Goal: Task Accomplishment & Management: Manage account settings

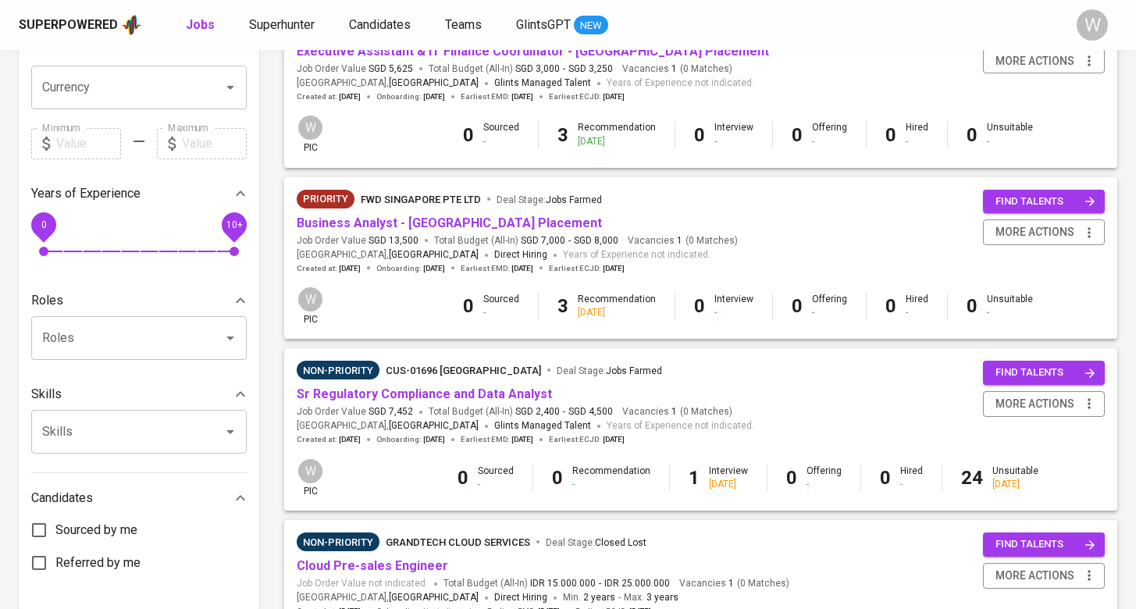
scroll to position [672, 0]
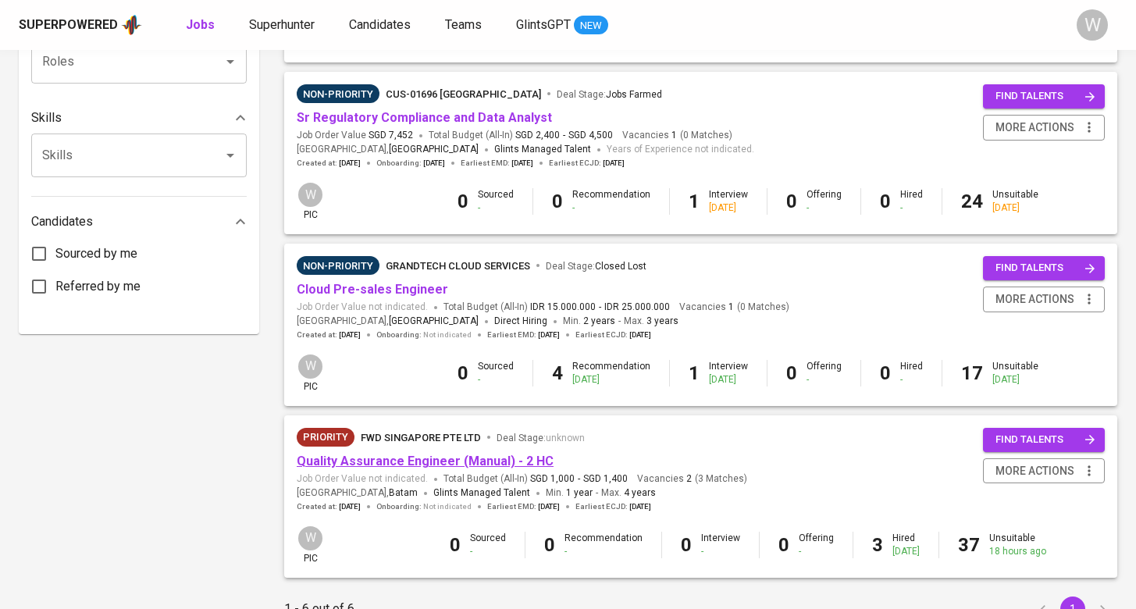
click at [411, 454] on link "Quality Assurance Engineer (Manual) - 2 HC" at bounding box center [425, 461] width 257 height 15
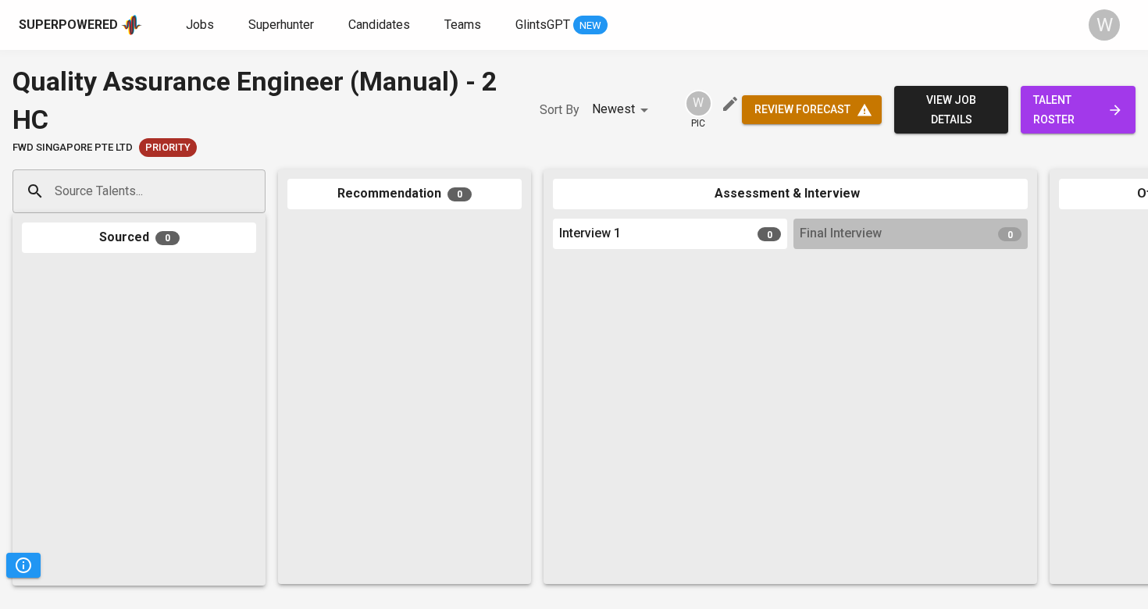
click at [1083, 100] on span "talent roster" at bounding box center [1078, 110] width 90 height 38
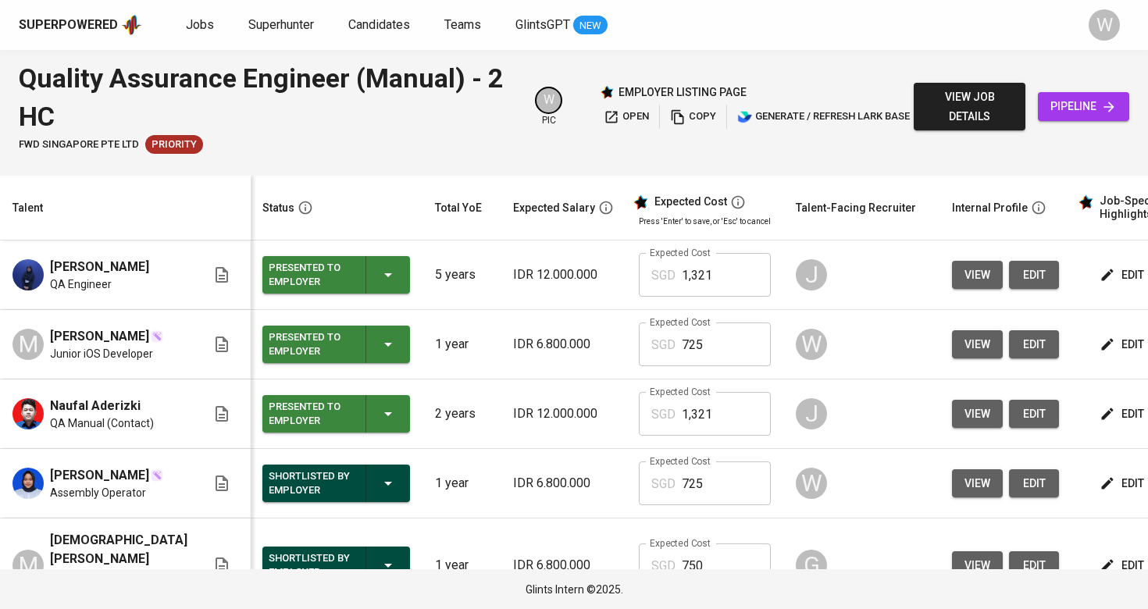
scroll to position [0, 1]
click at [1099, 380] on td "edit" at bounding box center [1142, 345] width 141 height 70
click at [1103, 414] on span "edit" at bounding box center [1123, 415] width 41 height 20
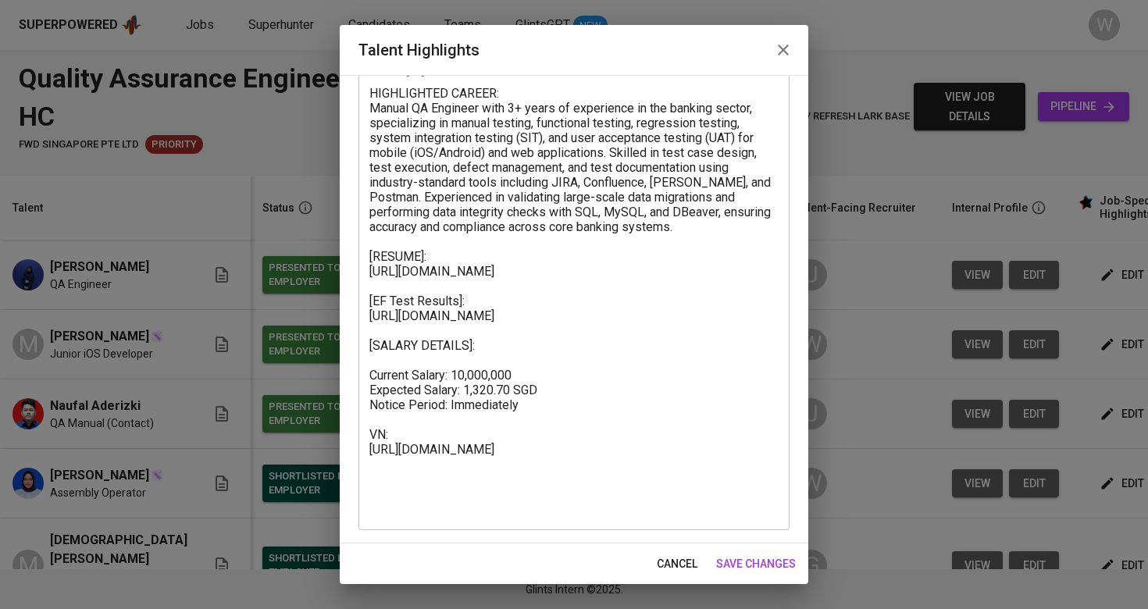
scroll to position [92, 0]
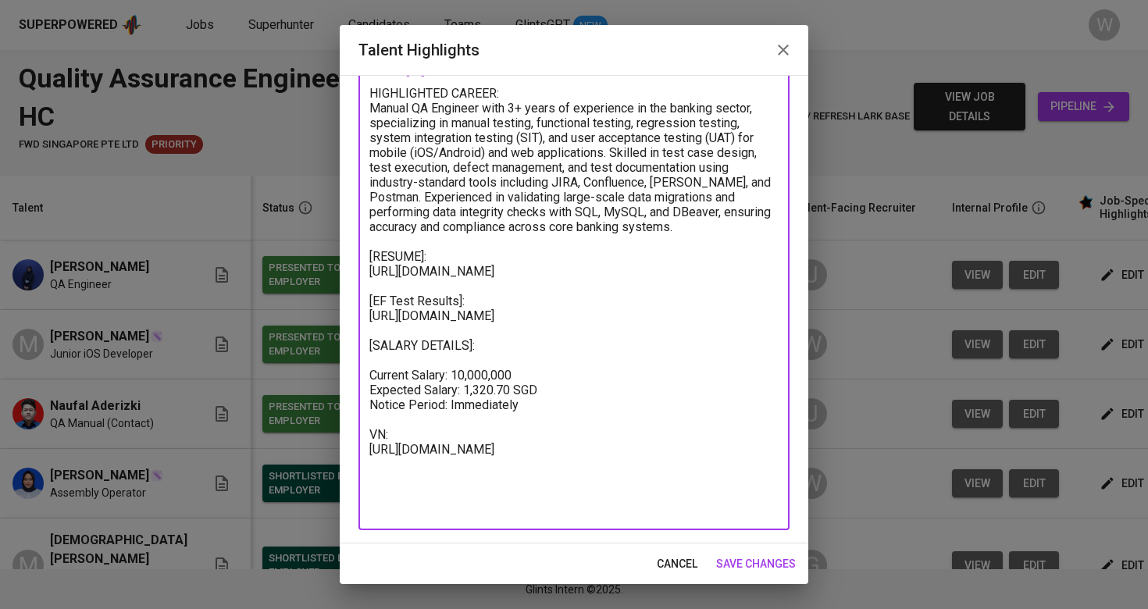
drag, startPoint x: 509, startPoint y: 500, endPoint x: 362, endPoint y: 484, distance: 148.4
click at [362, 484] on div "x Talent Highlights" at bounding box center [573, 300] width 431 height 459
click at [711, 554] on button "save changes" at bounding box center [756, 564] width 92 height 29
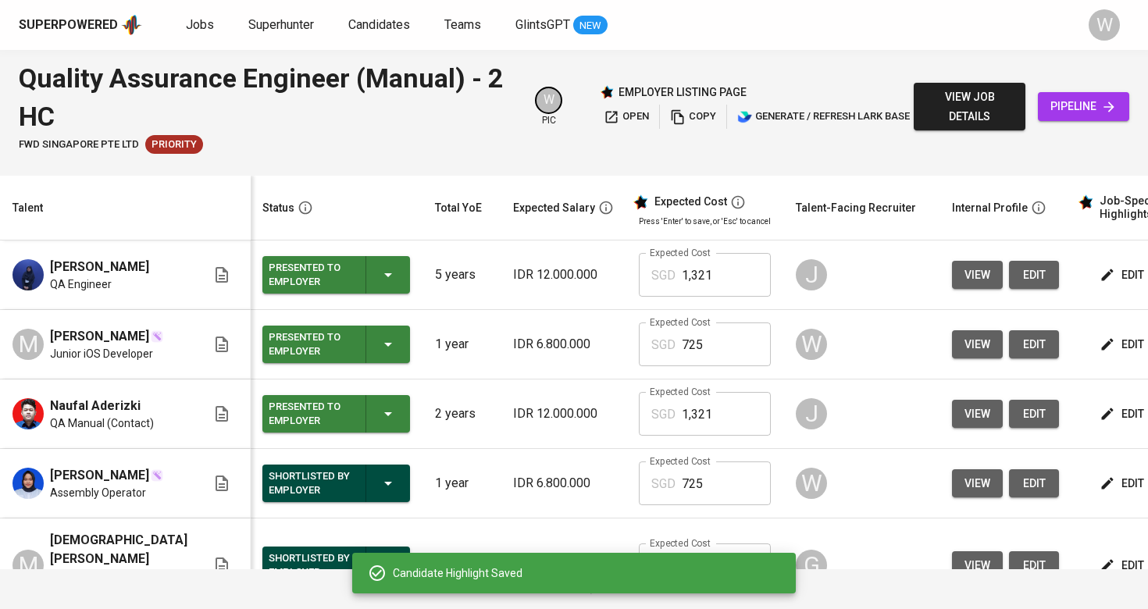
click at [740, 556] on div "Candidate Highlight Saved" at bounding box center [574, 573] width 444 height 41
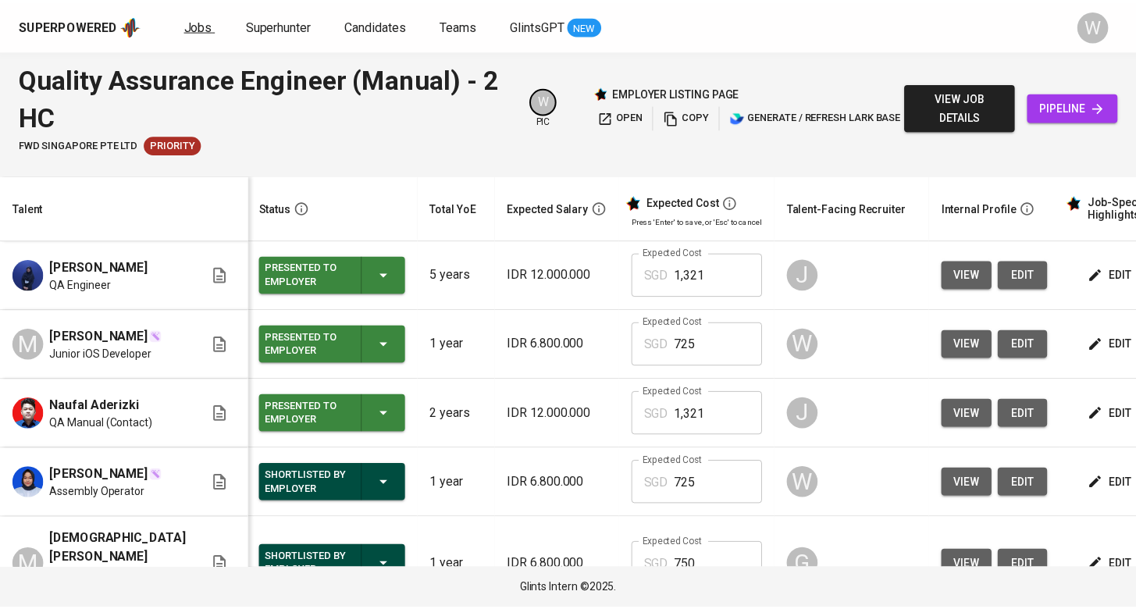
scroll to position [0, 2]
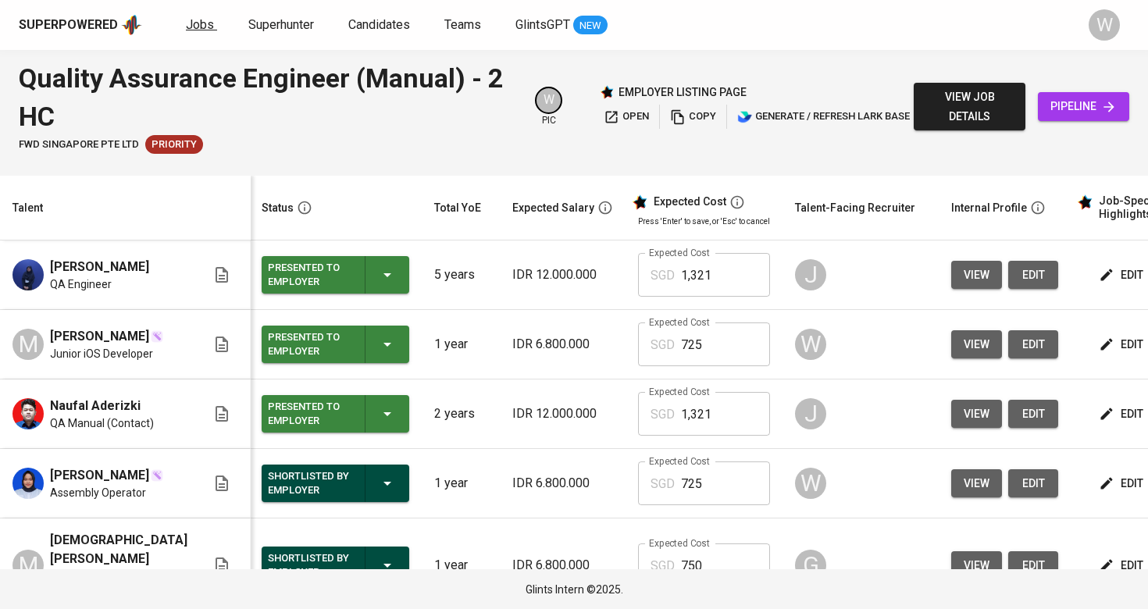
click at [209, 23] on span "Jobs" at bounding box center [200, 24] width 28 height 15
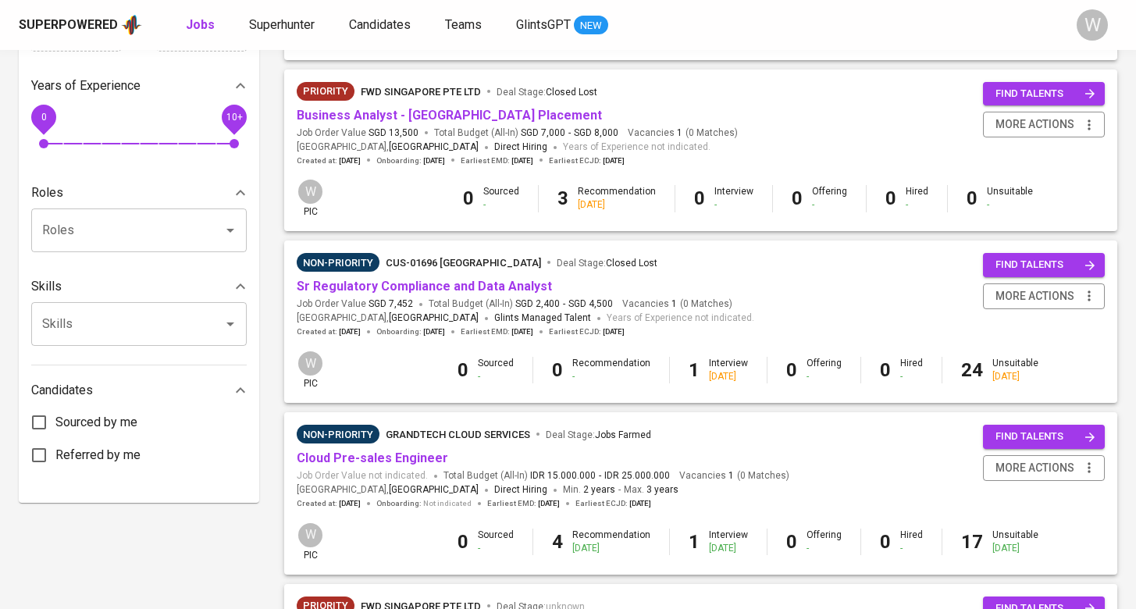
scroll to position [513, 0]
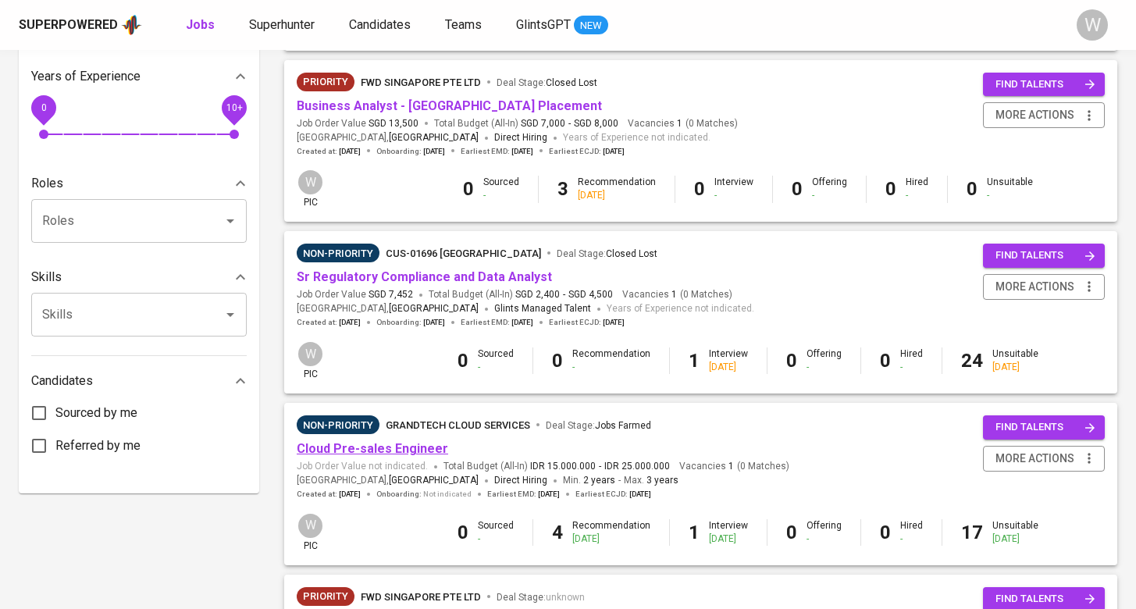
click at [408, 441] on link "Cloud Pre-sales Engineer" at bounding box center [373, 448] width 152 height 15
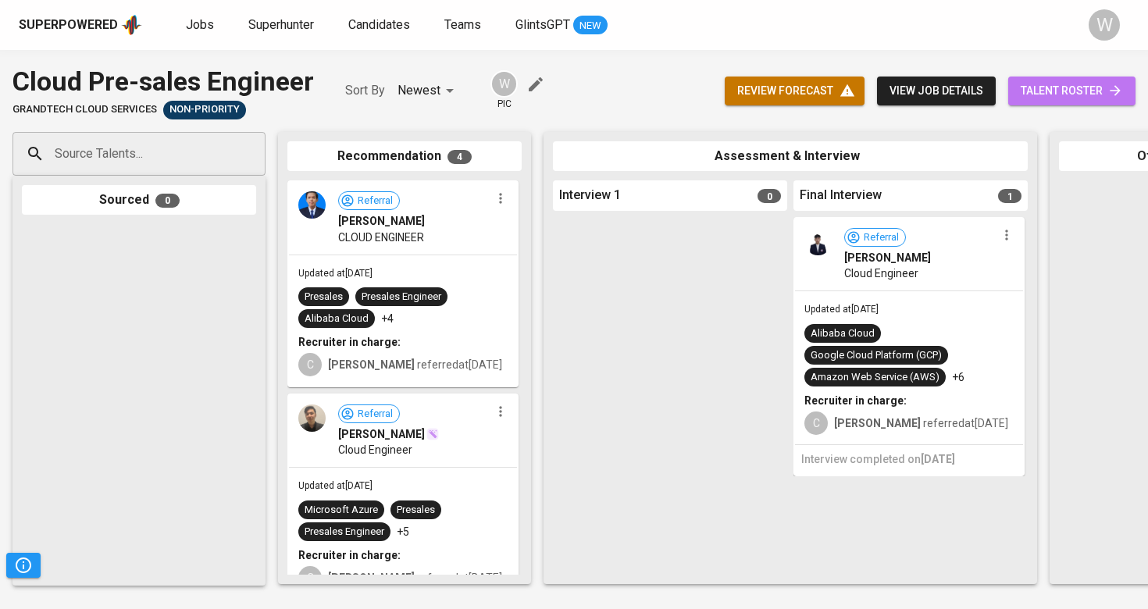
click at [1068, 95] on span "talent roster" at bounding box center [1072, 91] width 102 height 20
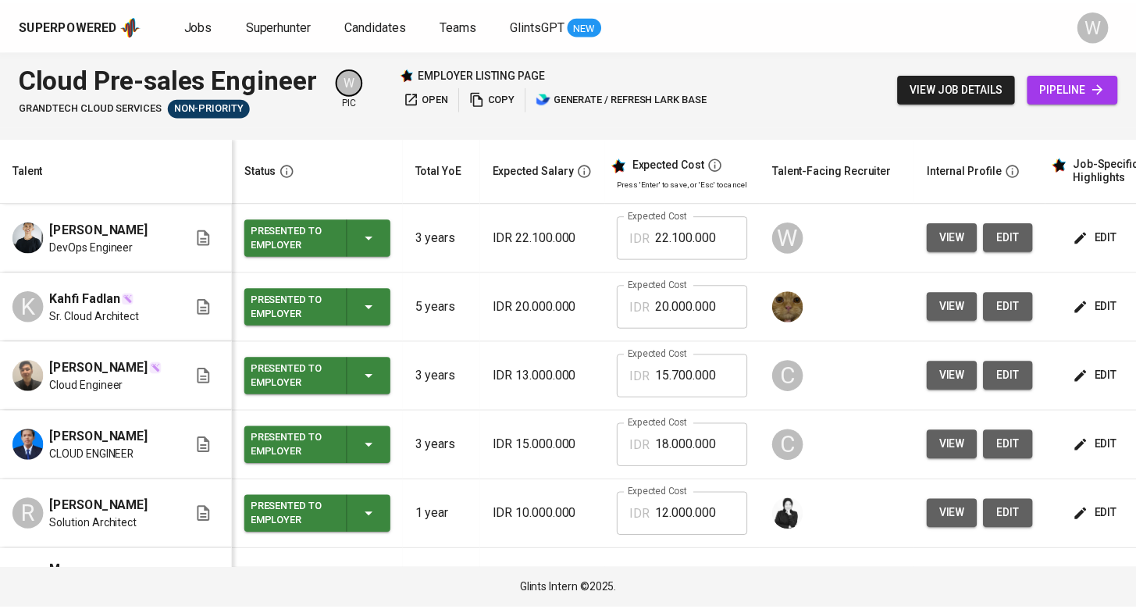
scroll to position [4, 0]
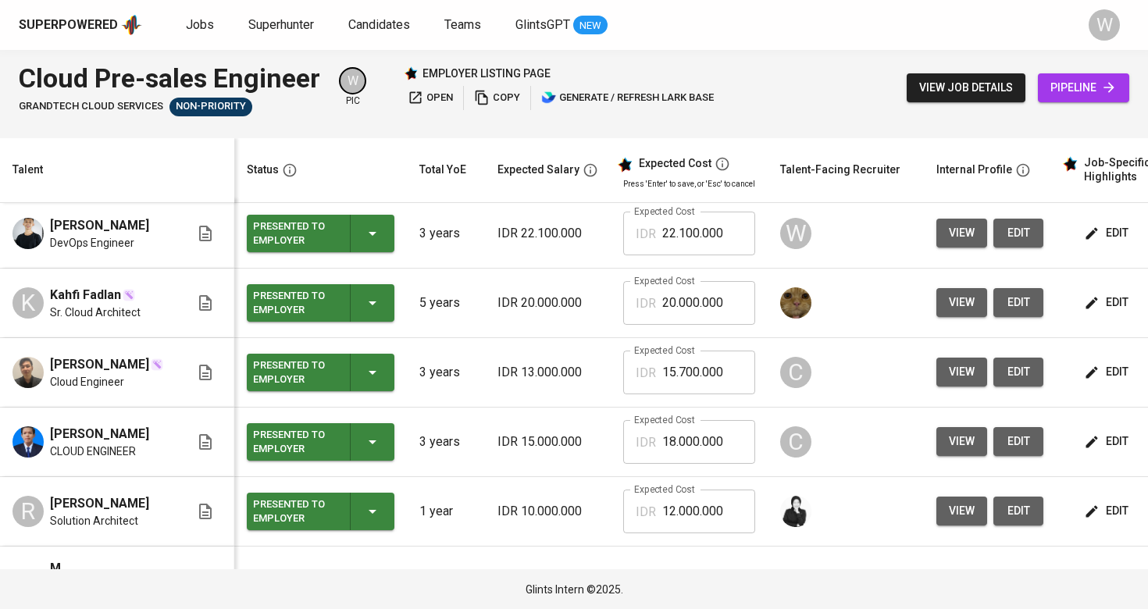
drag, startPoint x: 159, startPoint y: 444, endPoint x: 48, endPoint y: 447, distance: 110.2
click at [48, 447] on div "Riyan Ibnu abdilah CLOUD ENGINEER" at bounding box center [100, 442] width 177 height 34
copy span "Riyan Ibnu abdilah"
drag, startPoint x: 119, startPoint y: 305, endPoint x: 46, endPoint y: 305, distance: 72.6
click at [46, 305] on div "K Kahfi Fadlan Sr. Cloud Architect" at bounding box center [100, 303] width 177 height 34
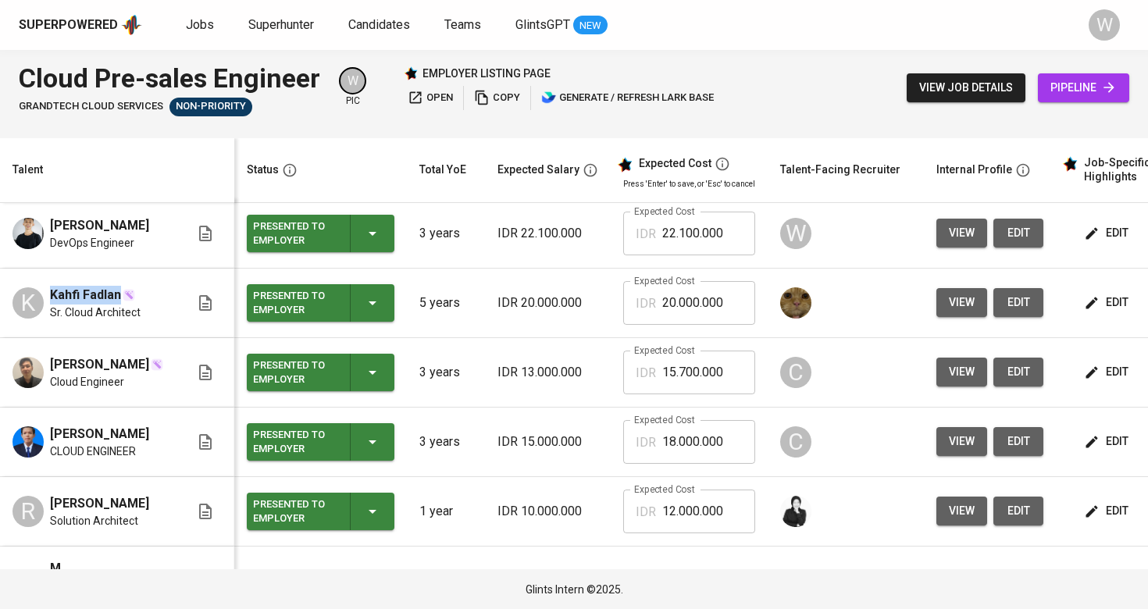
copy div "Kahfi Fadlan"
click at [212, 27] on link "Jobs" at bounding box center [201, 26] width 31 height 20
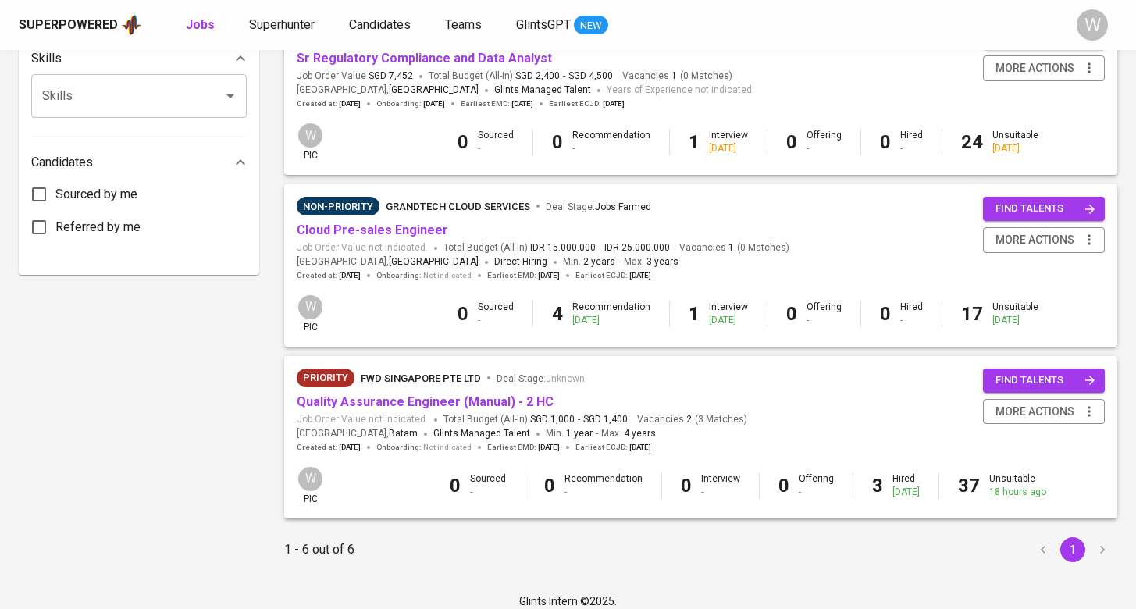
scroll to position [731, 0]
click at [433, 395] on link "Quality Assurance Engineer (Manual) - 2 HC" at bounding box center [425, 402] width 257 height 15
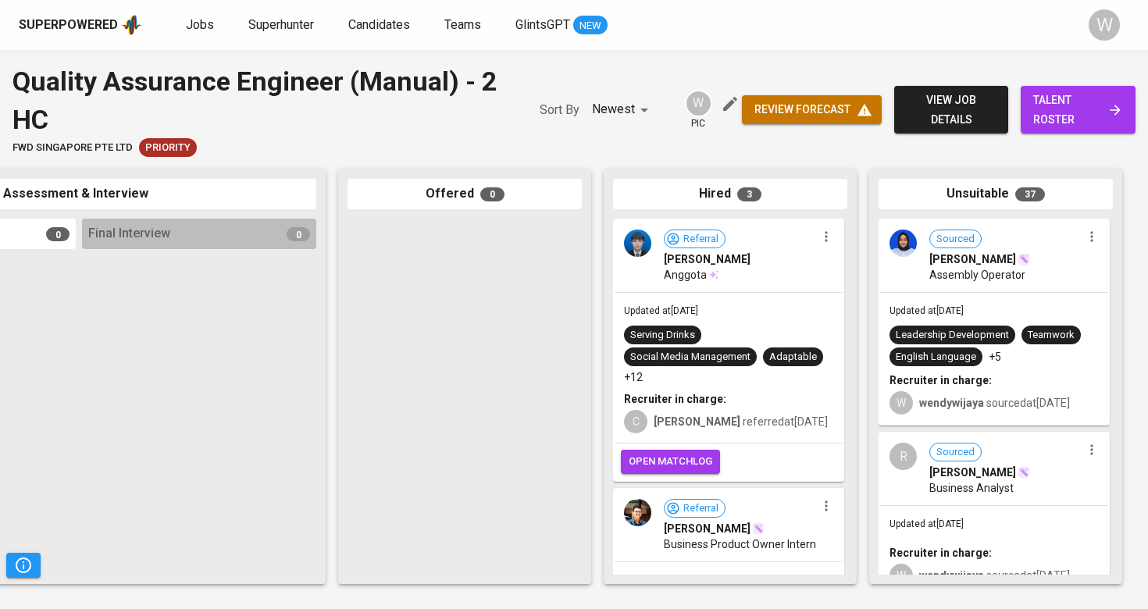
scroll to position [15, 0]
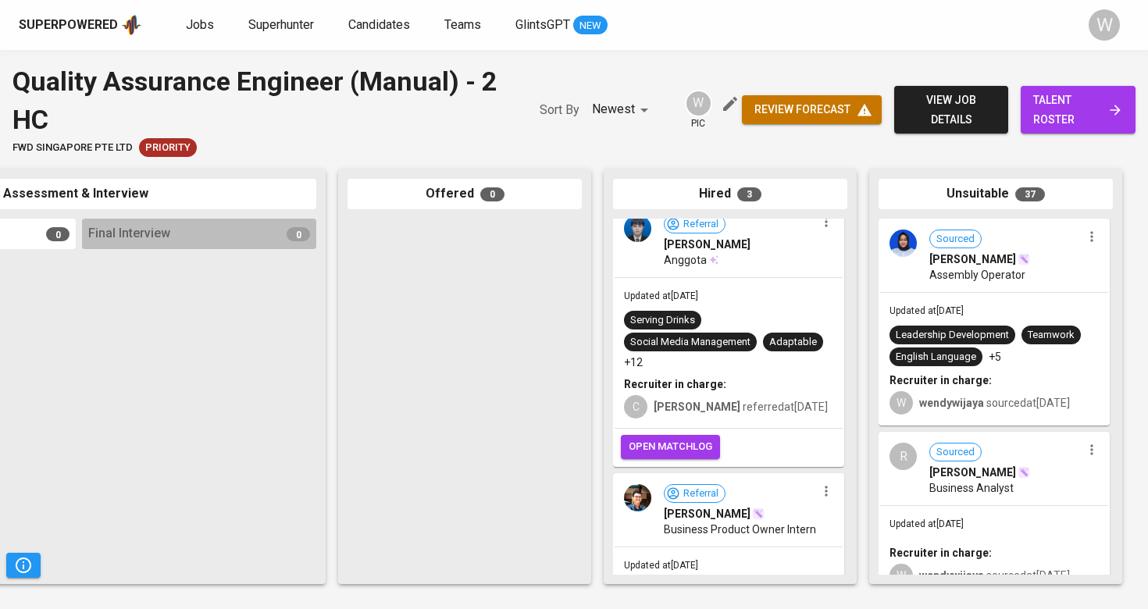
click at [1043, 87] on link "talent roster" at bounding box center [1078, 110] width 115 height 48
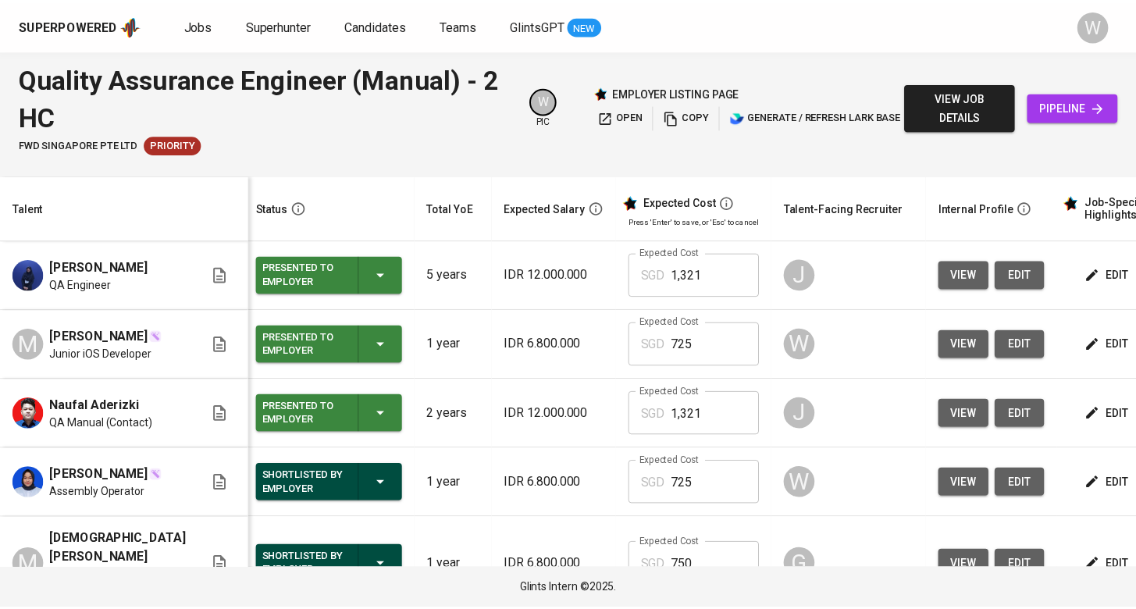
scroll to position [0, 5]
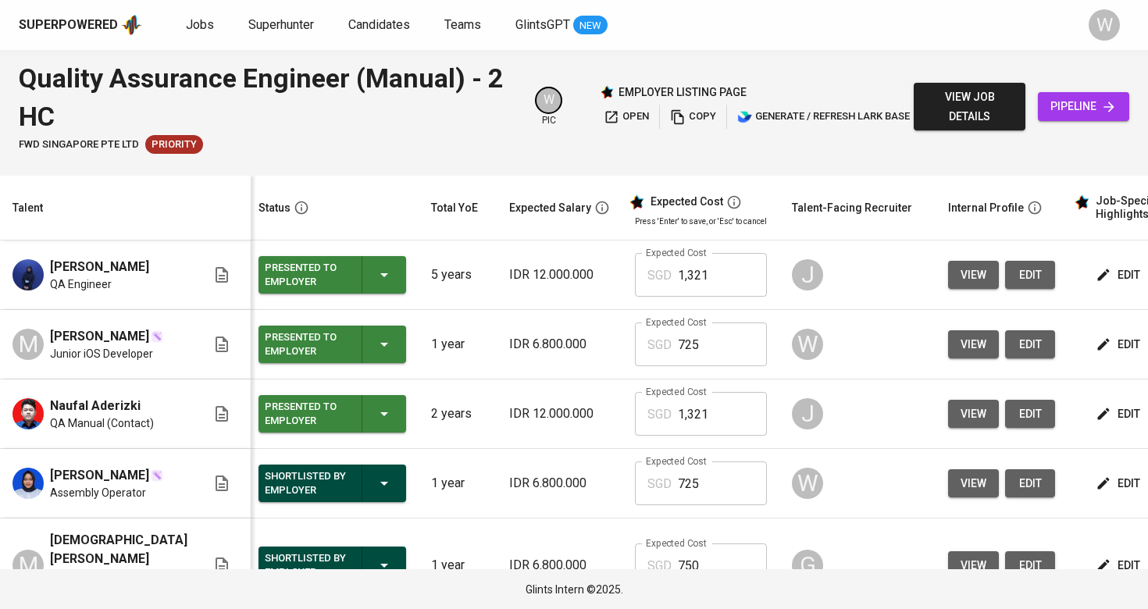
click at [229, 26] on div "Jobs Superhunter Candidates Teams GlintsGPT NEW" at bounding box center [397, 26] width 422 height 20
click at [359, 18] on span "Candidates" at bounding box center [379, 24] width 62 height 15
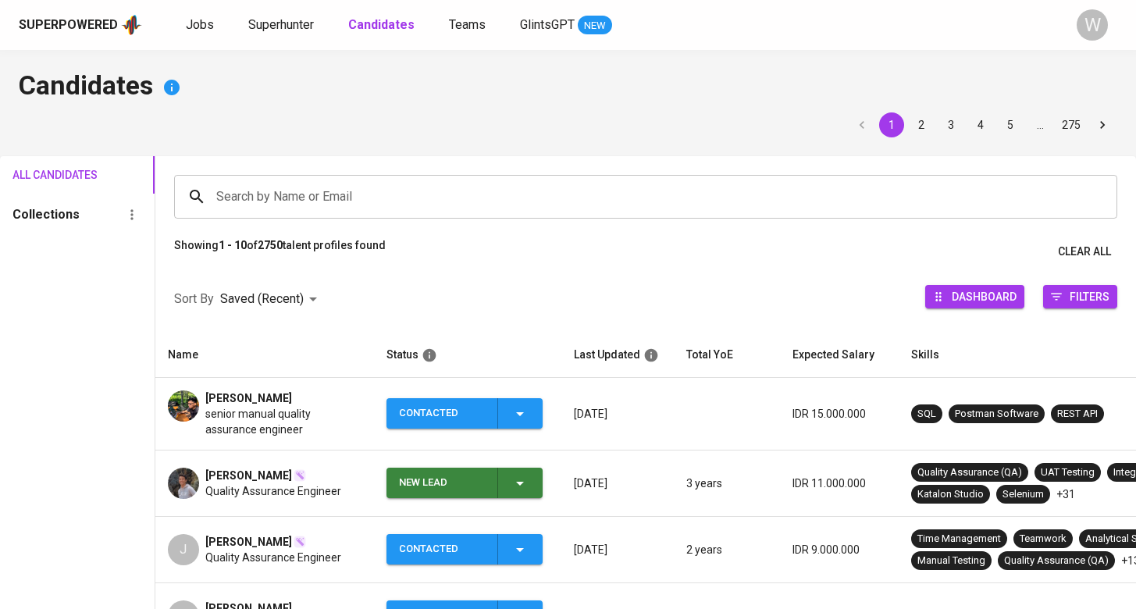
click at [266, 182] on input "Search by Name or Email" at bounding box center [649, 197] width 875 height 30
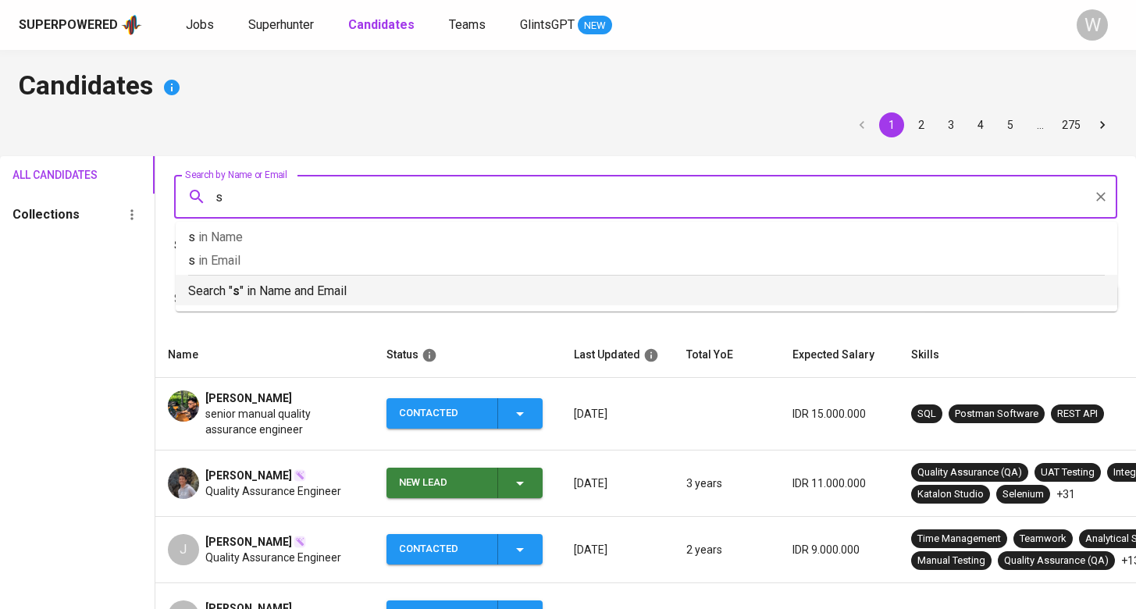
type input "s"
click at [293, 354] on th "Name" at bounding box center [264, 355] width 219 height 45
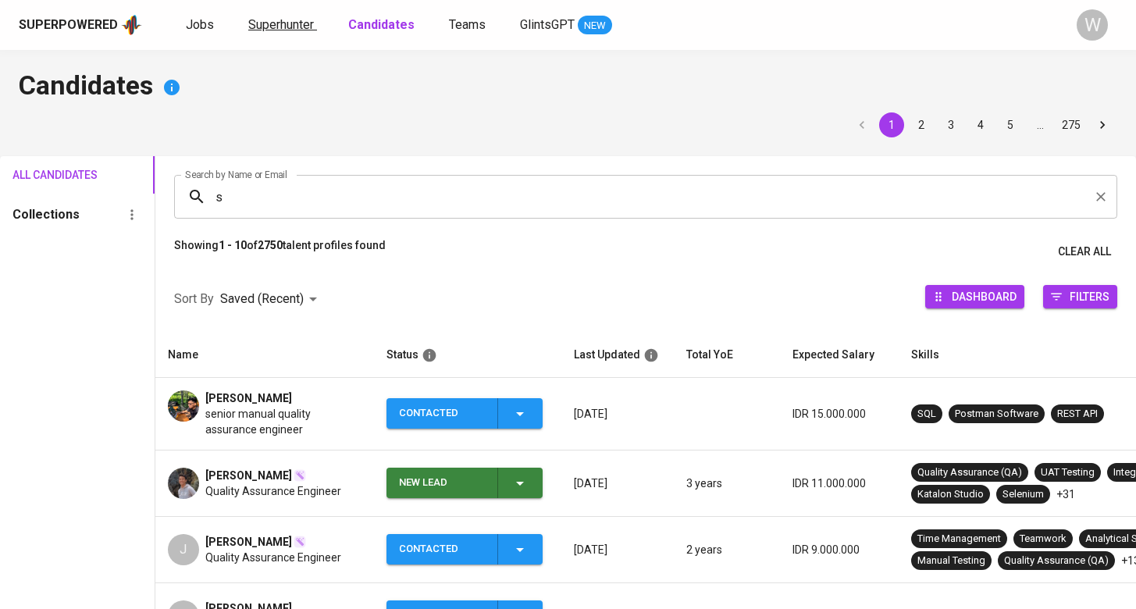
click at [278, 29] on span "Superhunter" at bounding box center [281, 24] width 66 height 15
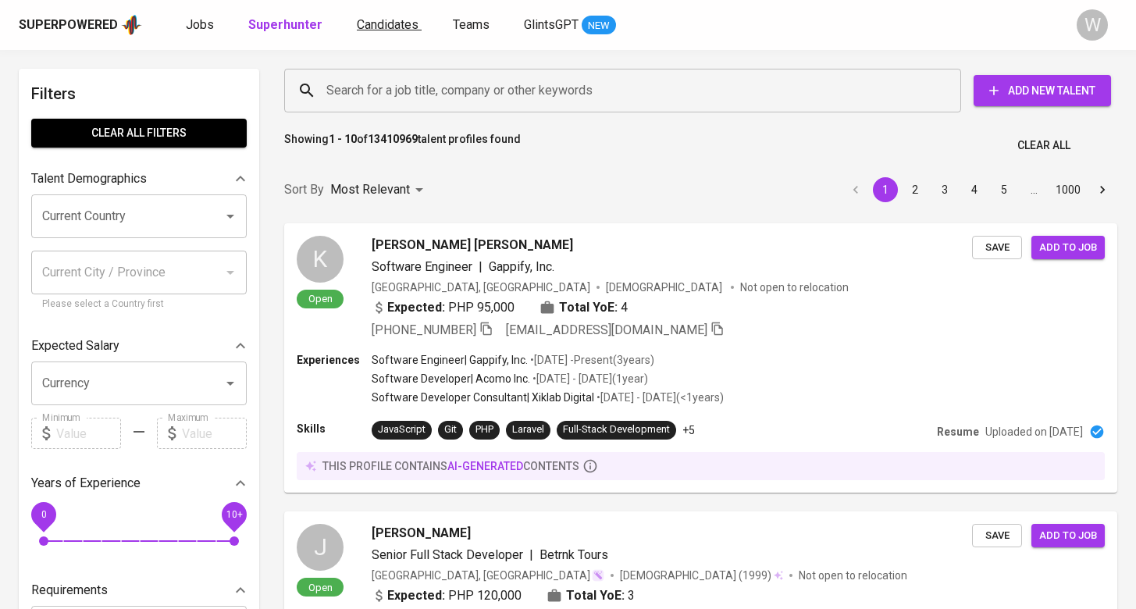
click at [380, 23] on span "Candidates" at bounding box center [388, 24] width 62 height 15
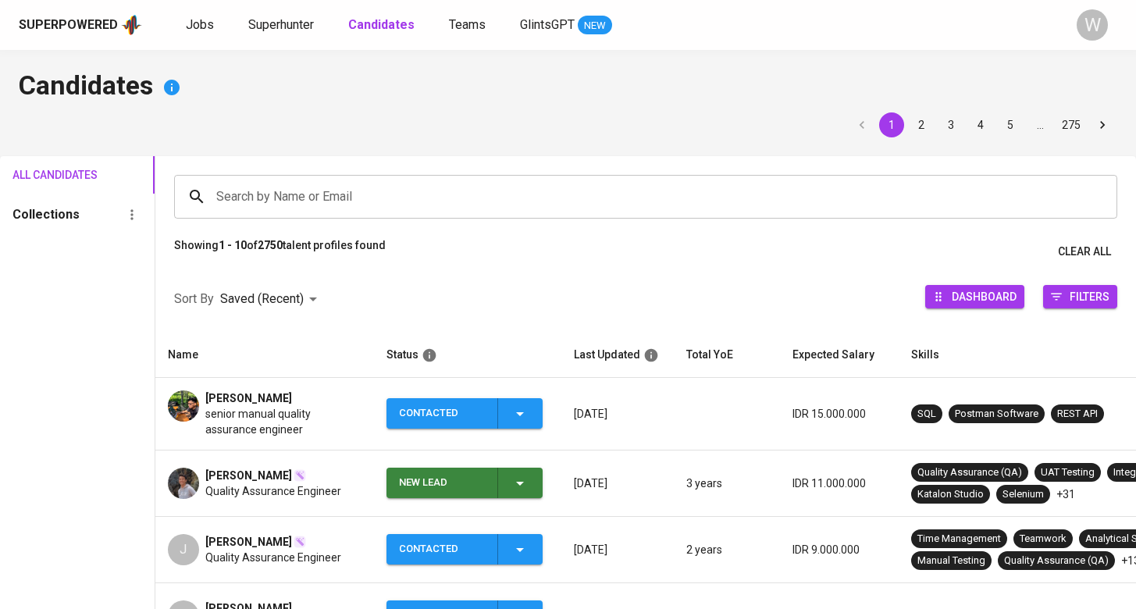
click at [366, 202] on input "Search by Name or Email" at bounding box center [649, 197] width 875 height 30
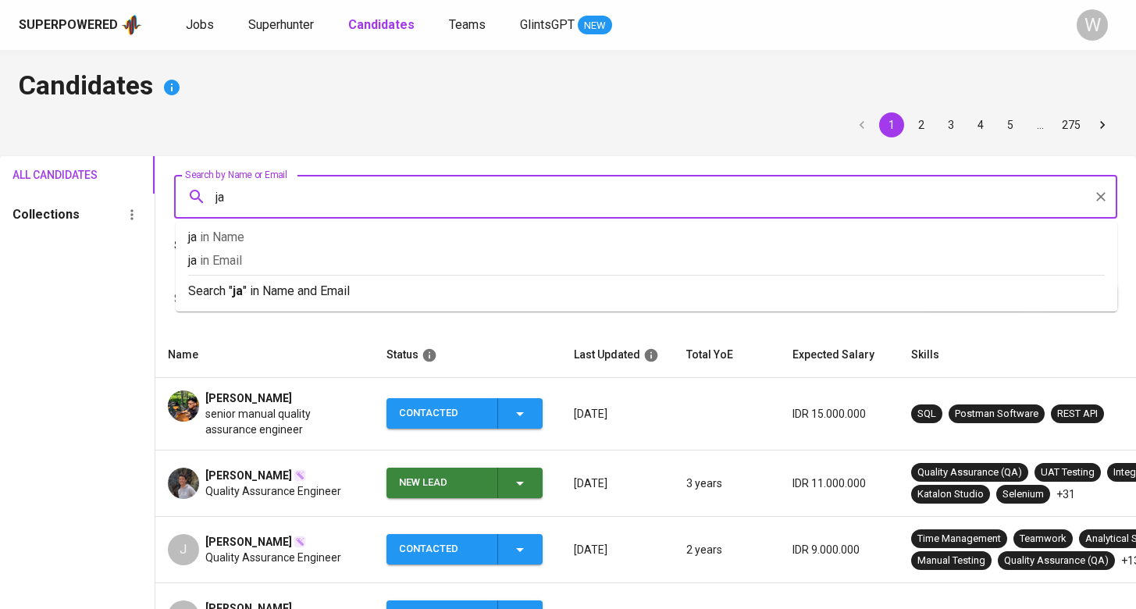
type input "ja"
click at [319, 202] on input "ja" at bounding box center [649, 197] width 875 height 30
type input "jacques"
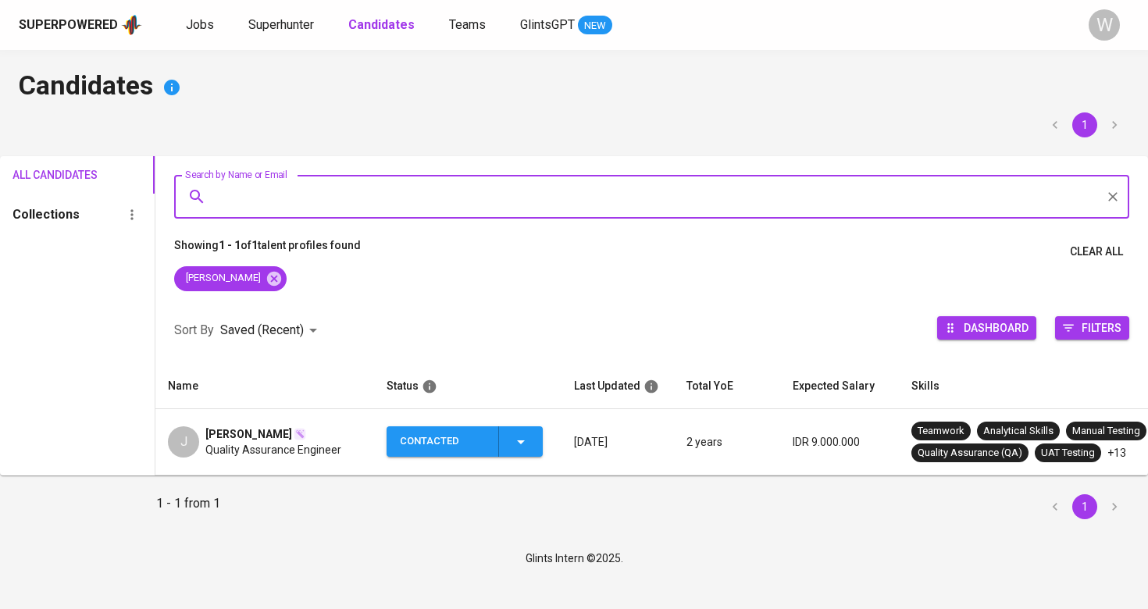
click at [319, 451] on span "Quality Assurance Engineer" at bounding box center [273, 450] width 136 height 16
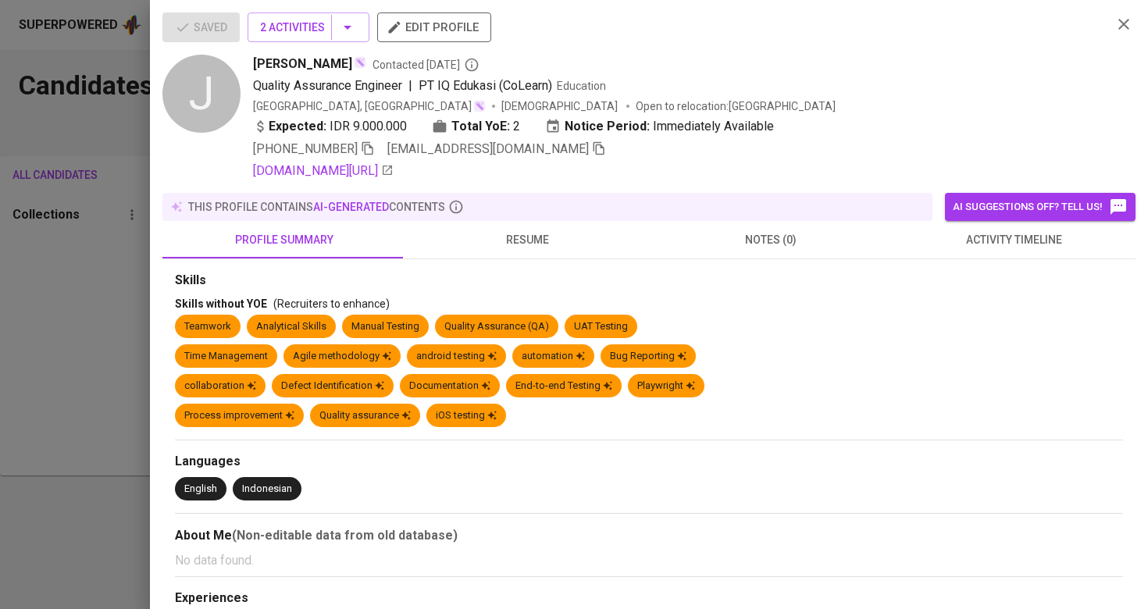
click at [592, 144] on icon "button" at bounding box center [599, 148] width 14 height 14
click at [23, 390] on div at bounding box center [574, 304] width 1148 height 609
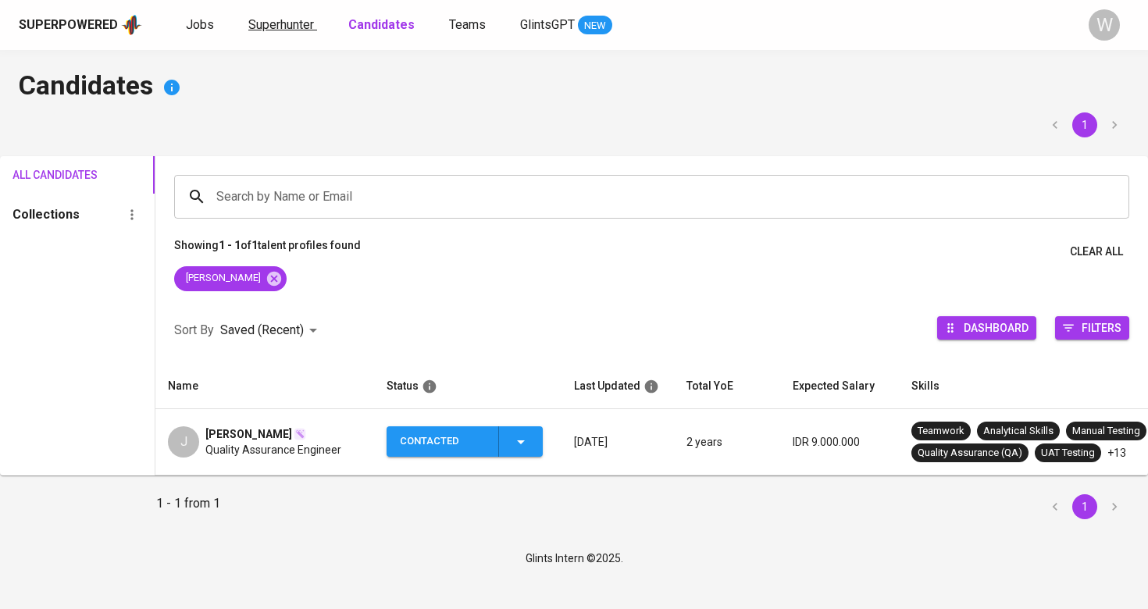
click at [278, 29] on span "Superhunter" at bounding box center [281, 24] width 66 height 15
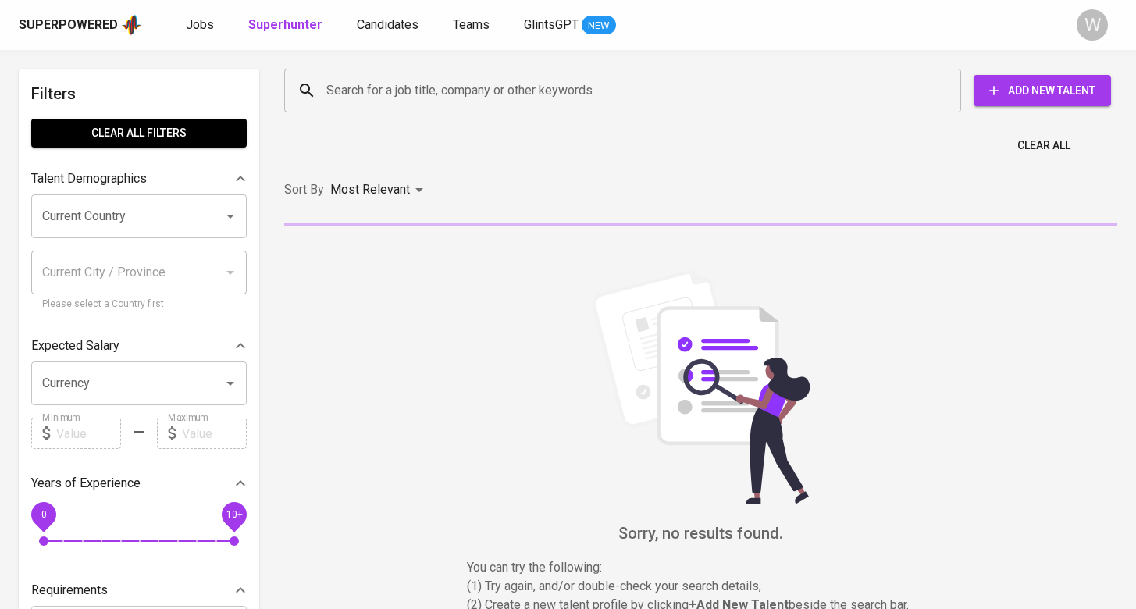
click at [380, 84] on input "Search for a job title, company or other keywords" at bounding box center [627, 91] width 608 height 30
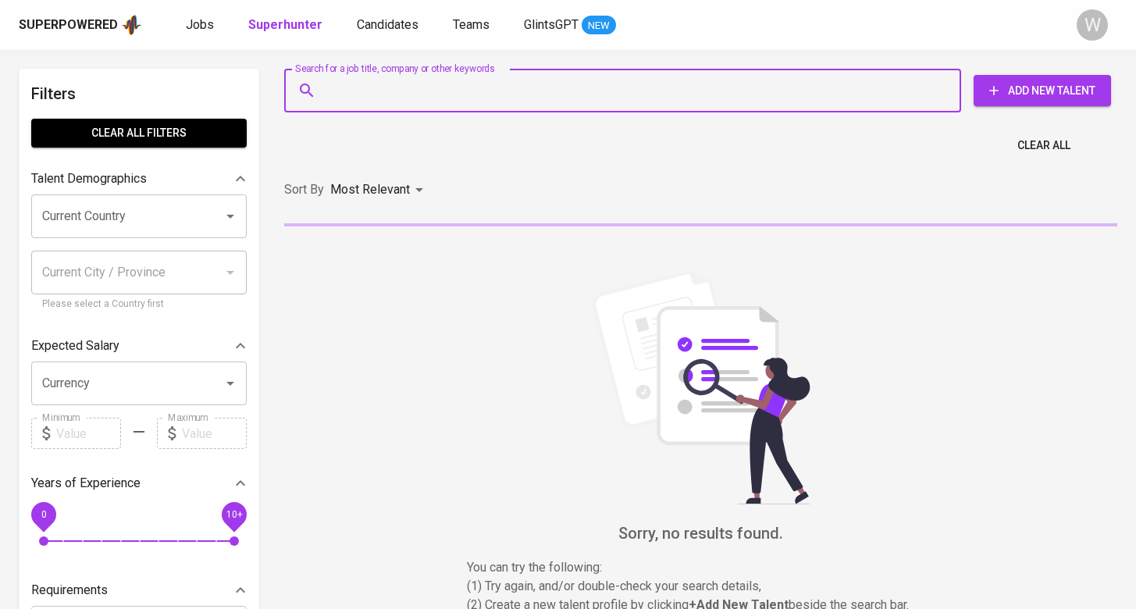
paste input "jacjc2203@gmail.com"
type input "jacjc2203@gmail.com"
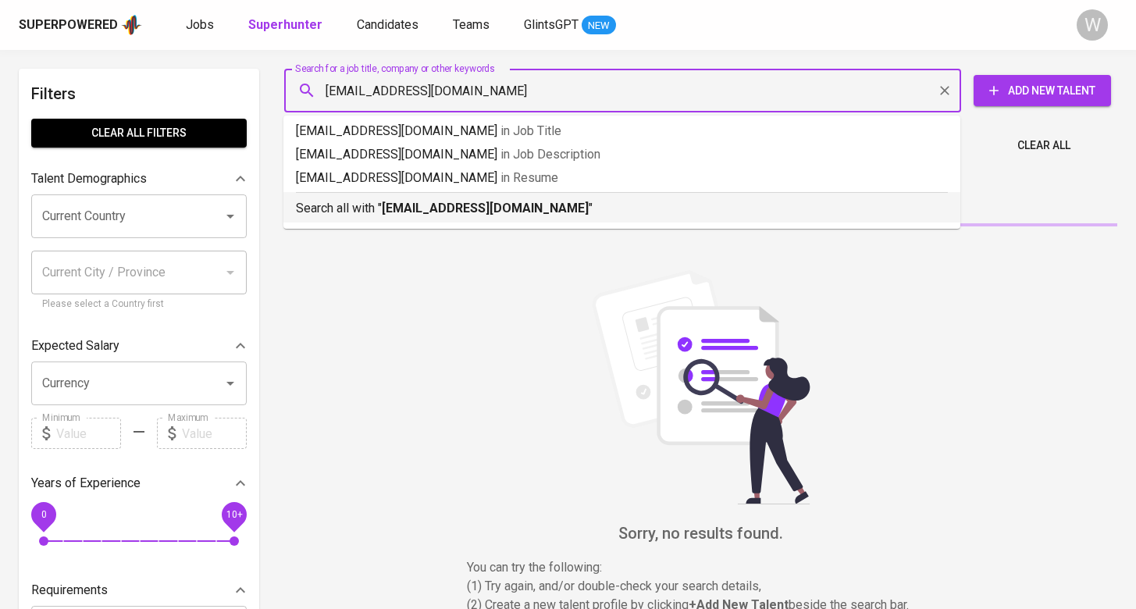
click at [420, 206] on b "jacjc2203@gmail.com" at bounding box center [485, 208] width 207 height 15
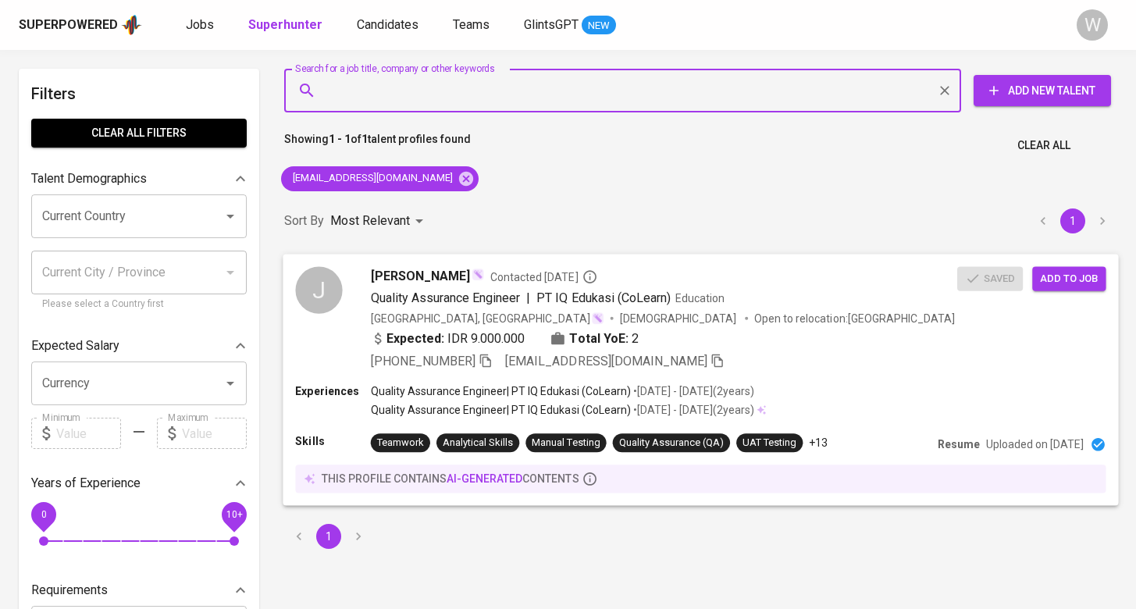
click at [1102, 282] on button "Add to job" at bounding box center [1069, 278] width 73 height 24
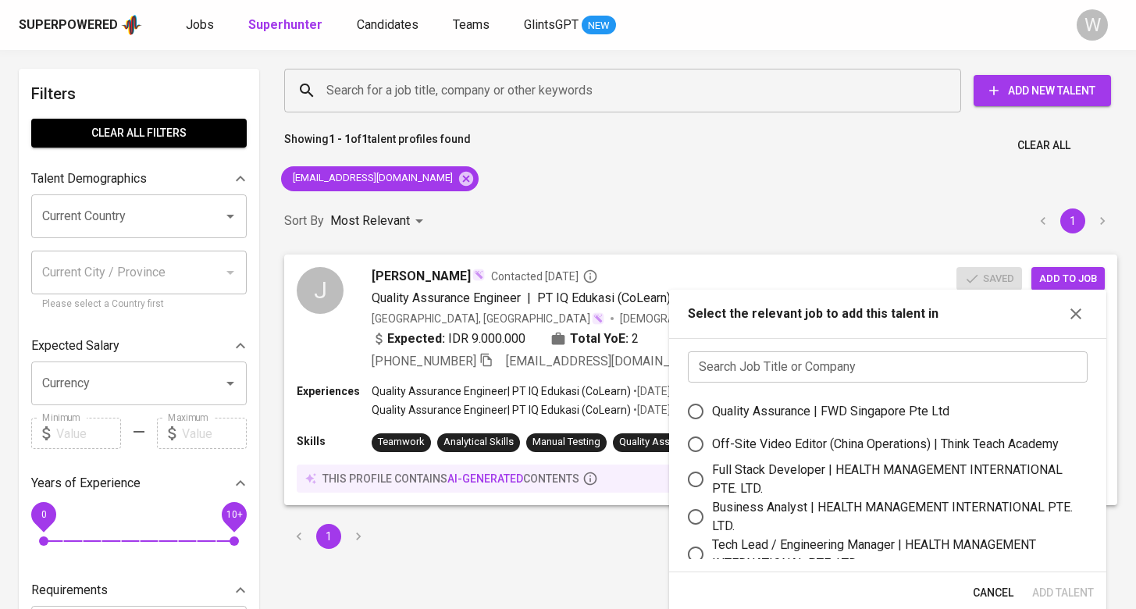
click at [771, 370] on input "text" at bounding box center [888, 366] width 400 height 31
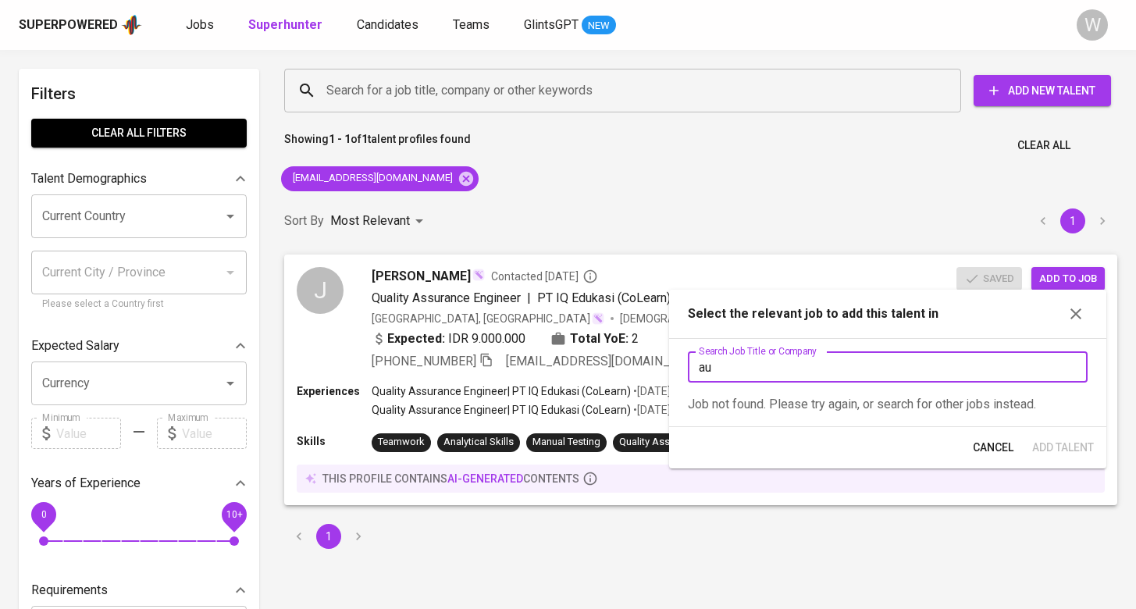
type input "a"
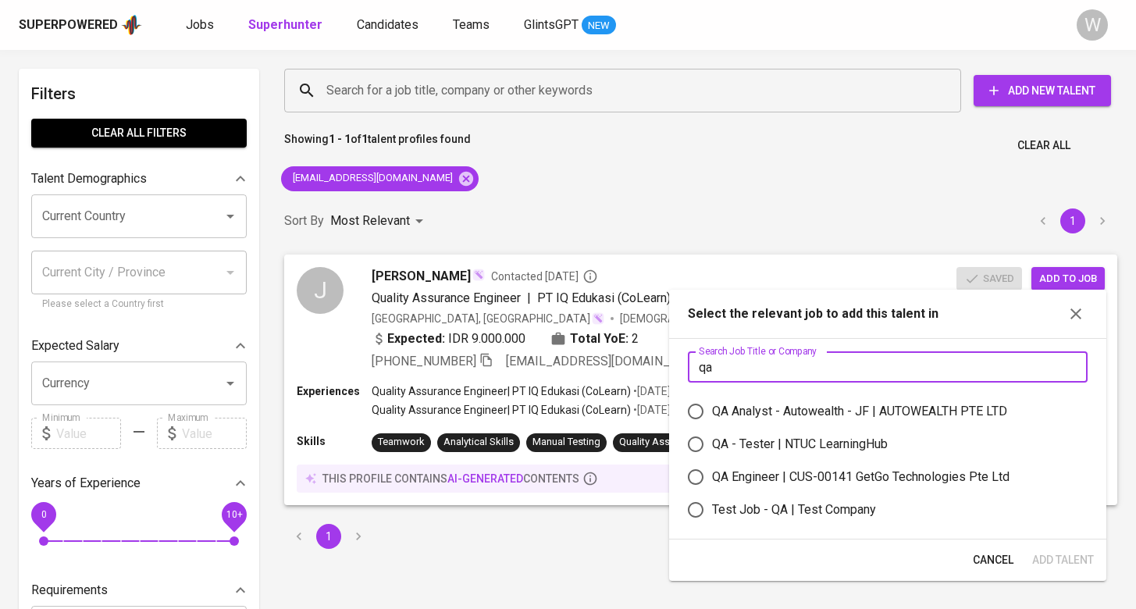
type input "qa"
click at [826, 405] on div "QA Analyst - Autowealth - JF | AUTOWEALTH PTE LTD" at bounding box center [859, 411] width 295 height 19
click at [712, 405] on input "QA Analyst - Autowealth - JF | AUTOWEALTH PTE LTD" at bounding box center [696, 411] width 33 height 33
radio input "true"
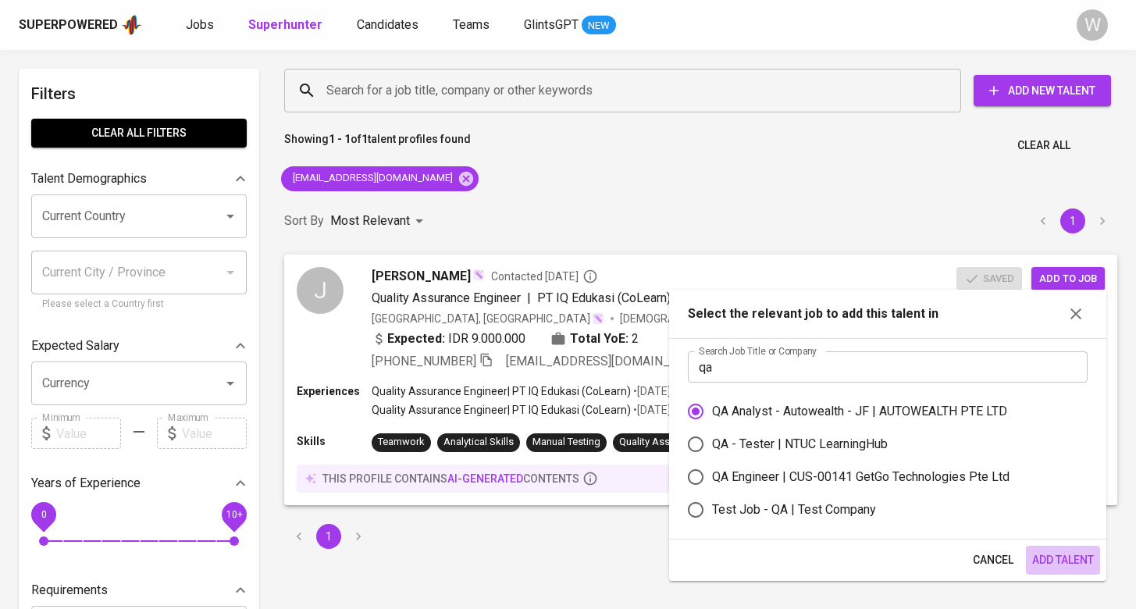
click at [1045, 557] on span "Add Talent" at bounding box center [1064, 561] width 62 height 20
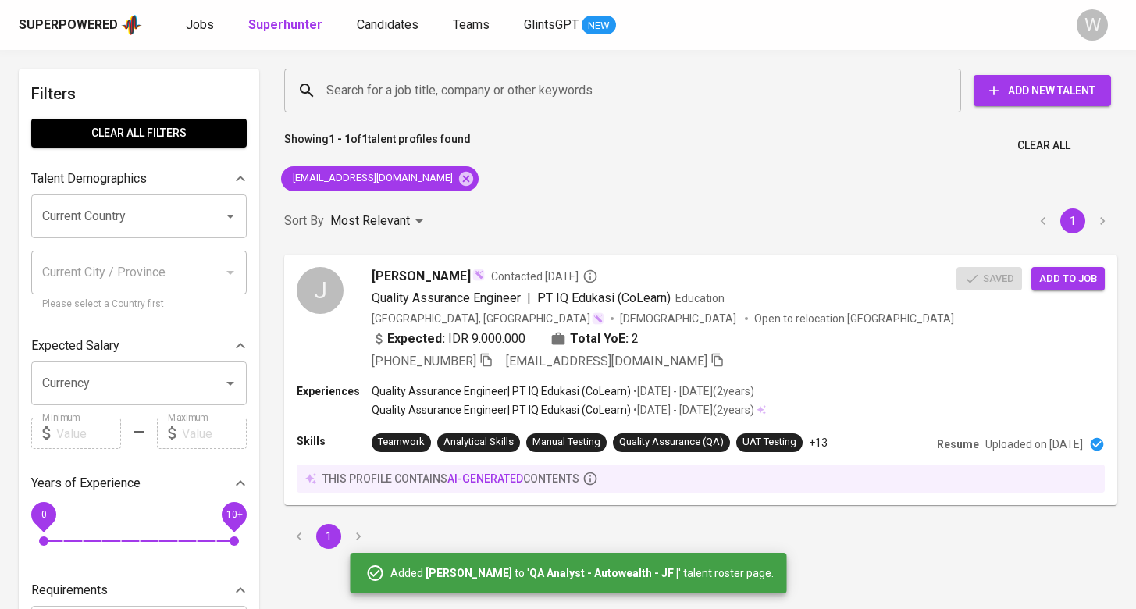
click at [400, 34] on link "Candidates" at bounding box center [389, 26] width 65 height 20
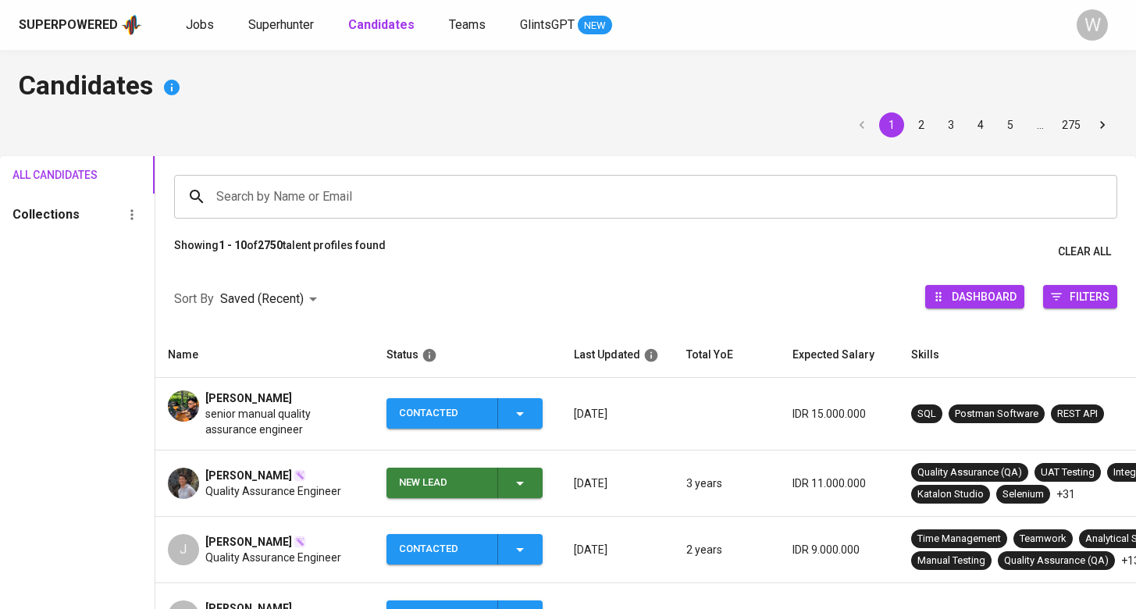
click at [292, 401] on span "[PERSON_NAME]" at bounding box center [248, 399] width 87 height 16
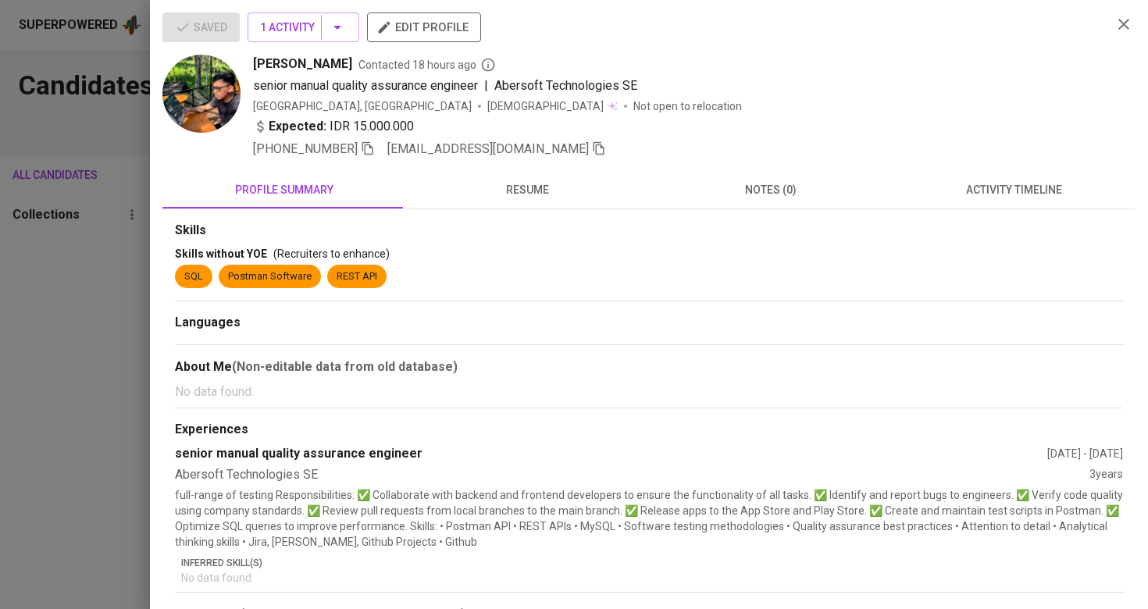
click at [594, 145] on icon "button" at bounding box center [599, 148] width 11 height 13
click at [139, 260] on div at bounding box center [574, 304] width 1148 height 609
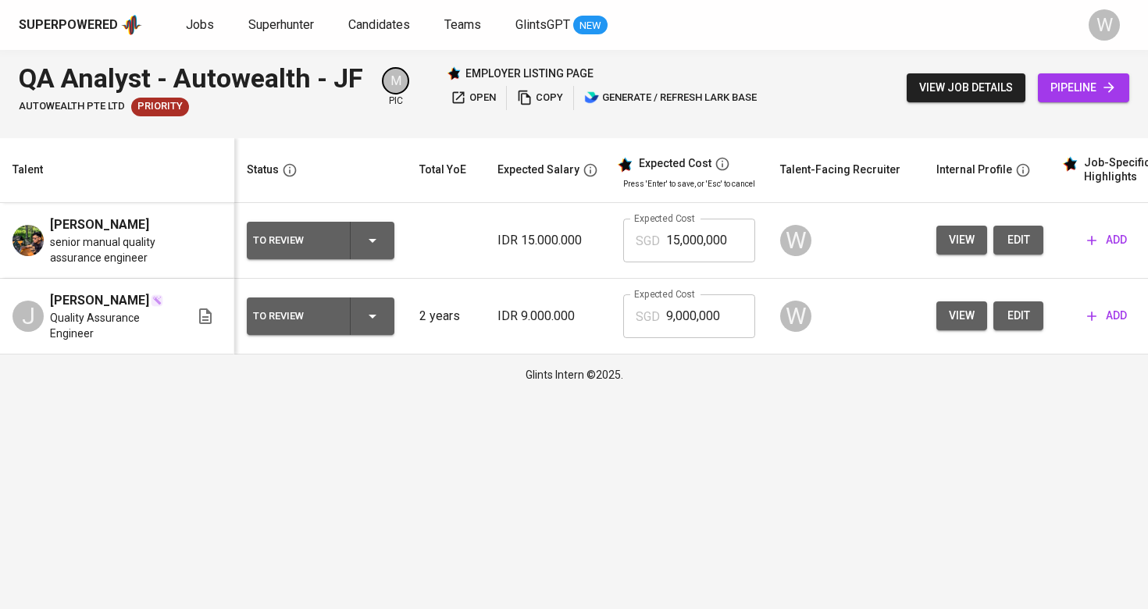
click at [940, 330] on button "view" at bounding box center [961, 315] width 51 height 29
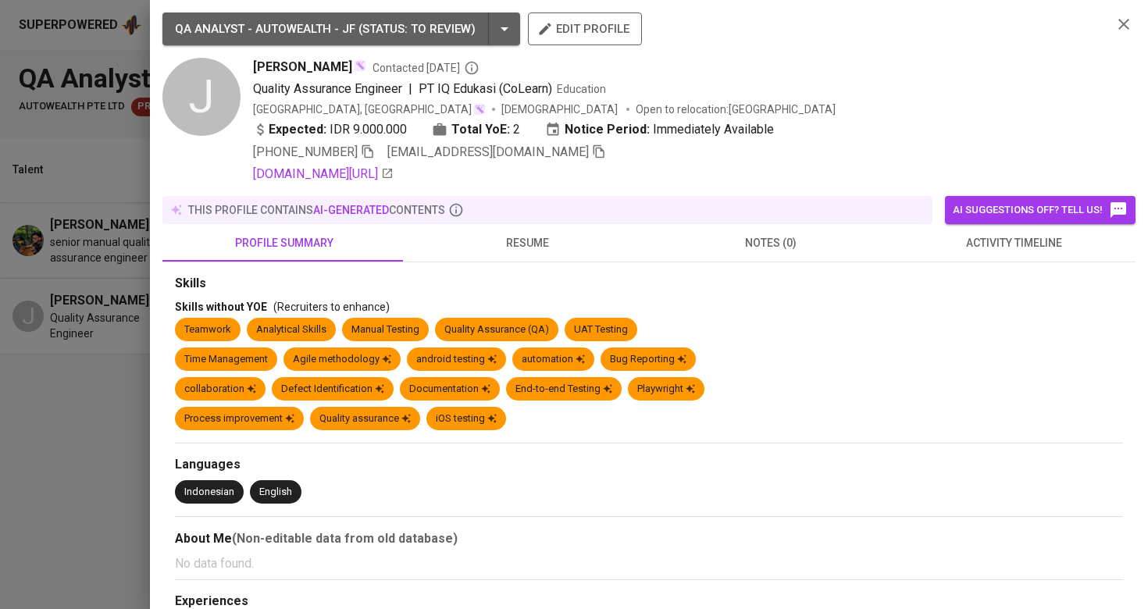
click at [553, 259] on button "resume" at bounding box center [528, 242] width 244 height 37
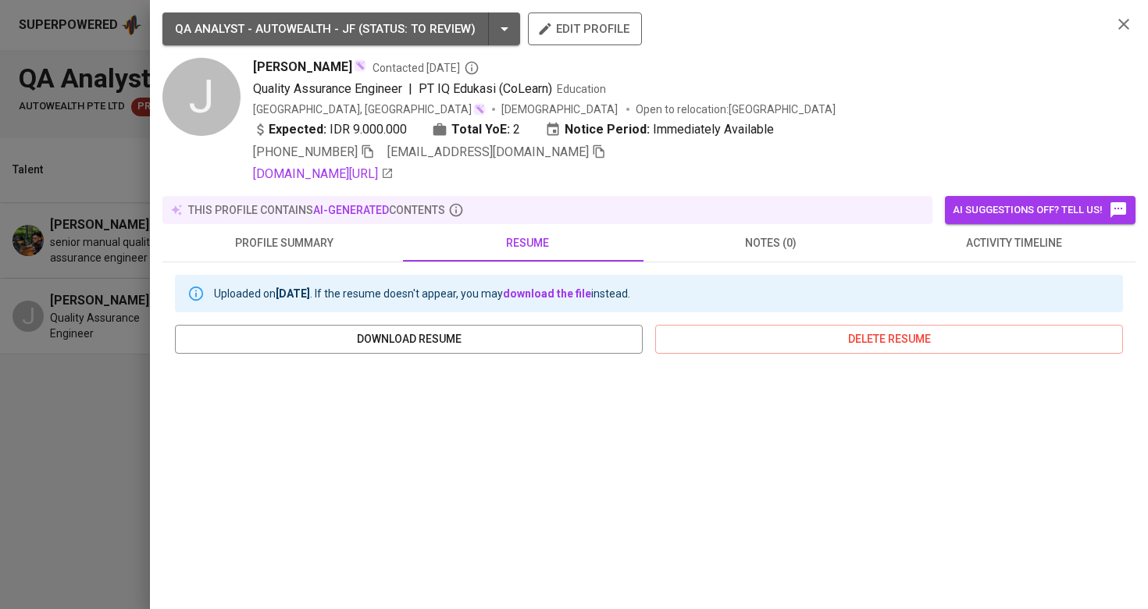
click at [91, 246] on div at bounding box center [574, 304] width 1148 height 609
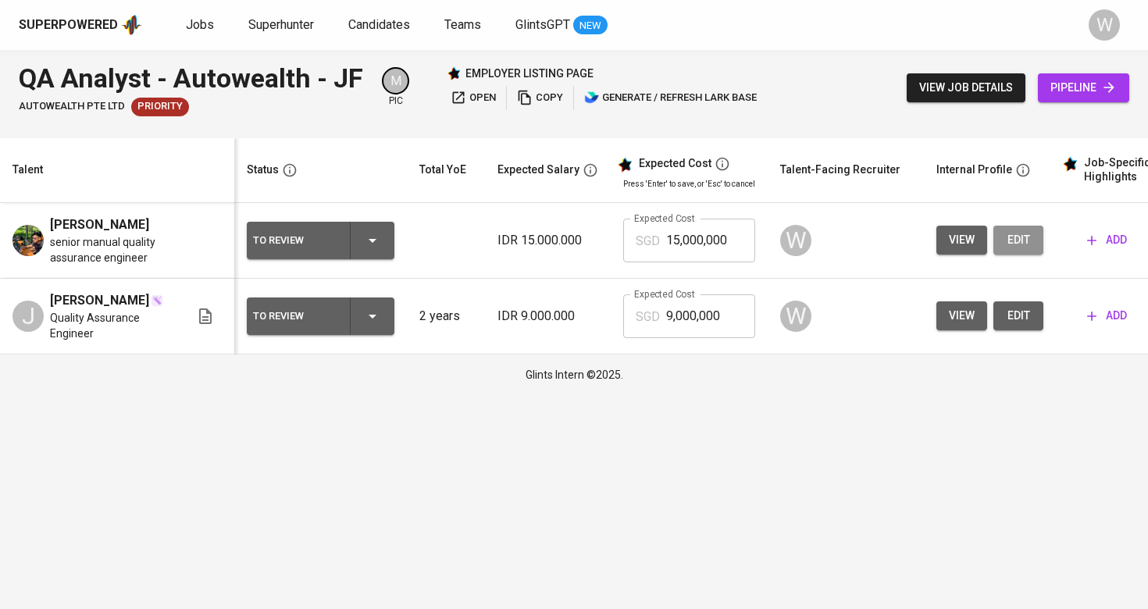
click at [1014, 250] on span "edit" at bounding box center [1018, 240] width 25 height 20
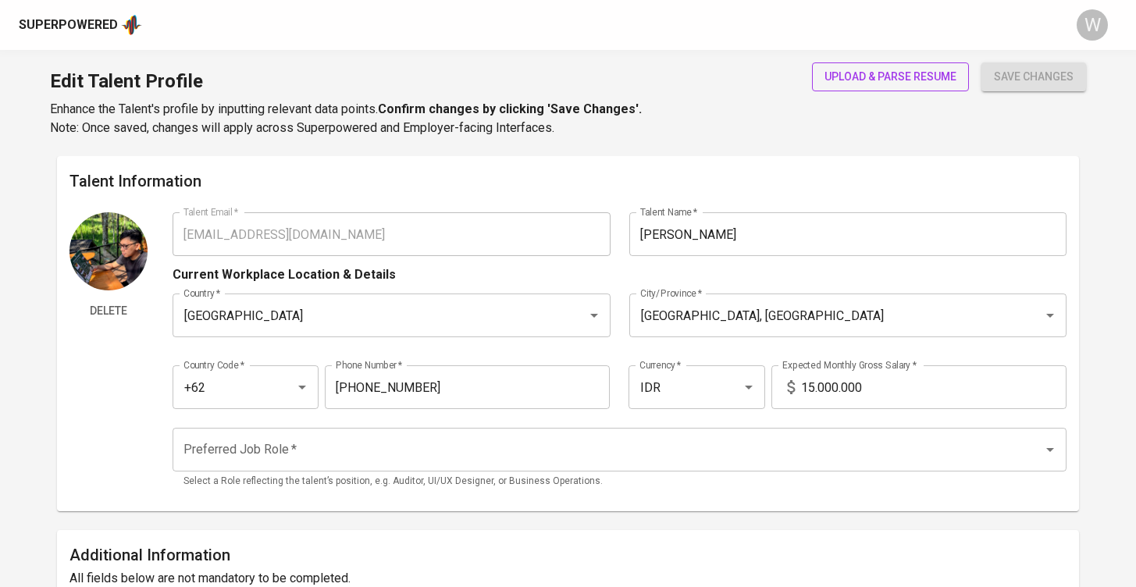
click at [871, 67] on span "upload & parse resume" at bounding box center [891, 77] width 132 height 20
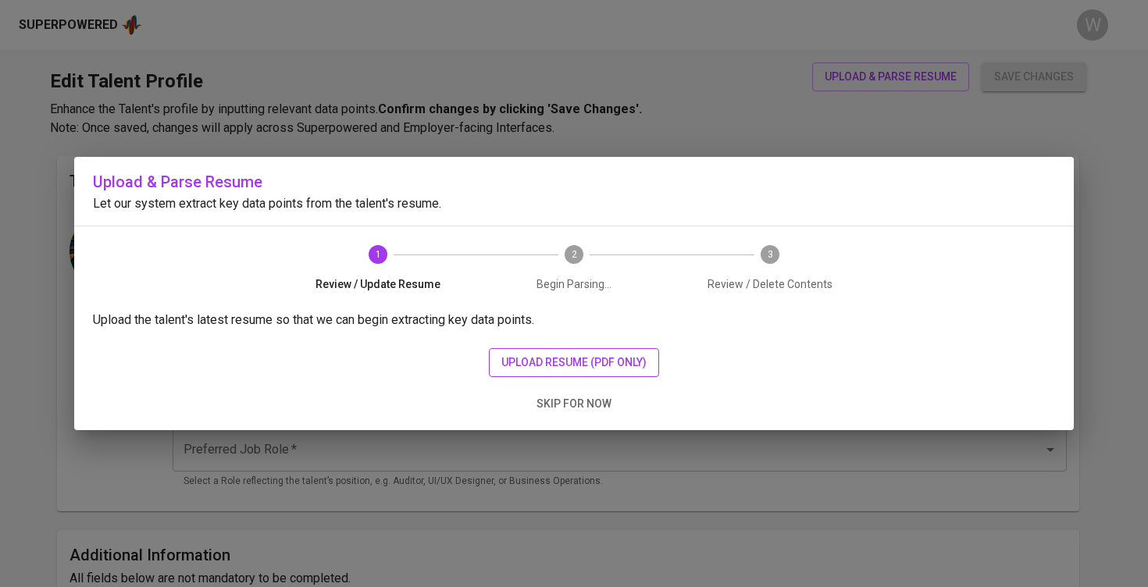
click at [574, 357] on span "upload resume (pdf only)" at bounding box center [573, 363] width 145 height 20
click at [590, 354] on span "upload resume (pdf only)" at bounding box center [573, 363] width 145 height 20
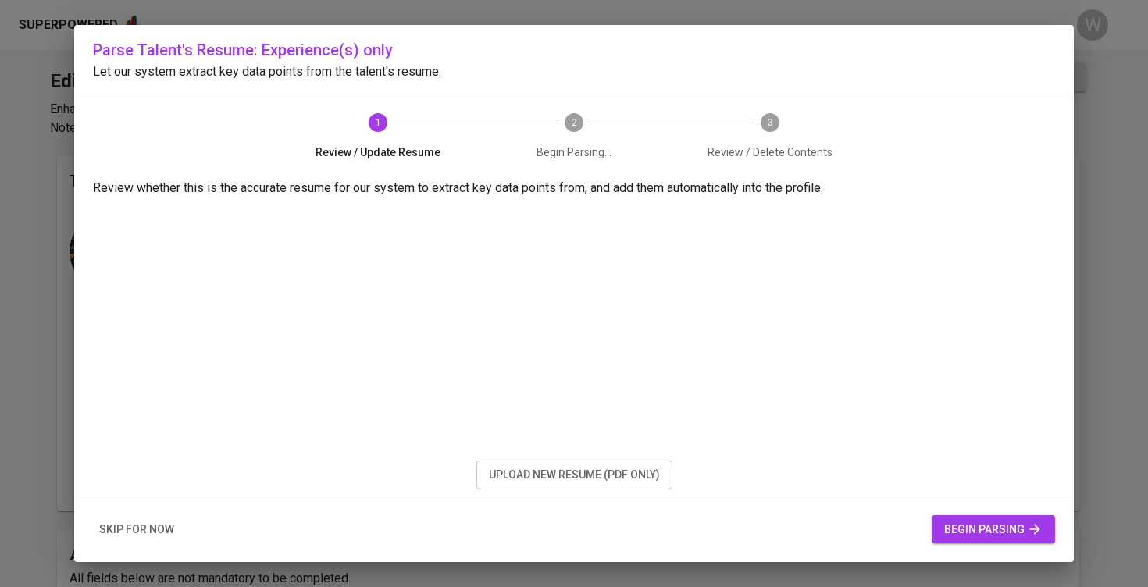
click at [982, 542] on button "begin parsing" at bounding box center [993, 529] width 123 height 29
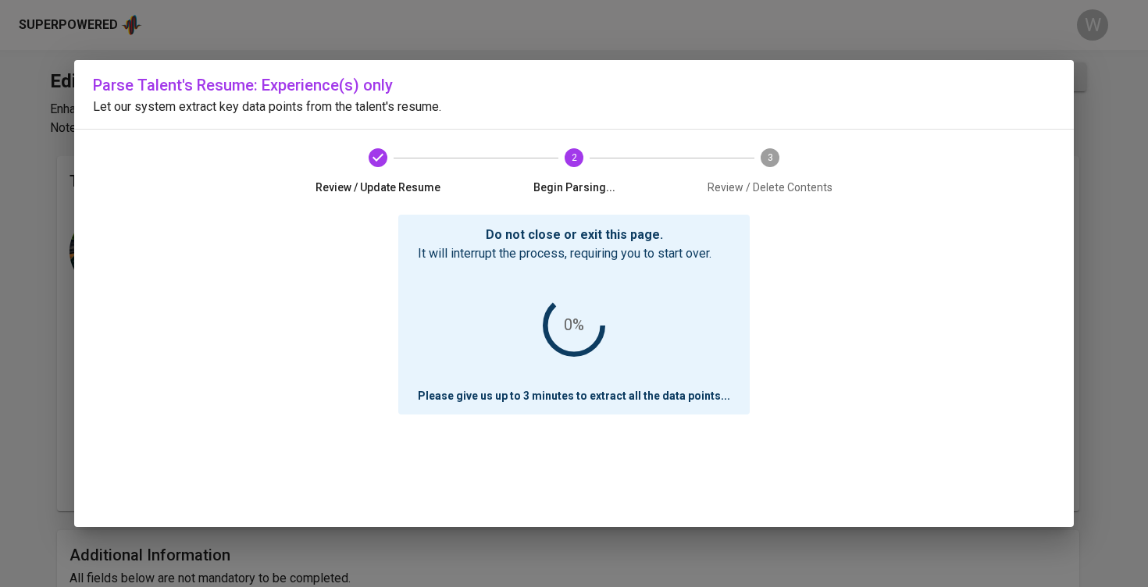
click at [979, 526] on div "Do not close or exit this page. It will interrupt the process, requiring you to…" at bounding box center [574, 371] width 962 height 312
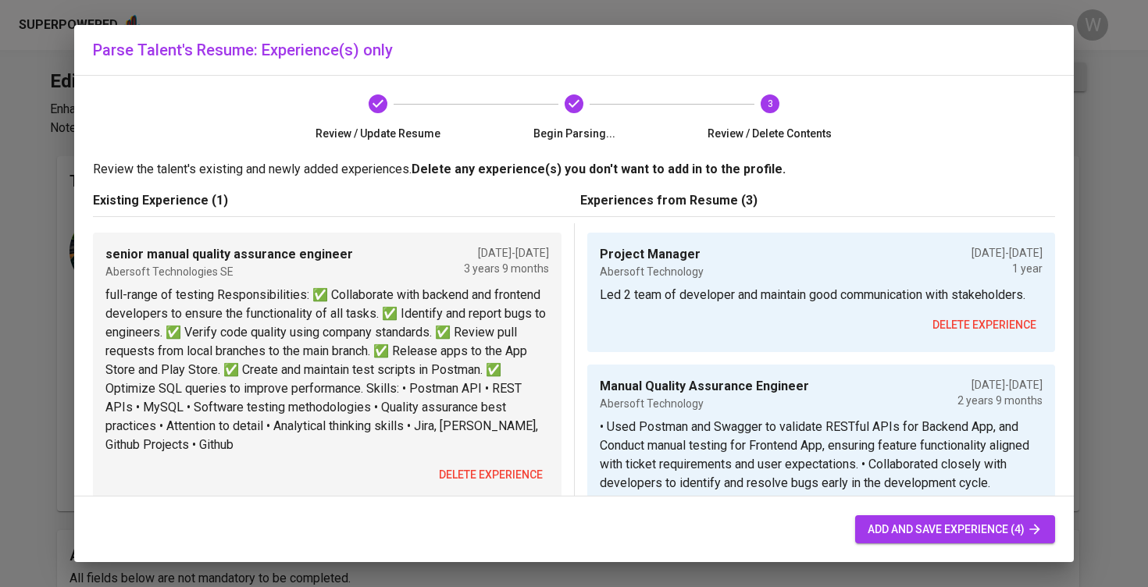
click at [481, 466] on span "delete experience" at bounding box center [491, 476] width 104 height 20
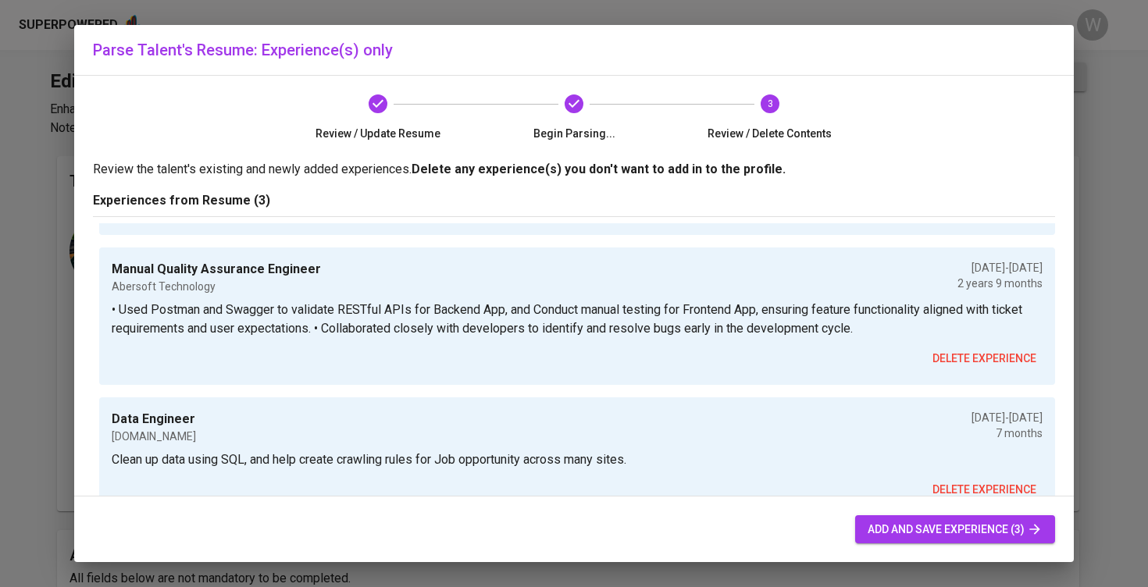
scroll to position [116, 0]
click at [943, 508] on div "add and save experience (3)" at bounding box center [574, 530] width 1000 height 66
click at [937, 526] on span "add and save experience (3)" at bounding box center [955, 530] width 175 height 20
type input "Project Manager"
type input "Abersoft Technology"
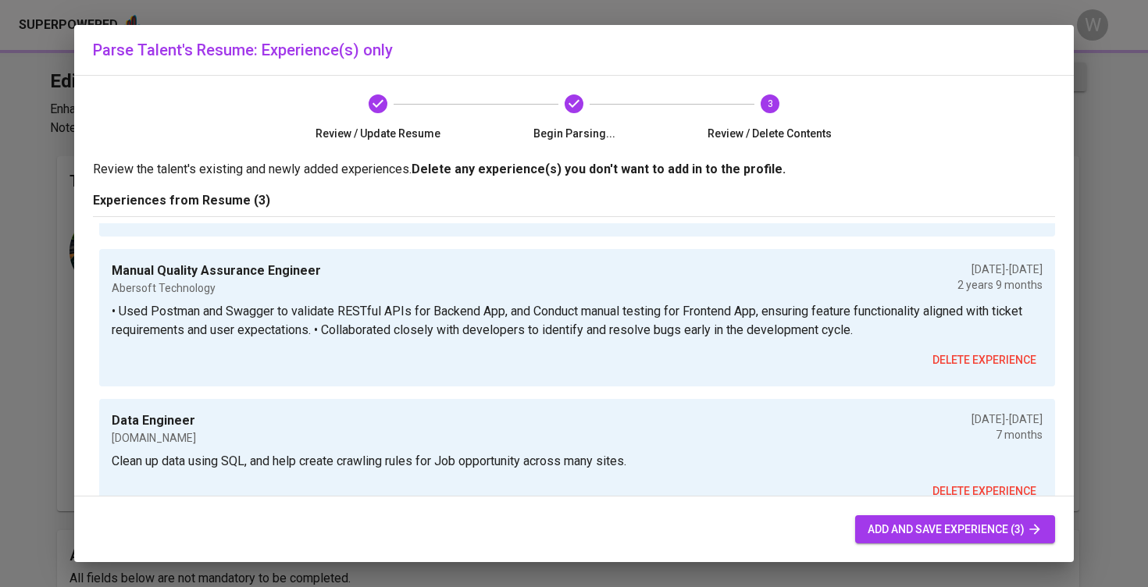
type input "[DATE]"
type input "08/01/2025"
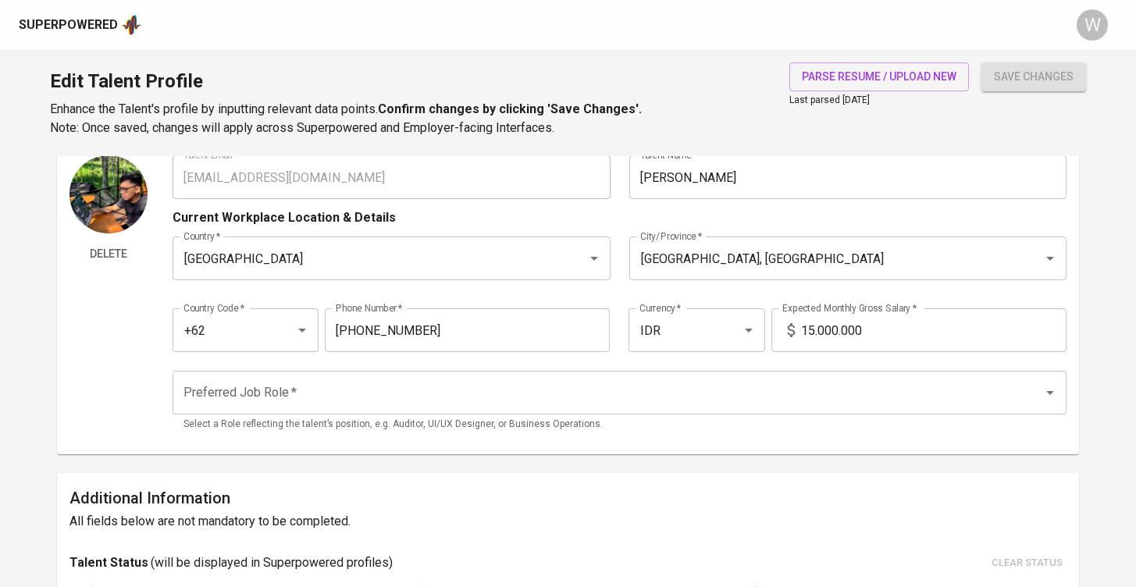
scroll to position [35, 0]
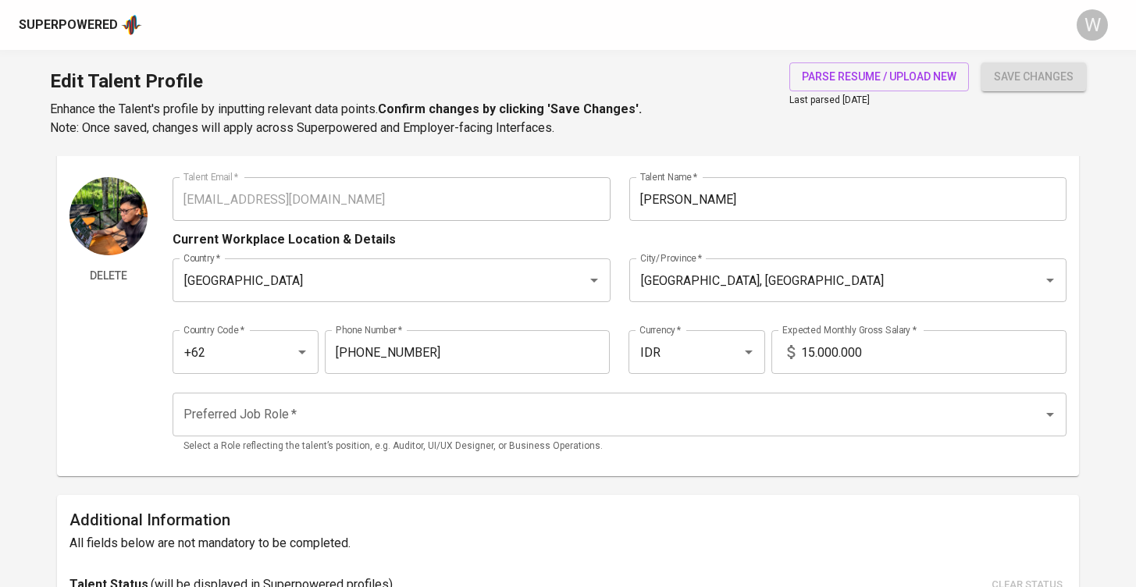
click at [812, 355] on input "15.000.000" at bounding box center [934, 352] width 266 height 44
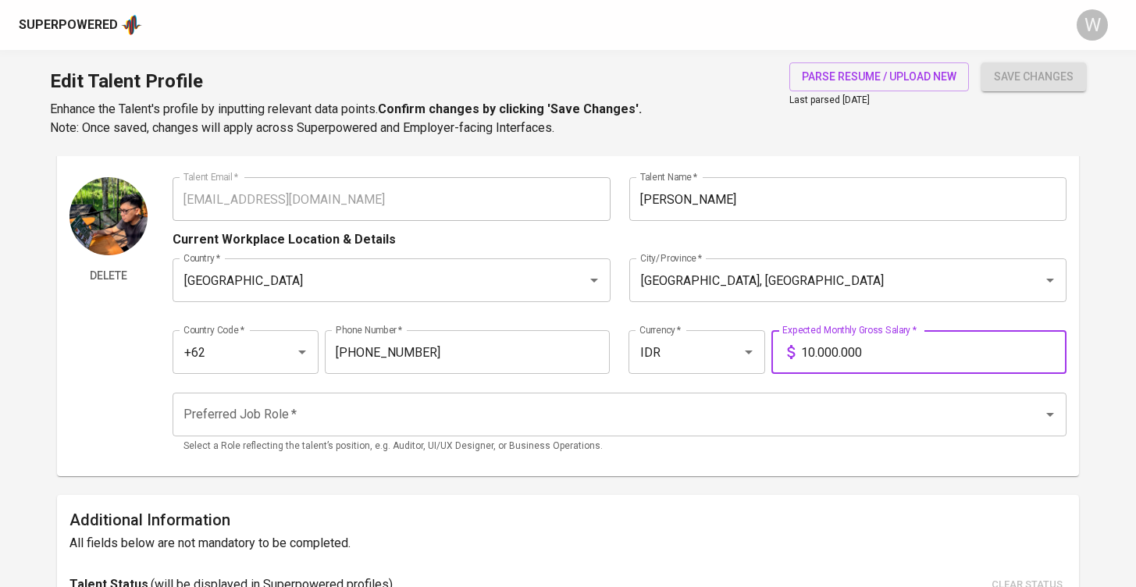
type input "10.000.000"
click at [378, 408] on input "Preferred Job Role   *" at bounding box center [598, 415] width 837 height 30
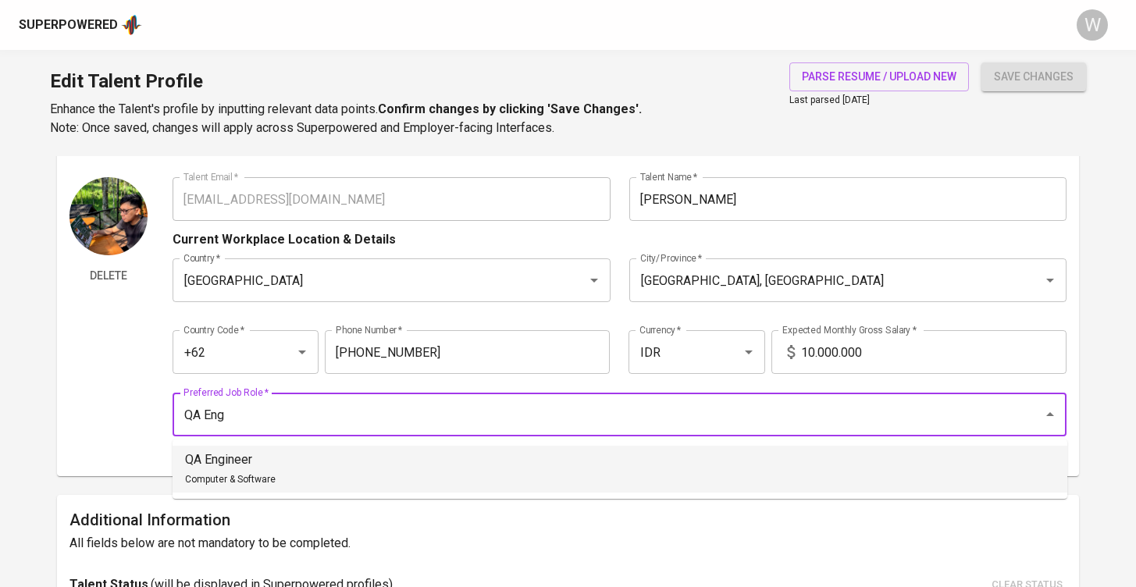
click at [311, 477] on li "QA Engineer Computer & Software" at bounding box center [620, 469] width 895 height 47
type input "QA Engineer"
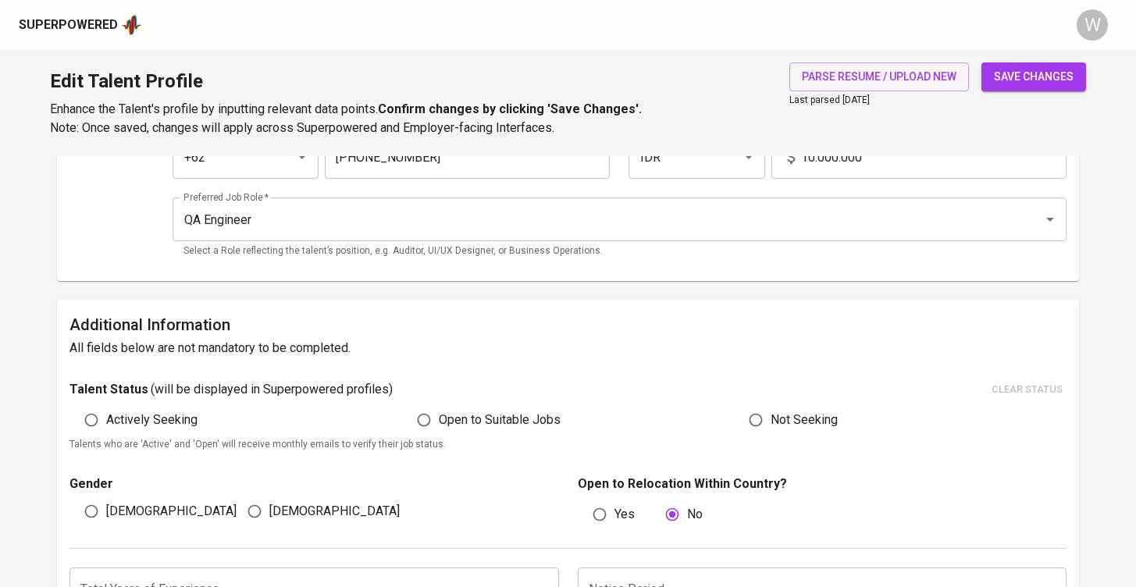
scroll to position [253, 0]
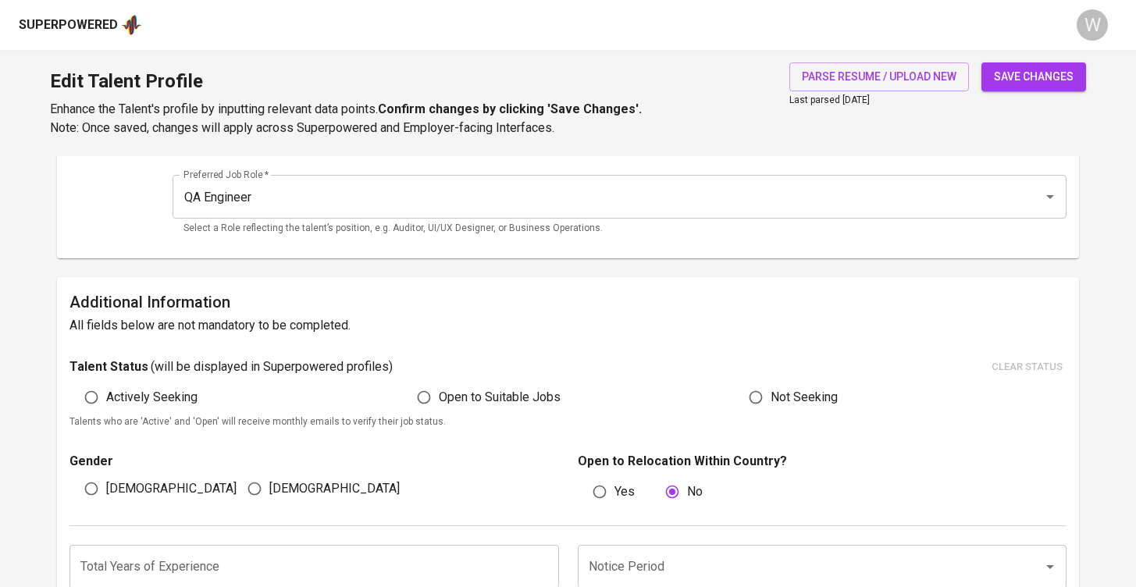
click at [433, 376] on div "Talent Status ( will be displayed in Superpowered profiles ) clear status" at bounding box center [569, 367] width 998 height 24
click at [418, 398] on input "Open to Suitable Jobs" at bounding box center [424, 398] width 30 height 30
radio input "true"
click at [269, 489] on input "[DEMOGRAPHIC_DATA]" at bounding box center [255, 489] width 30 height 30
radio input "true"
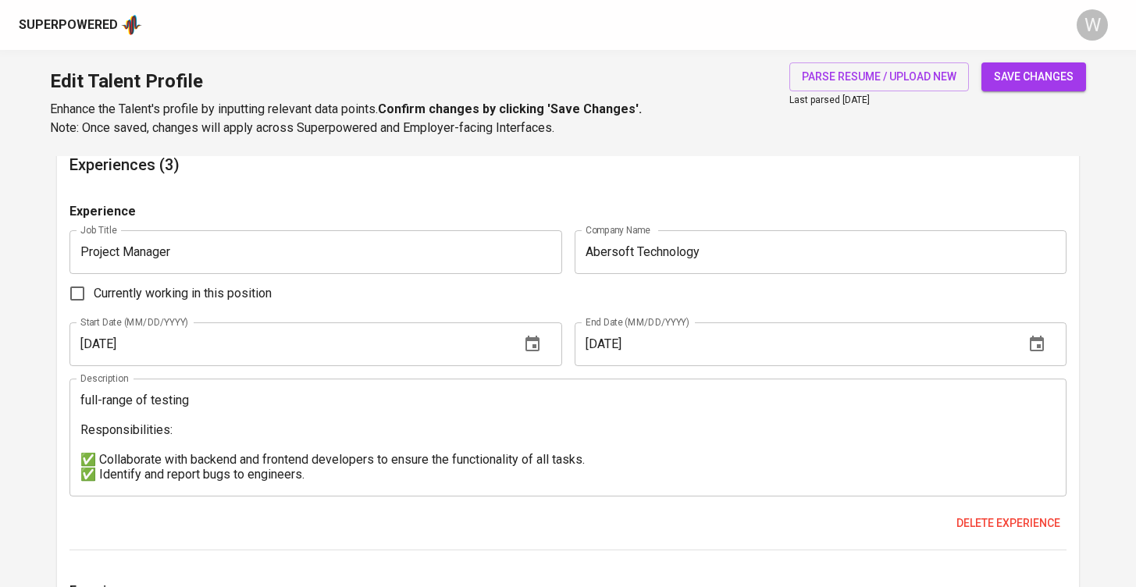
scroll to position [474, 0]
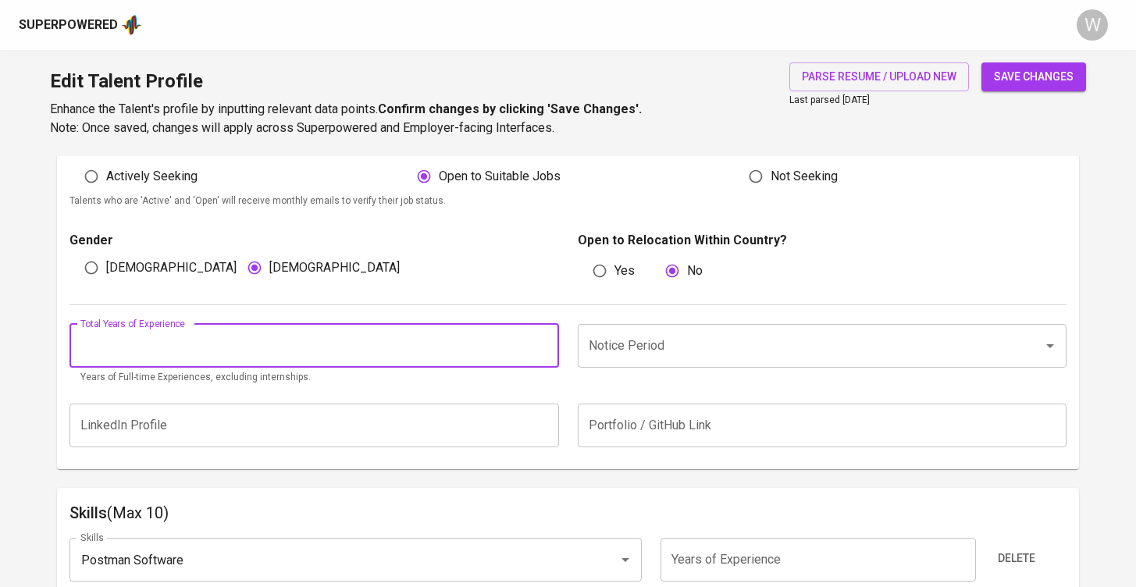
click at [243, 341] on input "number" at bounding box center [315, 346] width 490 height 44
type input "5"
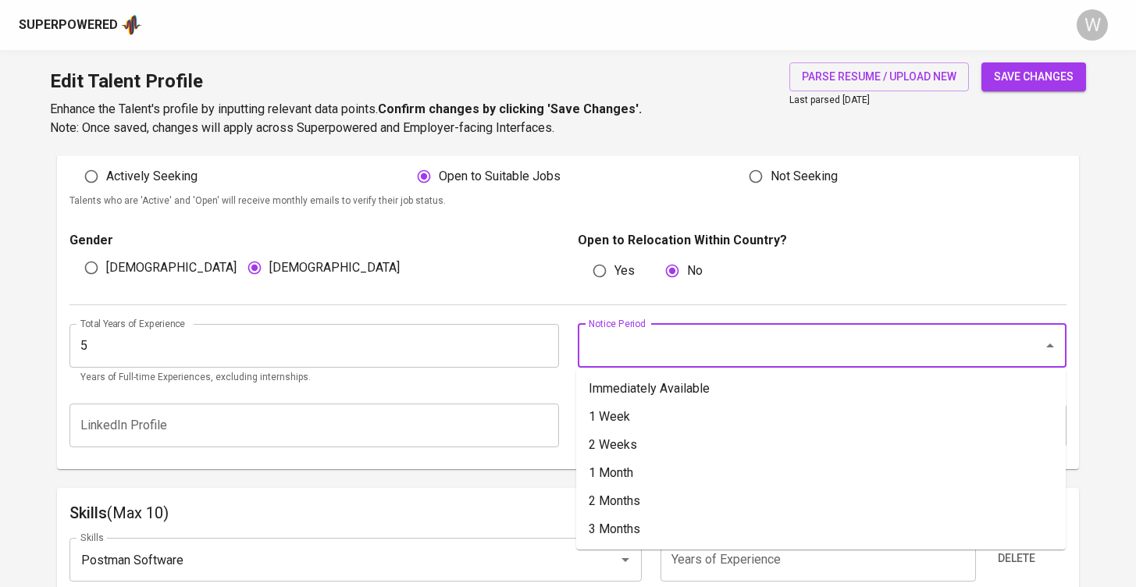
click at [649, 355] on input "Notice Period" at bounding box center [801, 346] width 432 height 30
click at [655, 386] on li "Immediately Available" at bounding box center [821, 389] width 490 height 28
type input "Immediately Available"
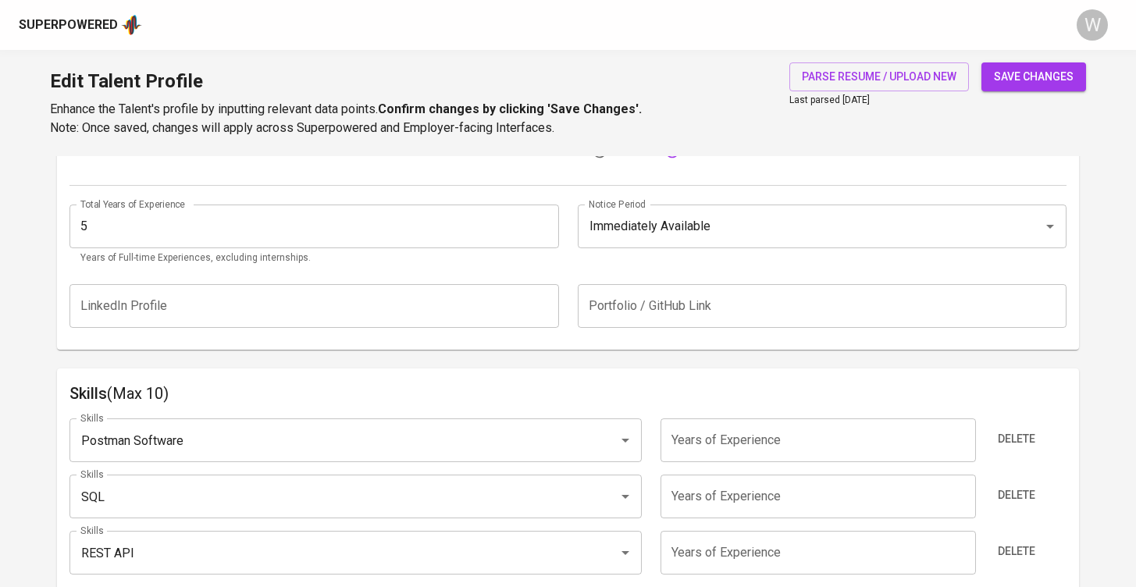
scroll to position [651, 0]
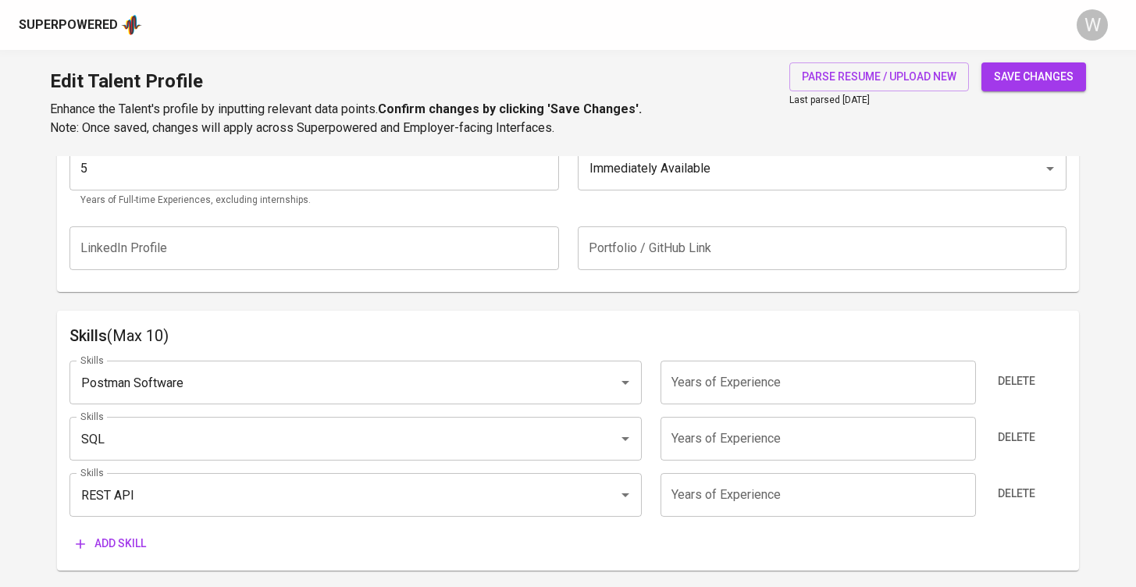
click at [703, 505] on input "number" at bounding box center [819, 495] width 316 height 44
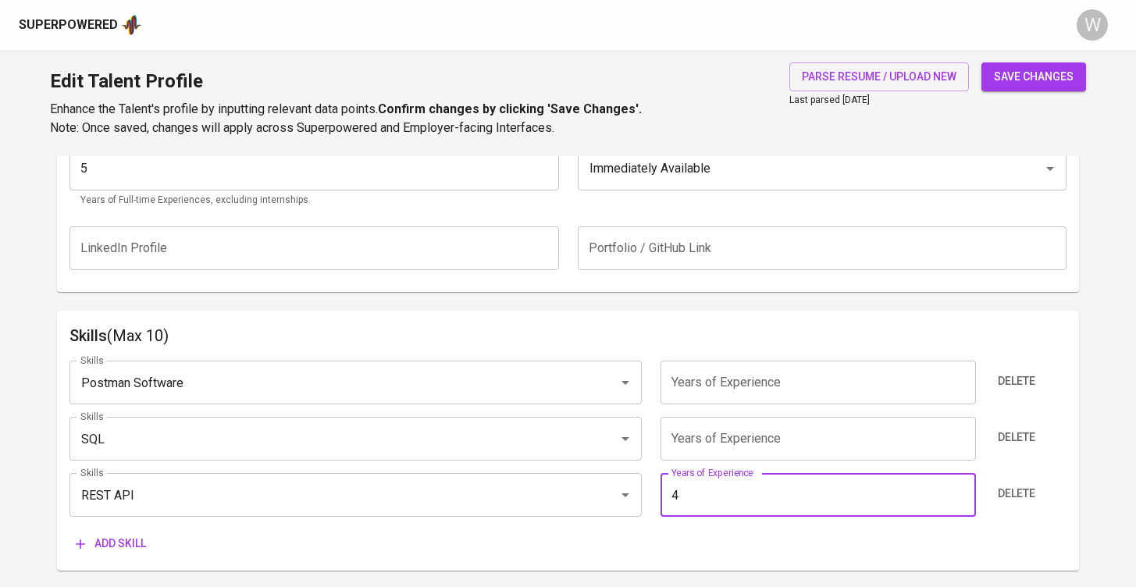
type input "4"
click at [721, 433] on input "number" at bounding box center [819, 439] width 316 height 44
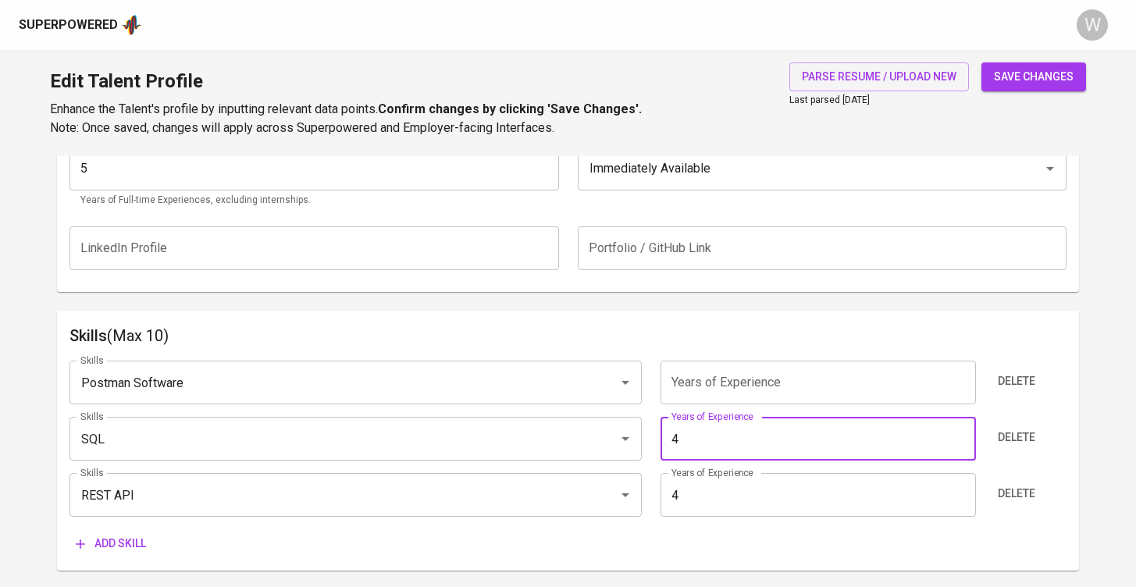
type input "4"
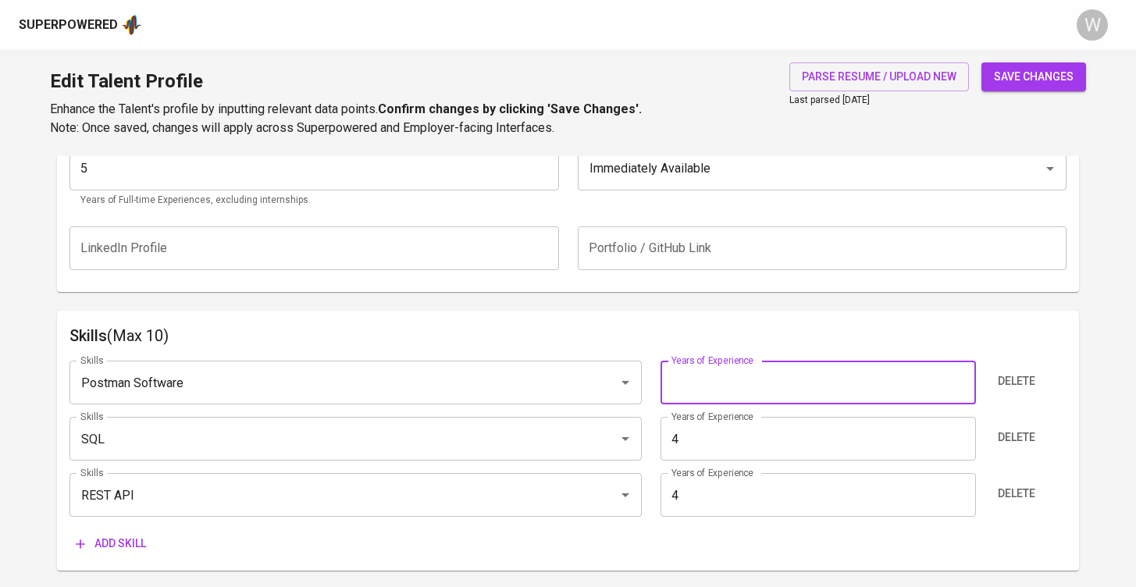
click at [713, 391] on input "number" at bounding box center [819, 383] width 316 height 44
type input "4"
click at [1008, 64] on button "save changes" at bounding box center [1034, 76] width 105 height 29
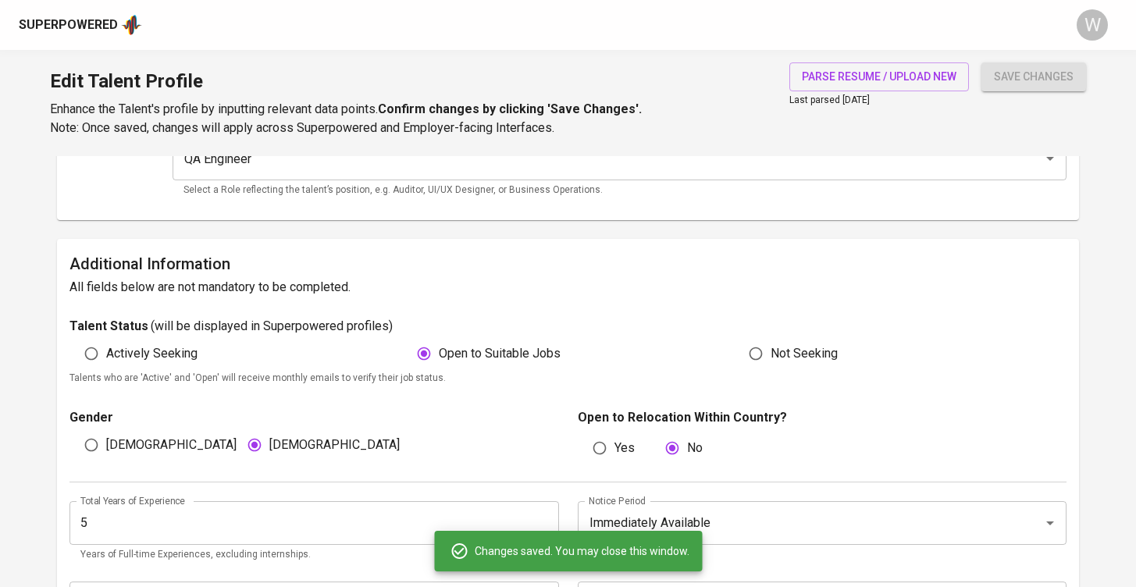
scroll to position [0, 0]
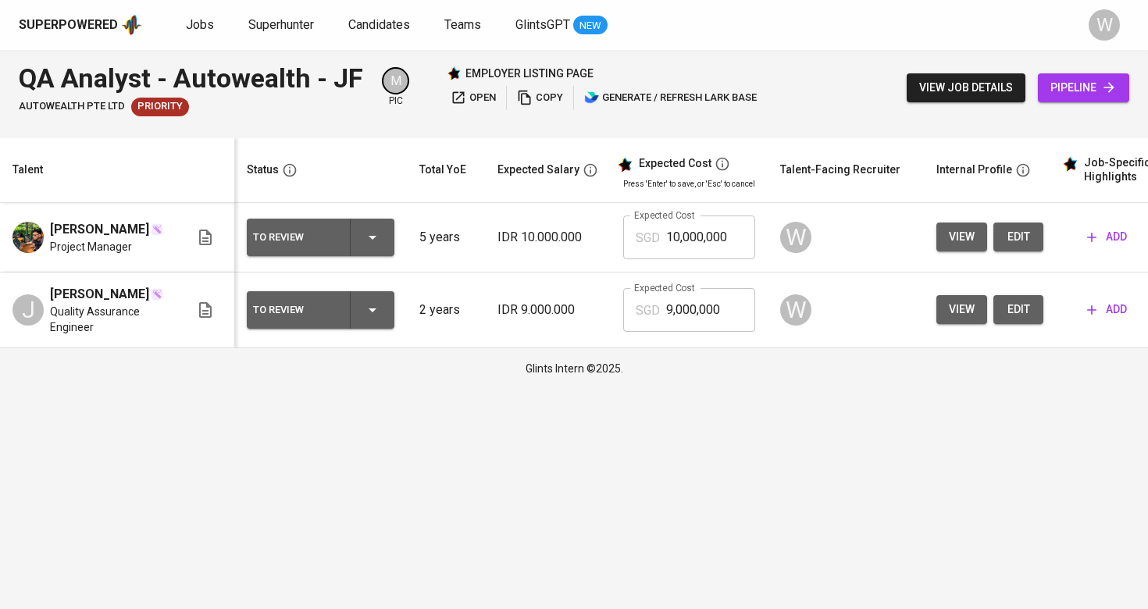
click at [970, 317] on span "view" at bounding box center [962, 310] width 26 height 20
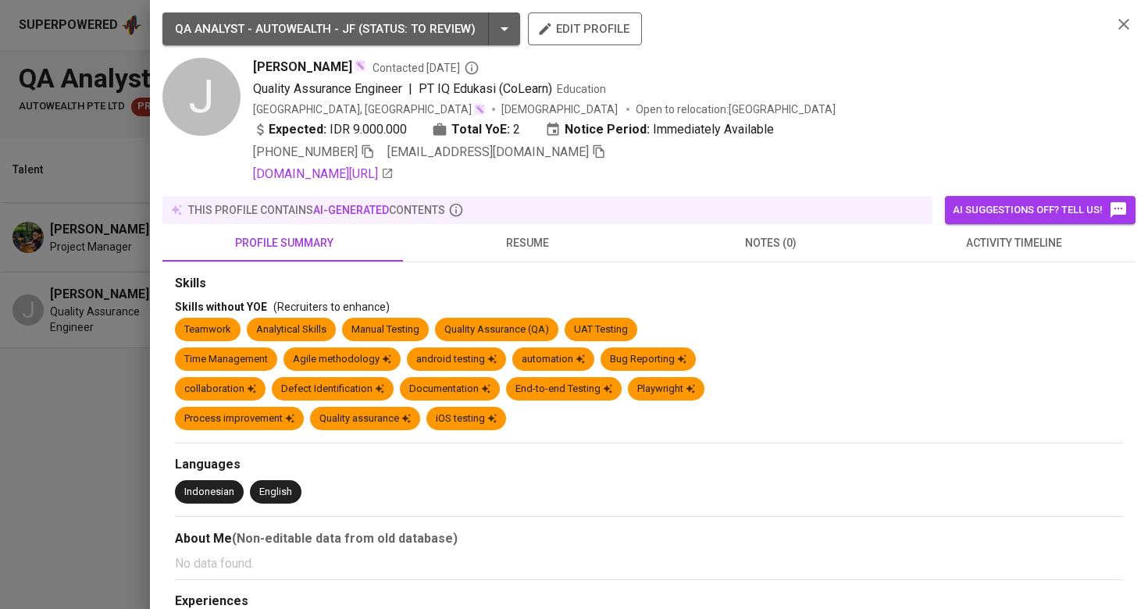
click at [551, 21] on span "edit profile" at bounding box center [584, 29] width 89 height 20
click at [48, 459] on div at bounding box center [574, 304] width 1148 height 609
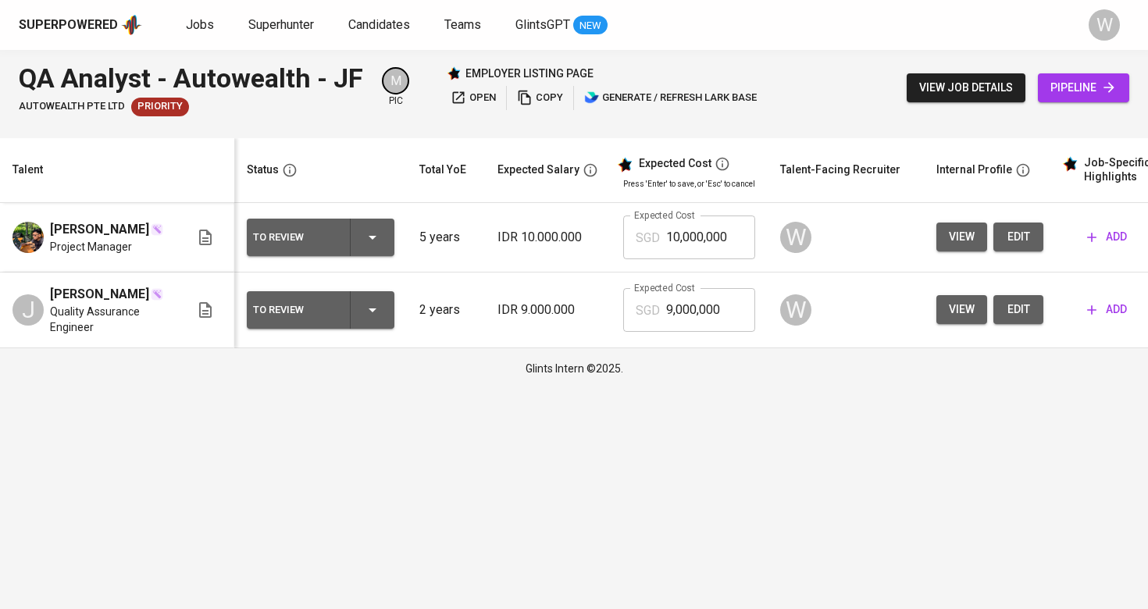
click at [1028, 324] on button "edit" at bounding box center [1018, 309] width 50 height 29
click at [974, 324] on button "view" at bounding box center [961, 309] width 51 height 29
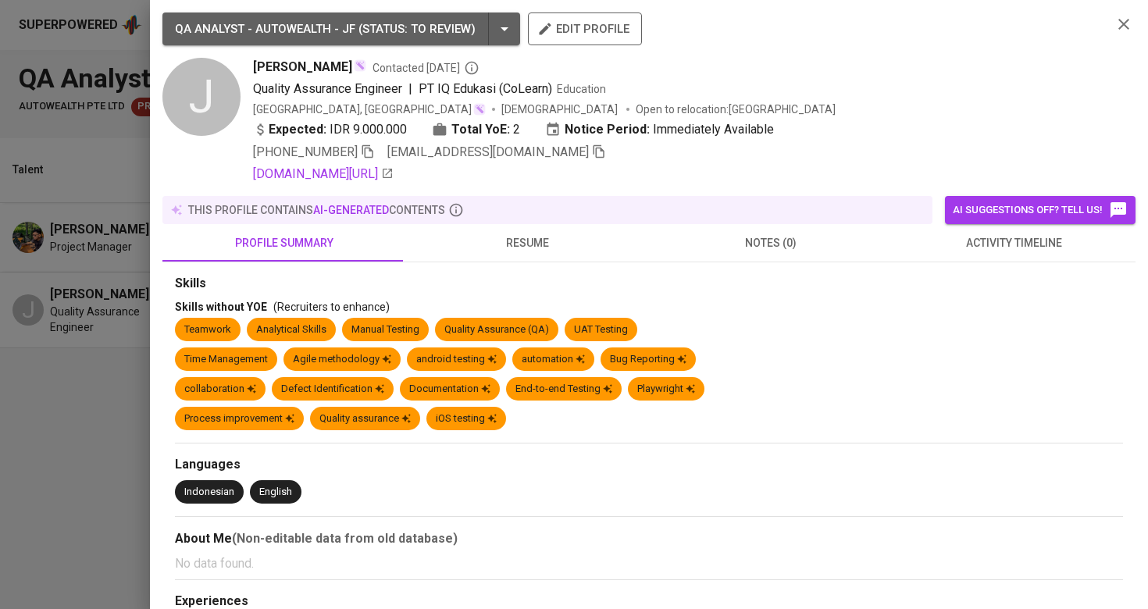
click at [534, 228] on button "resume" at bounding box center [528, 242] width 244 height 37
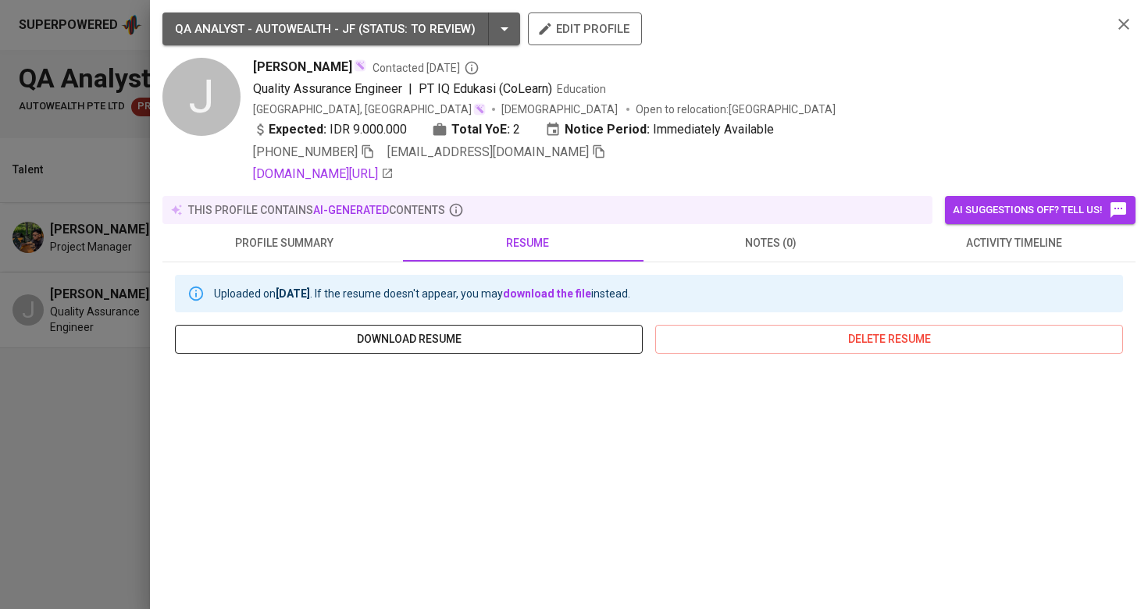
click at [476, 329] on button "download resume" at bounding box center [409, 339] width 468 height 29
click at [19, 488] on div at bounding box center [574, 304] width 1148 height 609
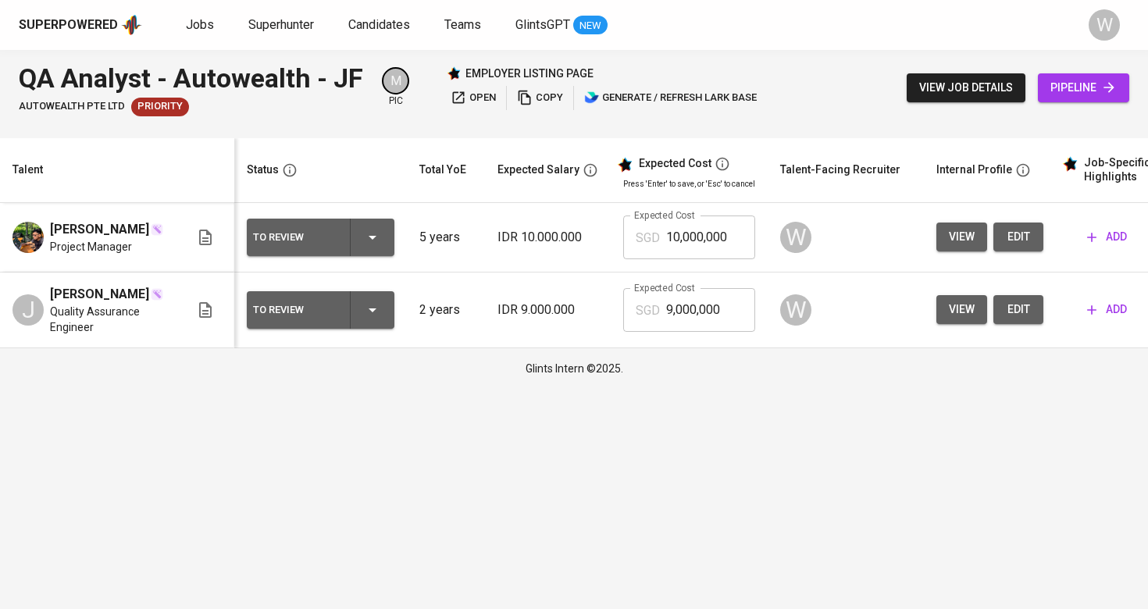
click at [1072, 325] on td "add" at bounding box center [1126, 311] width 141 height 76
click at [1093, 318] on icon "button" at bounding box center [1092, 310] width 16 height 16
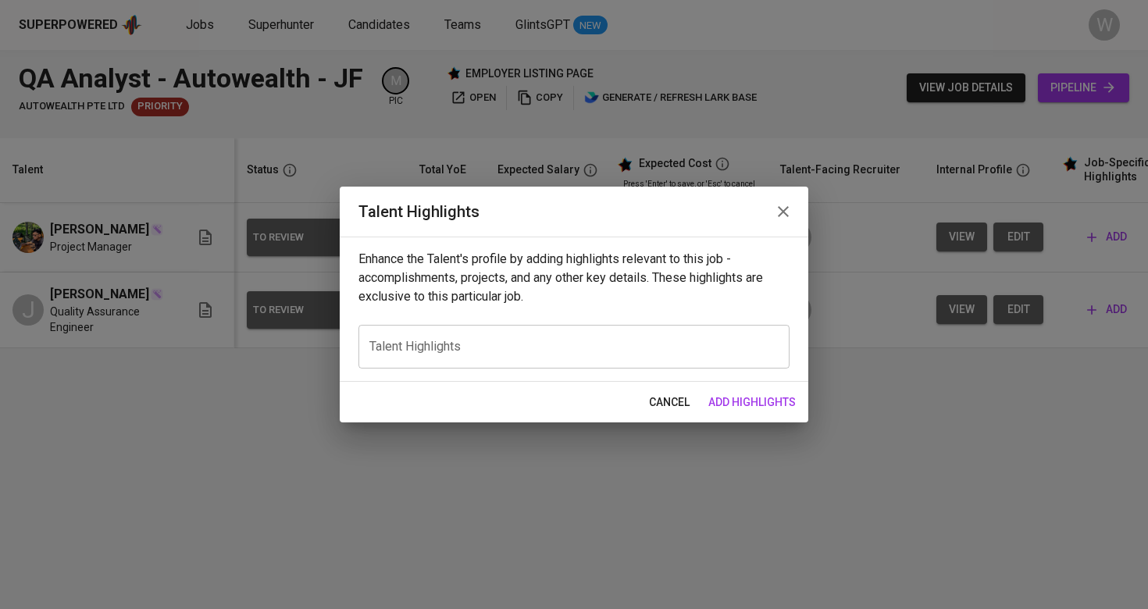
click at [601, 369] on div "Enhance the Talent's profile by adding highlights relevant to this job - accomp…" at bounding box center [574, 309] width 469 height 145
click at [597, 358] on div "x Talent Highlights" at bounding box center [573, 347] width 431 height 44
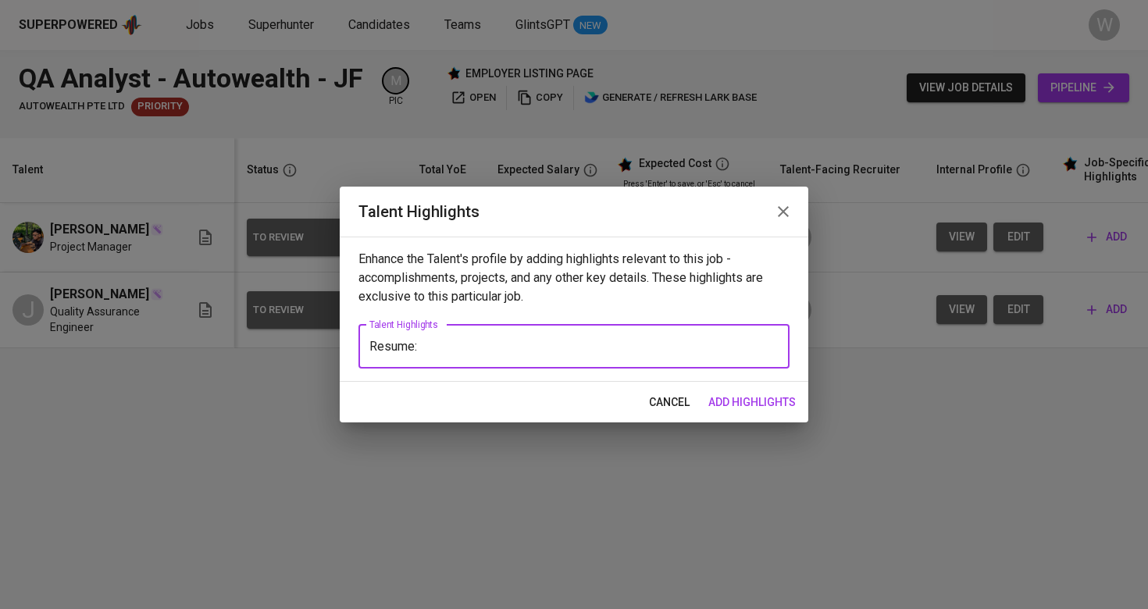
paste textarea "https://glints.sg.larksuite.com/file/Jh9db9YNWoazsTxR4sLlI4XrgFe?from=from_copy…"
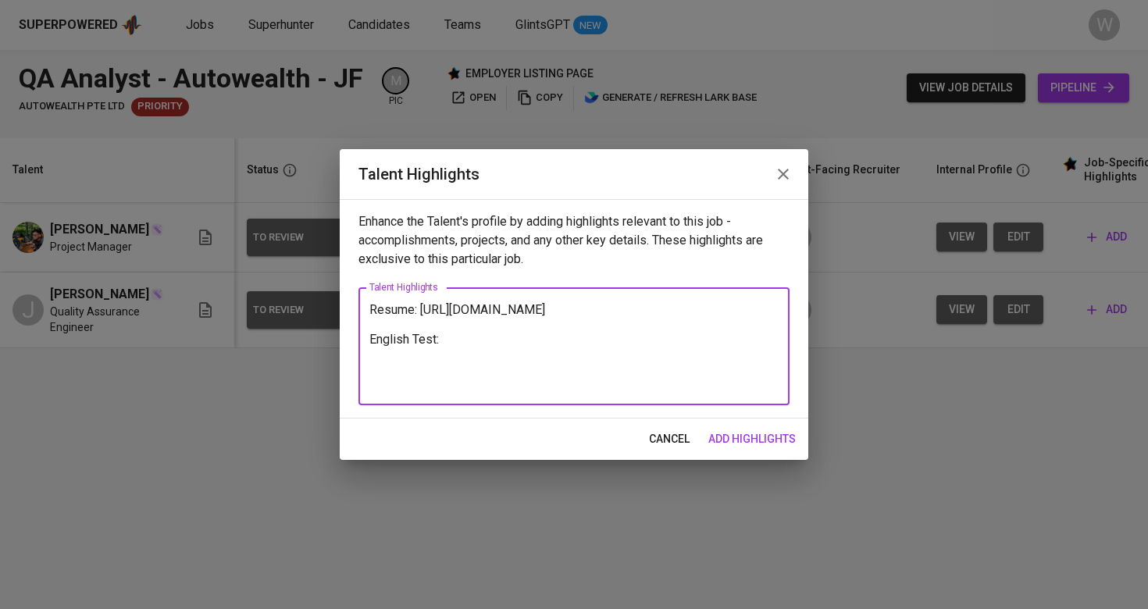
paste textarea "https://glints.sg.larksuite.com/file/IPbsbWpsAowzLUx6lbOlfMq2g5d?from=from_copy…"
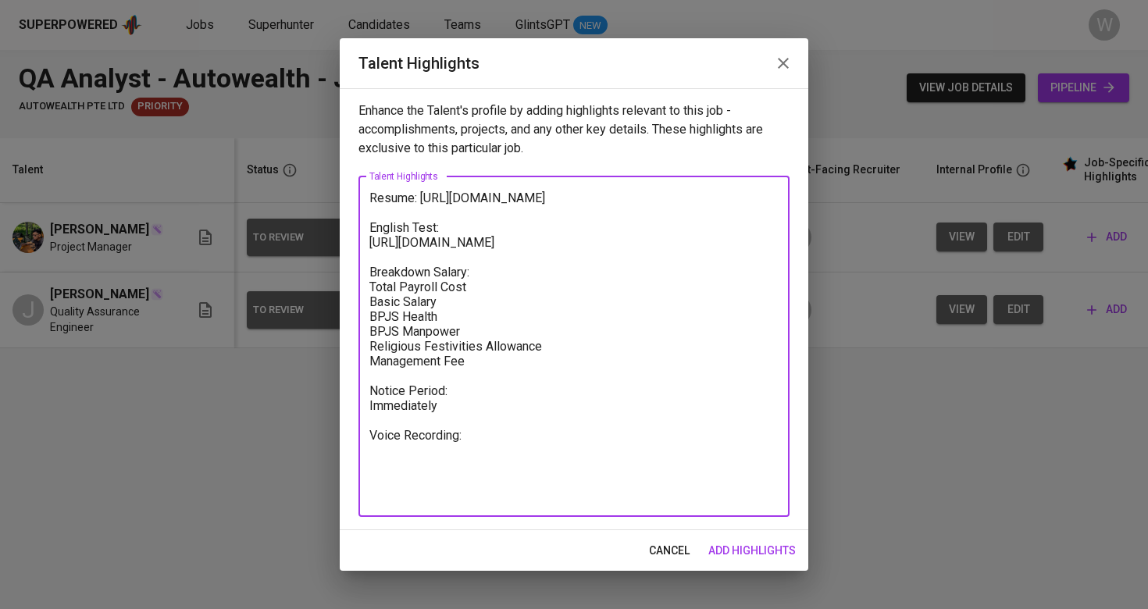
paste textarea "https://glints.sg.larksuite.com/minutes/obsg1tc2165a1u5rw8mu7e82?from=from_copy…"
type textarea "Resume: https://glints.sg.larksuite.com/file/Jh9db9YNWoazsTxR4sLlI4XrgFe?from=f…"
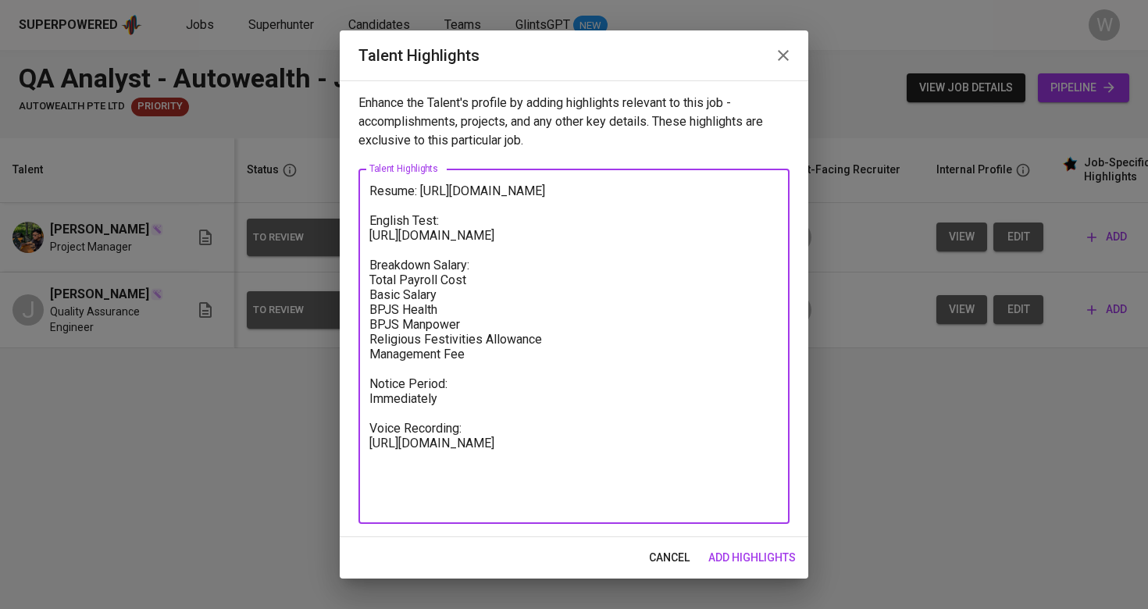
click at [761, 557] on span "add highlights" at bounding box center [751, 558] width 87 height 20
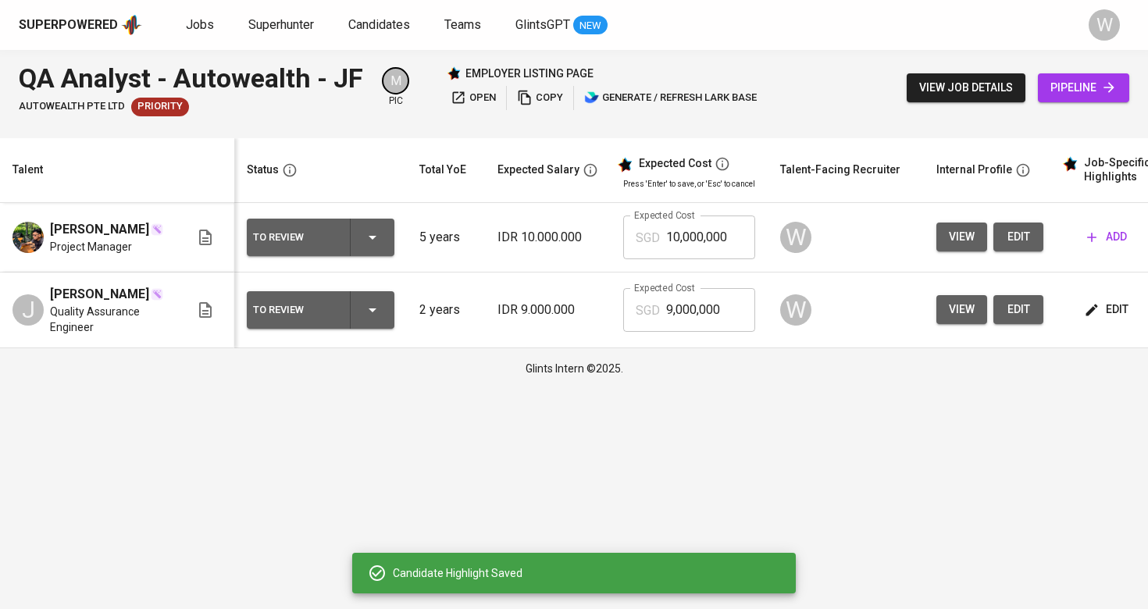
click at [1115, 234] on span "add" at bounding box center [1107, 237] width 40 height 20
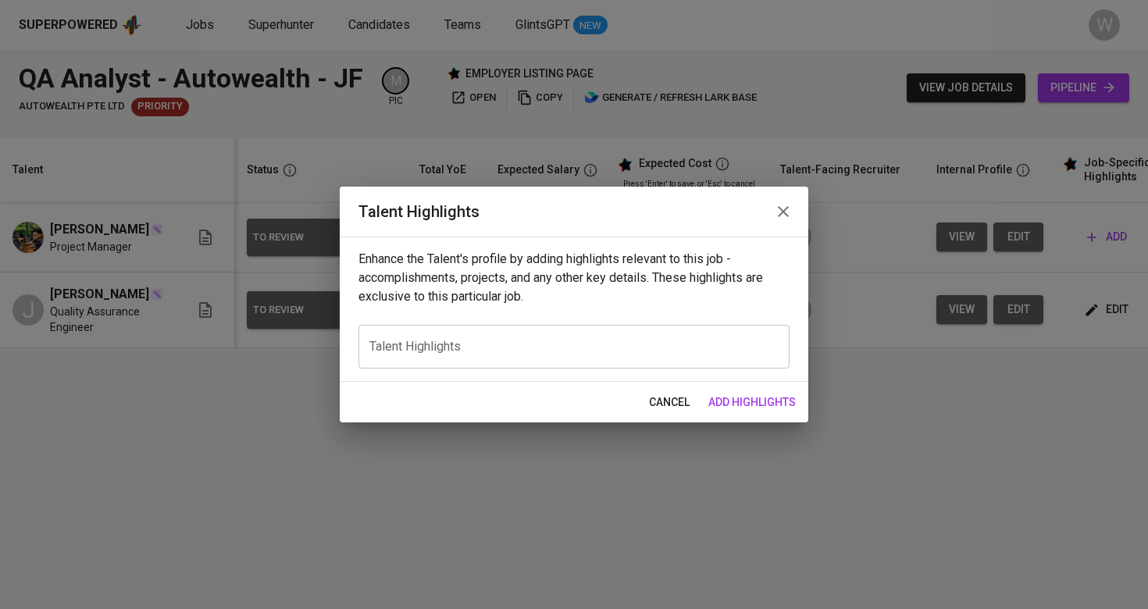
click at [523, 336] on div "x Talent Highlights" at bounding box center [573, 347] width 431 height 44
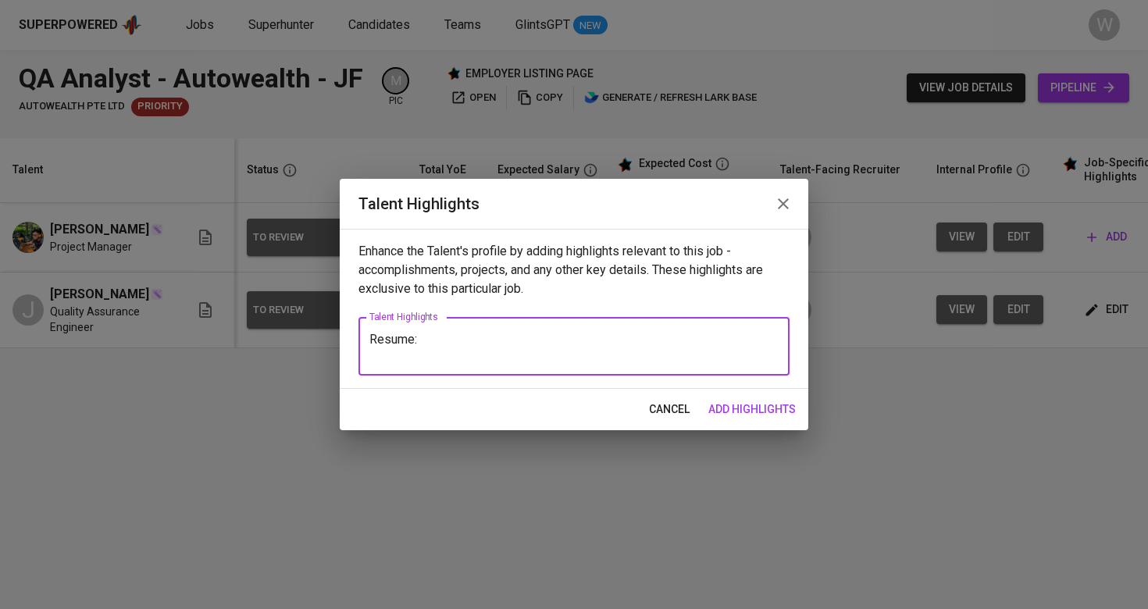
paste textarea "https://glints.sg.larksuite.com/file/L4ZlbMgXxoCW2OxigR4lTKg6gIO?from=from_copy…"
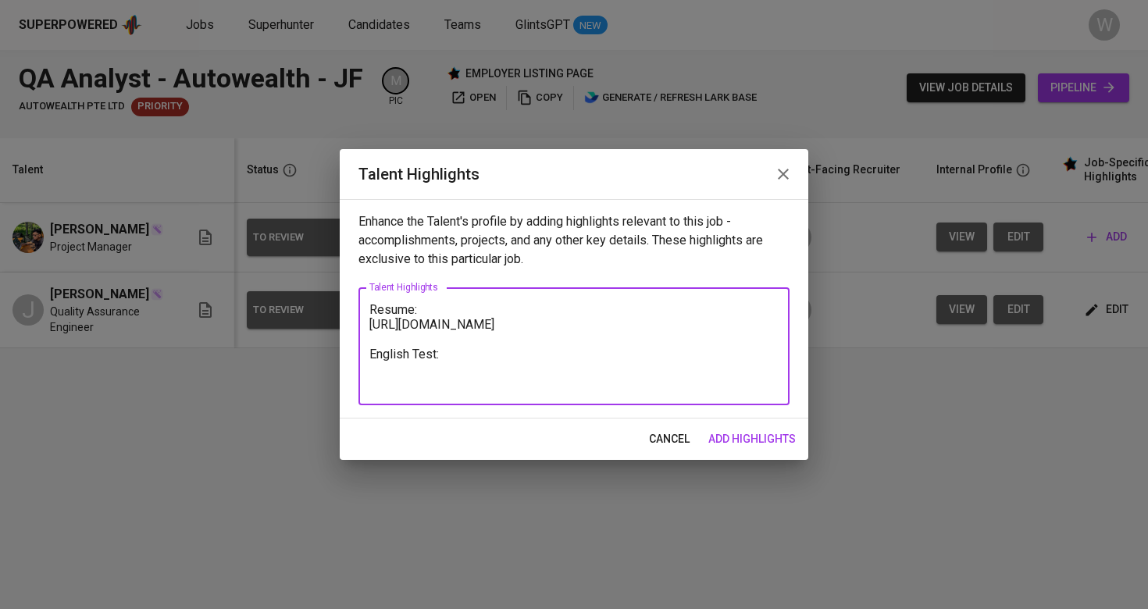
paste textarea "https://glints.sg.larksuite.com/file/Rd8fbU0MNoPf6cxFTmqlCdlxgad?from=from_copy…"
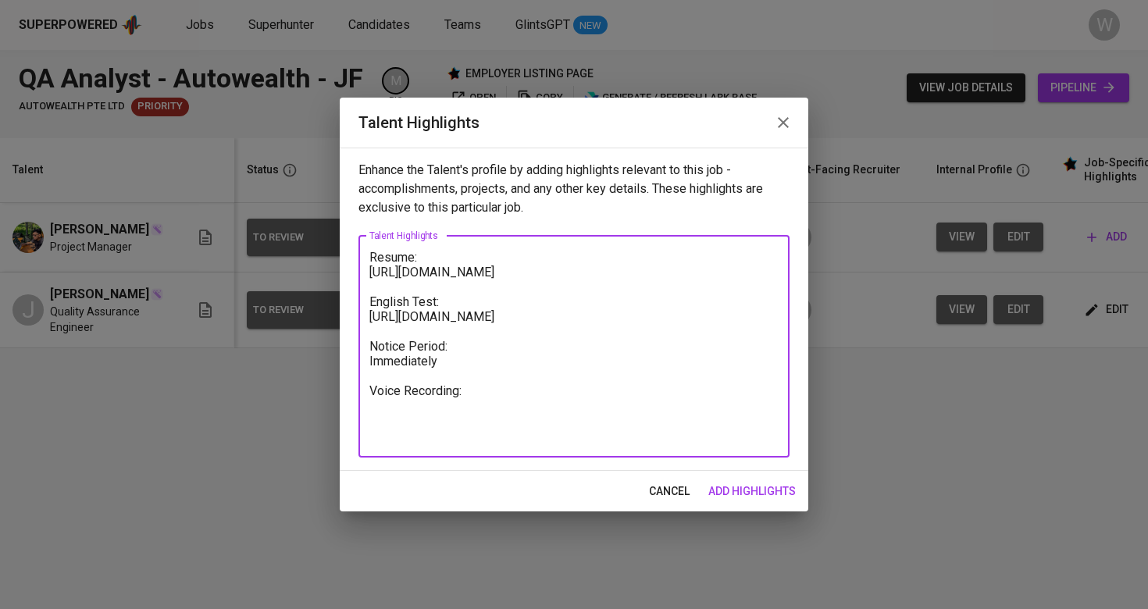
paste textarea "https://glints.sg.larksuite.com/minutes/obsgogx2gl31er9u3z2327j1?from=from_copy…"
type textarea "Resume: https://glints.sg.larksuite.com/file/L4ZlbMgXxoCW2OxigR4lTKg6gIO?from=f…"
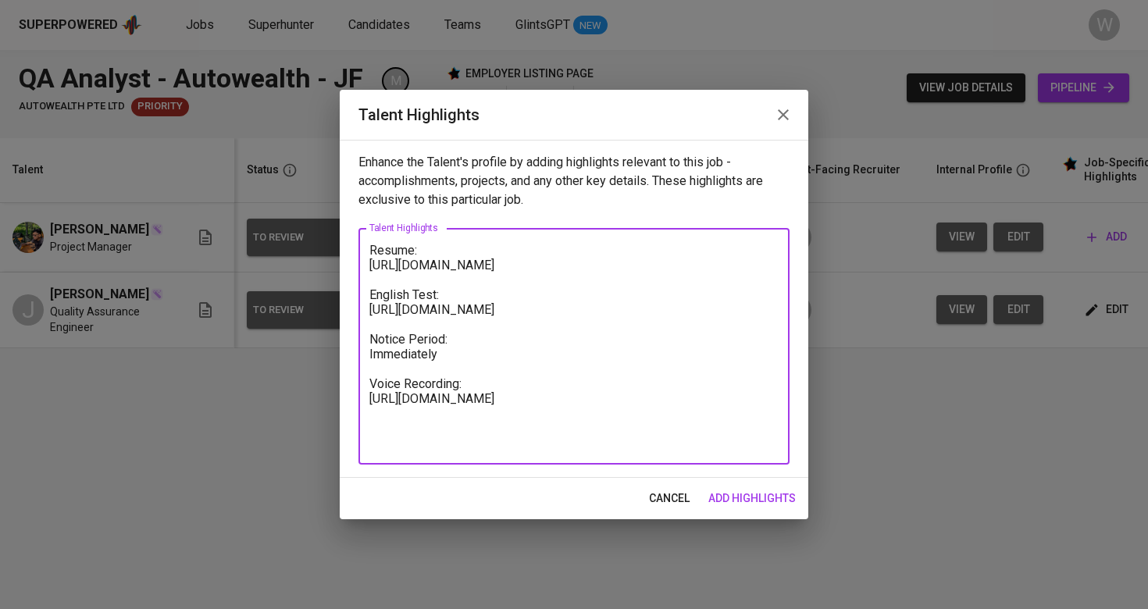
click at [777, 501] on span "add highlights" at bounding box center [751, 499] width 87 height 20
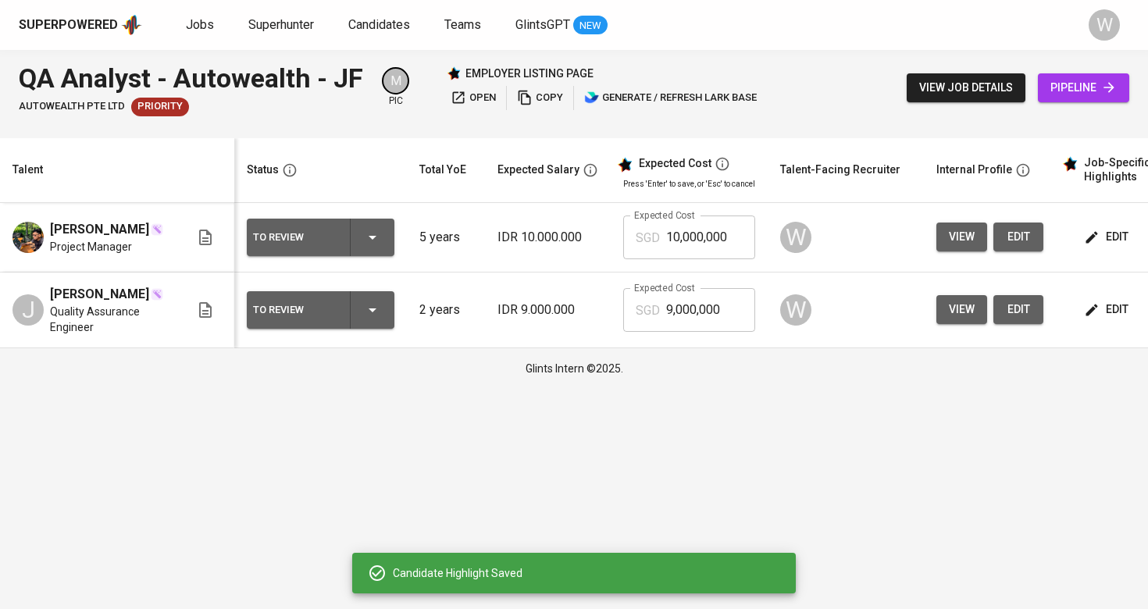
click at [1094, 307] on button "edit" at bounding box center [1108, 309] width 54 height 29
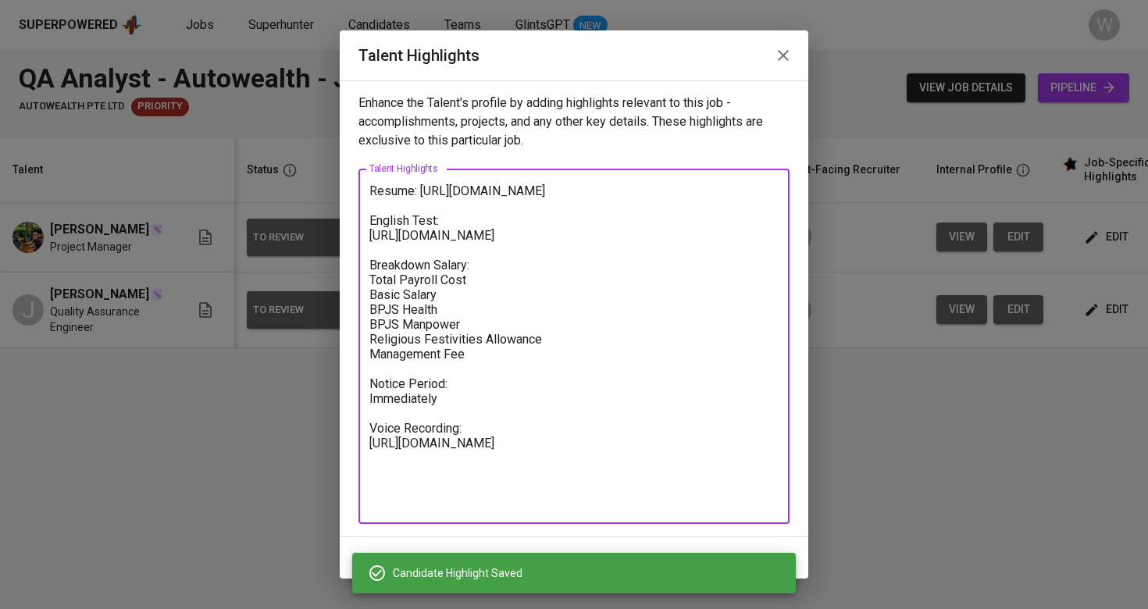
drag, startPoint x: 495, startPoint y: 405, endPoint x: 361, endPoint y: 315, distance: 161.6
click at [361, 315] on div "Resume: https://glints.sg.larksuite.com/file/Jh9db9YNWoazsTxR4sLlI4XrgFe?from=f…" at bounding box center [573, 346] width 431 height 355
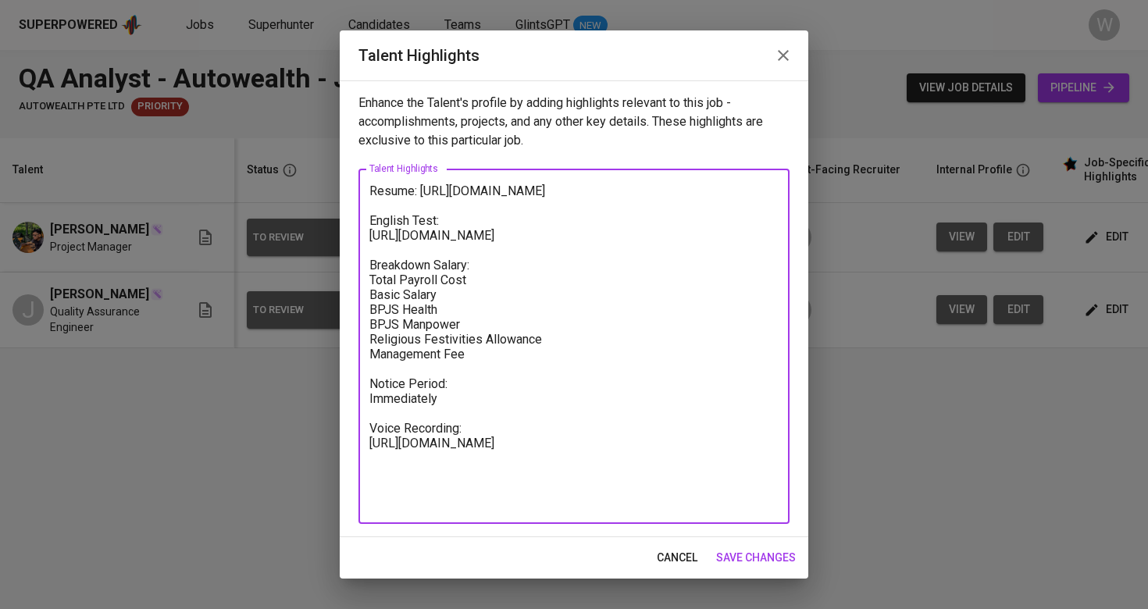
click at [747, 553] on span "save changes" at bounding box center [756, 558] width 80 height 20
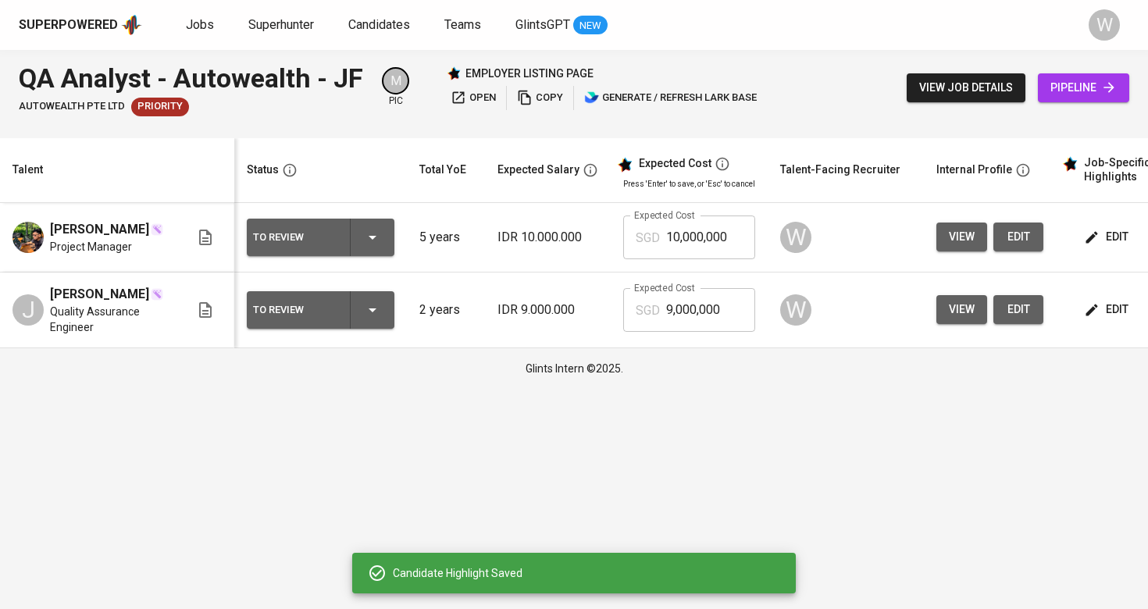
click at [1086, 316] on icon "button" at bounding box center [1092, 310] width 16 height 16
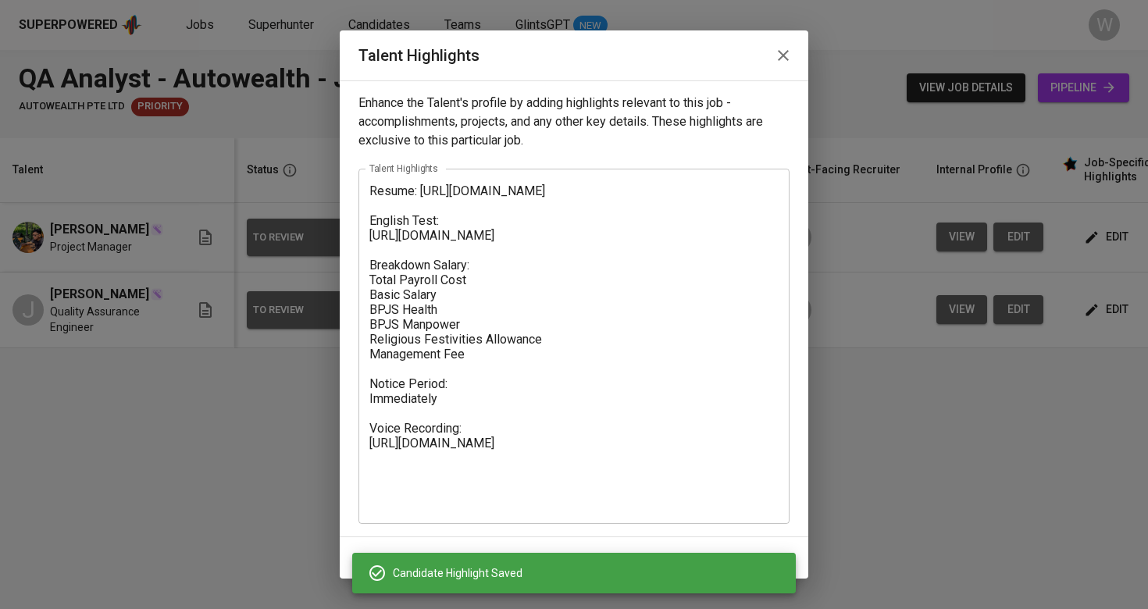
click at [649, 362] on textarea "Resume: https://glints.sg.larksuite.com/file/Jh9db9YNWoazsTxR4sLlI4XrgFe?from=f…" at bounding box center [573, 347] width 409 height 326
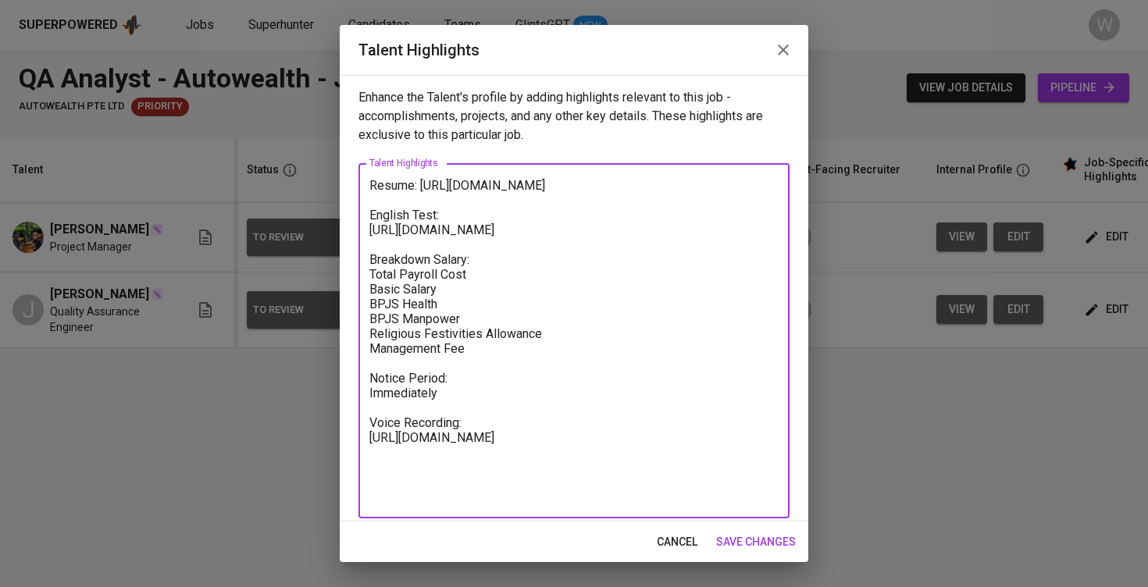
click at [509, 394] on textarea "Resume: https://glints.sg.larksuite.com/file/Jh9db9YNWoazsTxR4sLlI4XrgFe?from=f…" at bounding box center [573, 341] width 409 height 326
type textarea "Resume: https://glints.sg.larksuite.com/file/Jh9db9YNWoazsTxR4sLlI4XrgFe?from=f…"
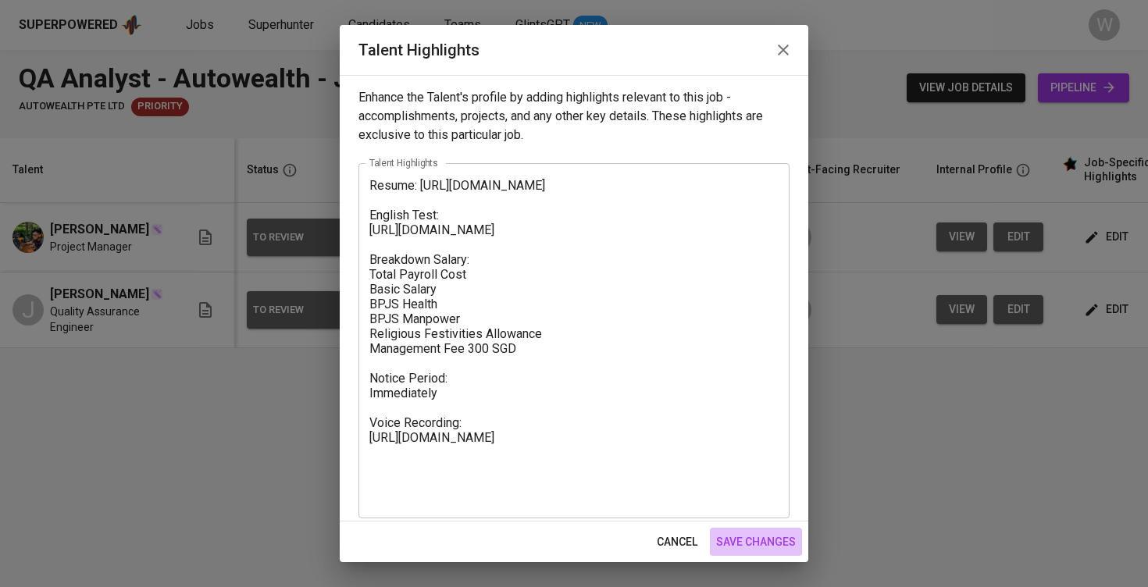
click at [734, 544] on span "save changes" at bounding box center [756, 543] width 80 height 20
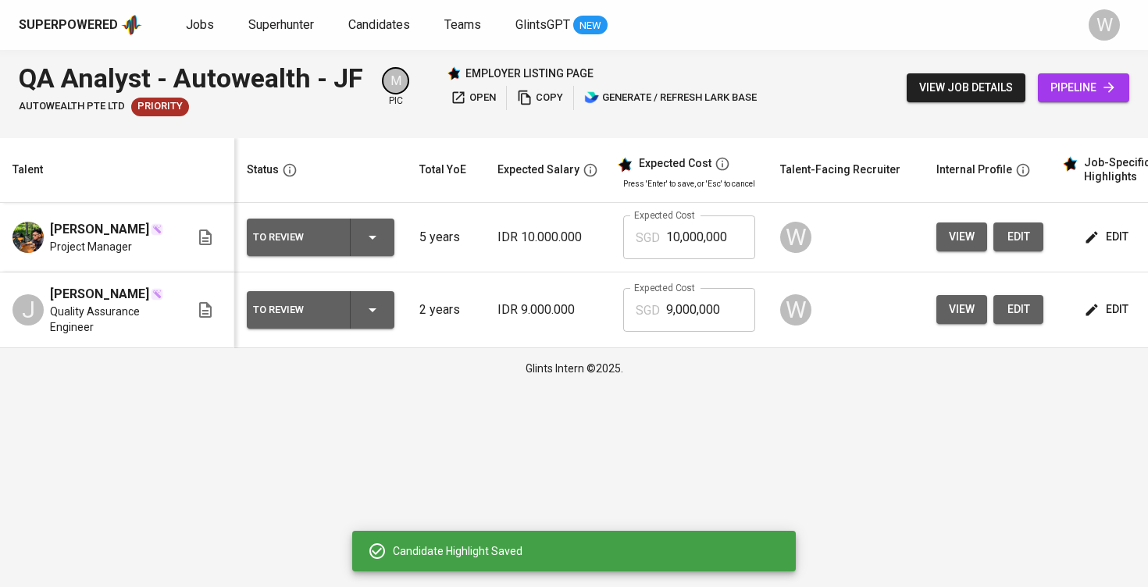
click at [1088, 298] on td "edit" at bounding box center [1126, 311] width 141 height 76
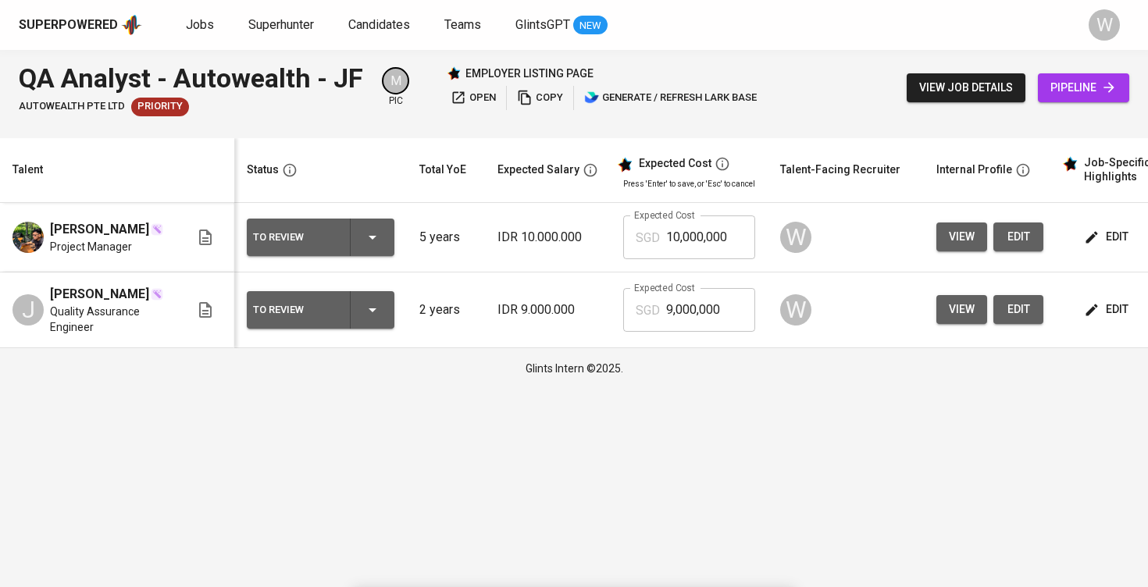
click at [1089, 316] on icon "button" at bounding box center [1092, 310] width 12 height 12
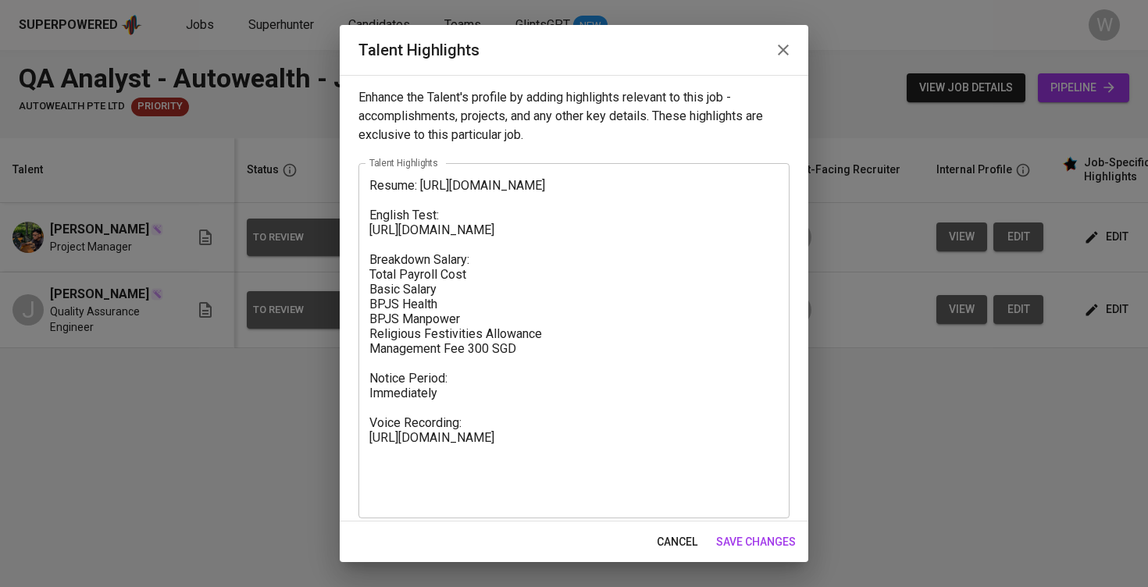
click at [374, 191] on textarea "Resume: https://glints.sg.larksuite.com/file/Jh9db9YNWoazsTxR4sLlI4XrgFe?from=f…" at bounding box center [573, 341] width 409 height 326
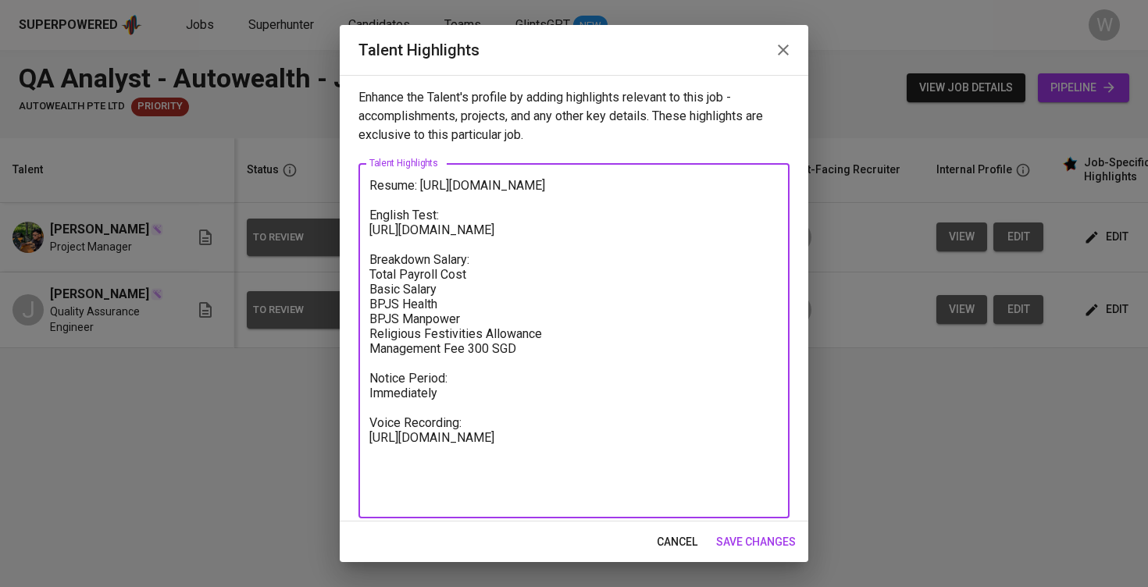
paste textarea "Jacques has around two and a half years of experience as a Quality Assurance En…"
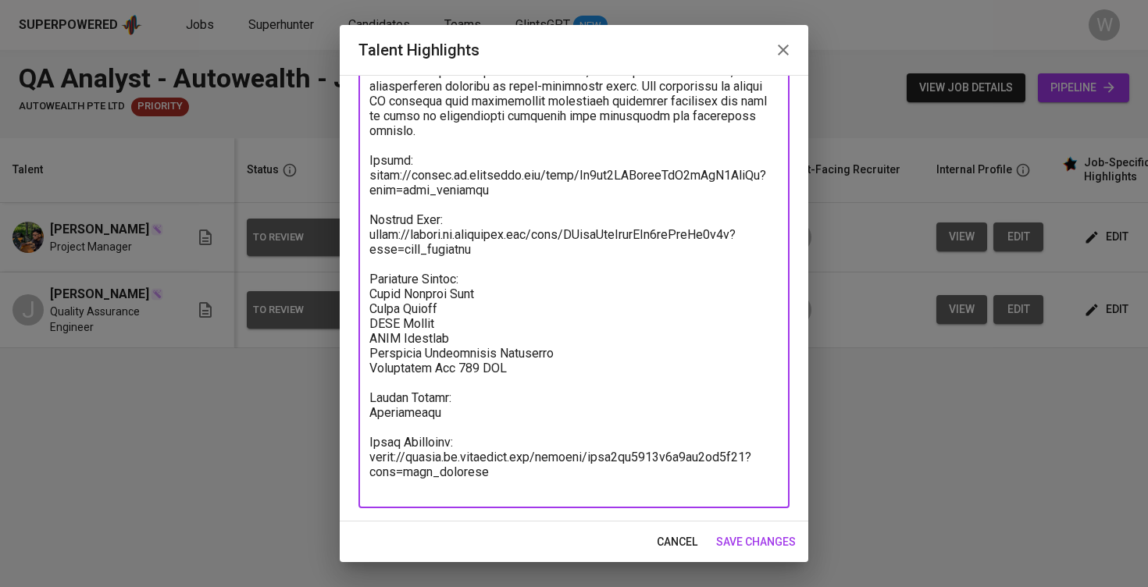
scroll to position [515, 0]
type textarea "Jacques has around two and a half years of experience as a Quality Assurance En…"
click at [744, 535] on span "save changes" at bounding box center [756, 543] width 80 height 20
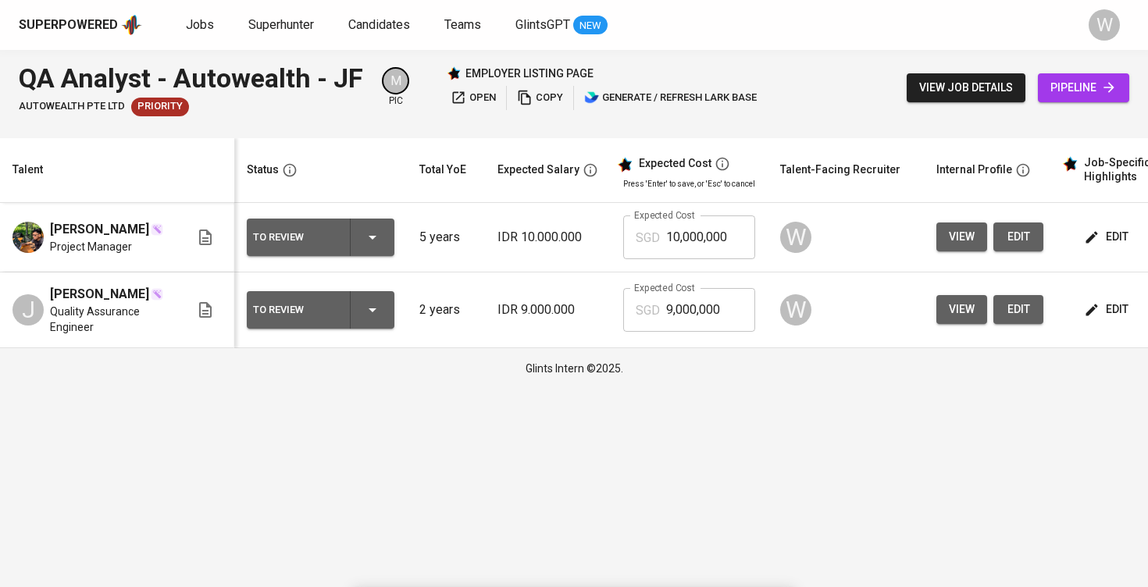
click at [1106, 247] on span "edit" at bounding box center [1107, 237] width 41 height 20
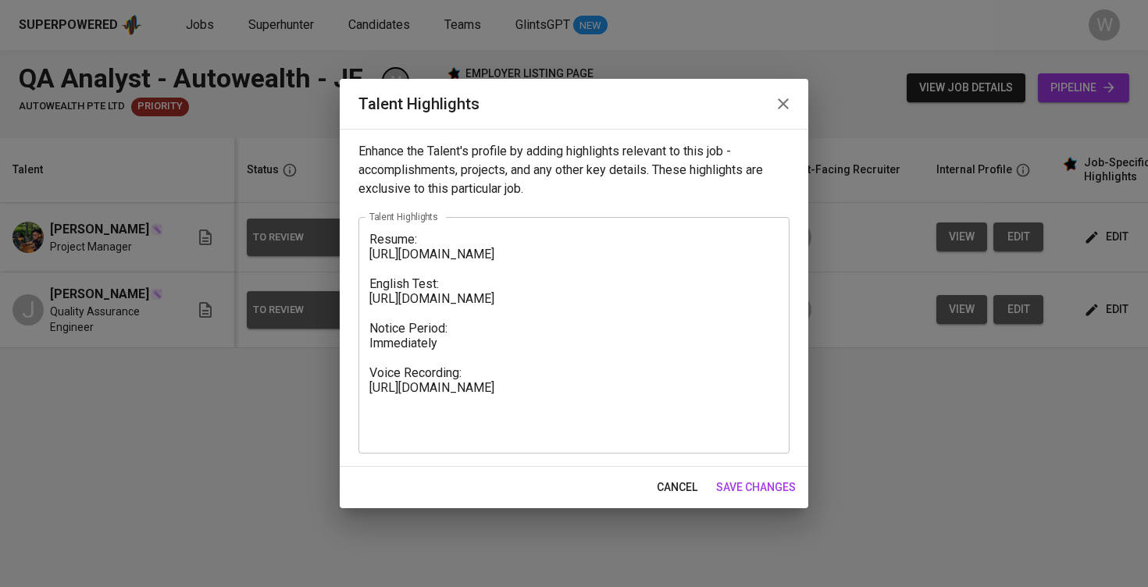
click at [371, 241] on textarea "Resume: https://glints.sg.larksuite.com/file/L4ZlbMgXxoCW2OxigR4lTKg6gIO?from=f…" at bounding box center [573, 336] width 409 height 208
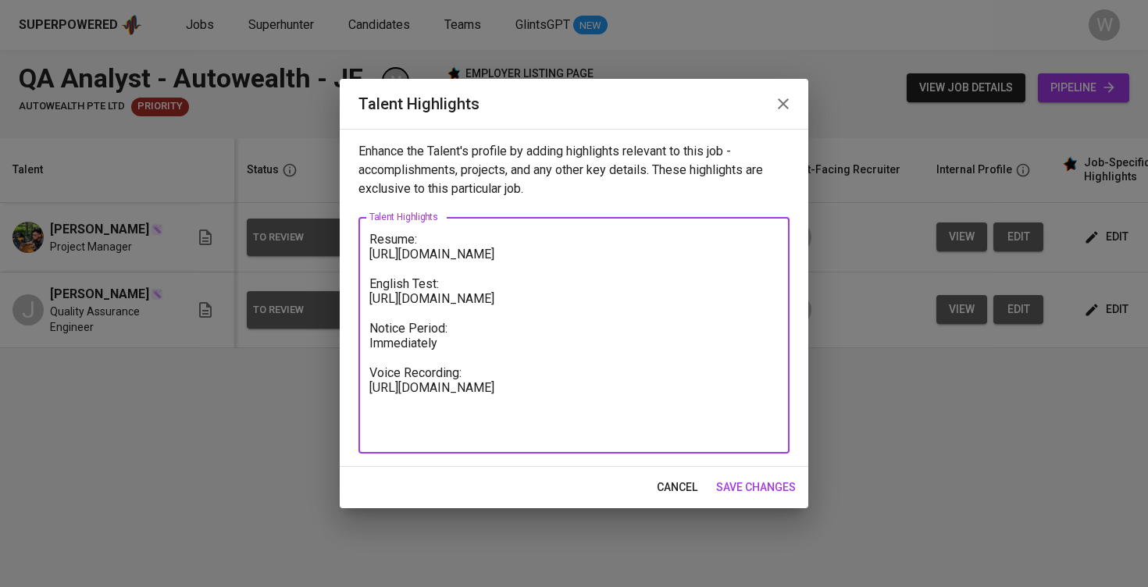
paste textarea "Here are the highlighted notes about Dhana, aligned with the QA role requiremen…"
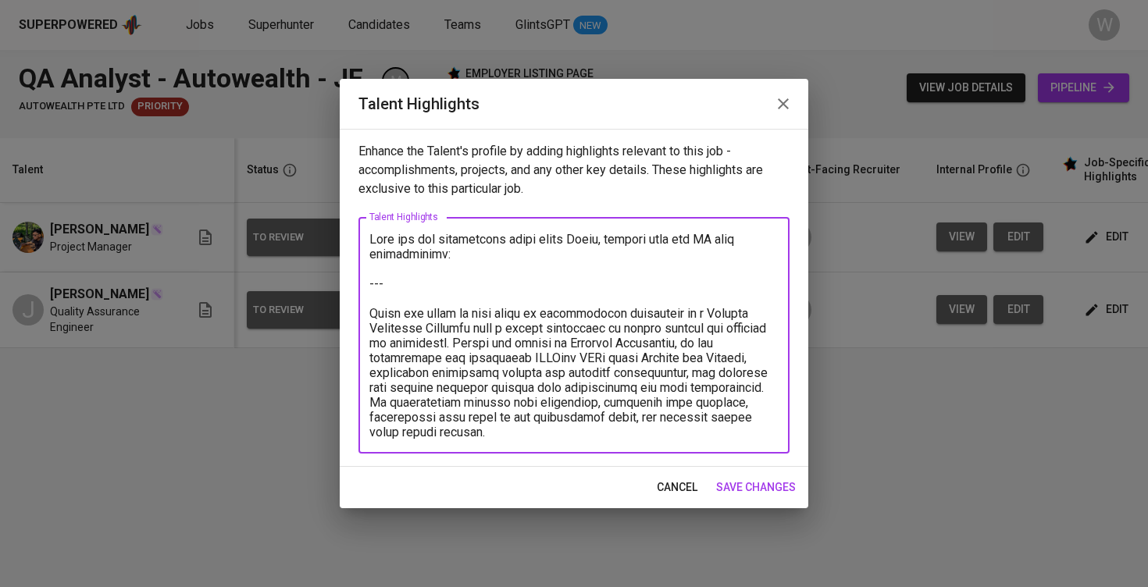
scroll to position [658, 0]
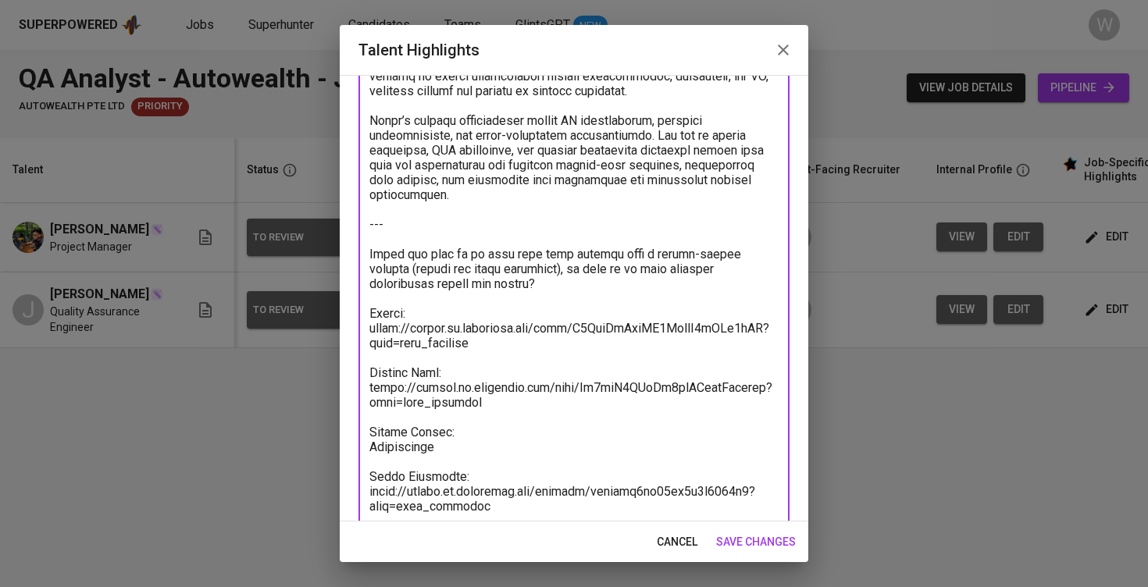
drag, startPoint x: 538, startPoint y: 284, endPoint x: 351, endPoint y: 229, distance: 194.5
click at [351, 229] on div "Enhance the Talent's profile by adding highlights relevant to this job - accomp…" at bounding box center [574, 298] width 469 height 447
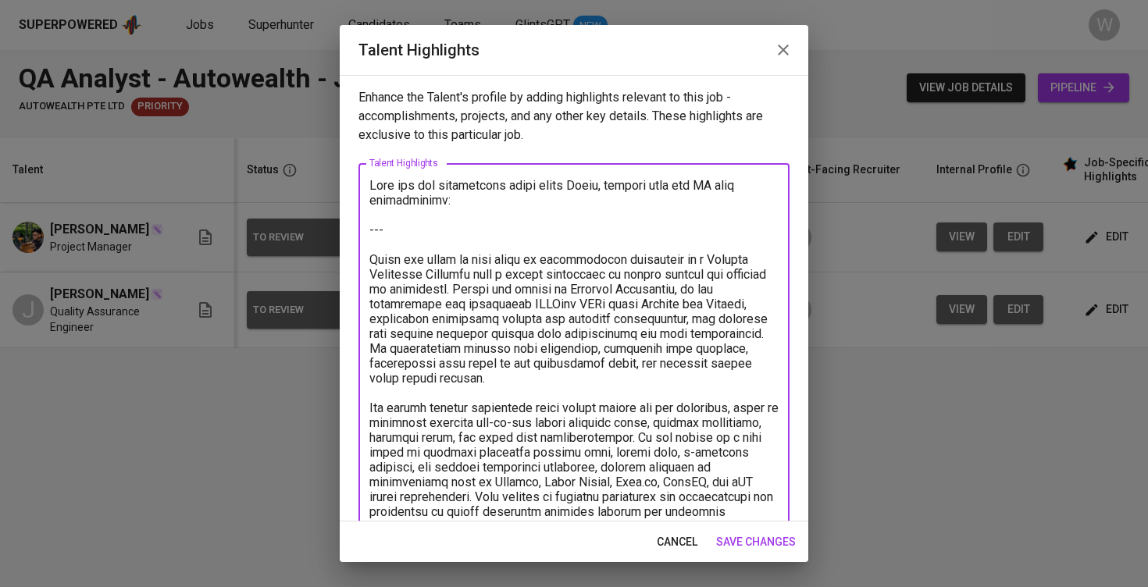
scroll to position [0, 0]
type textarea "Dhana has close to four years of professional experience as a Quality Assurance…"
drag, startPoint x: 369, startPoint y: 250, endPoint x: 358, endPoint y: 167, distance: 83.6
click at [358, 167] on div "Enhance the Talent's profile by adding highlights relevant to this job - accomp…" at bounding box center [574, 298] width 469 height 447
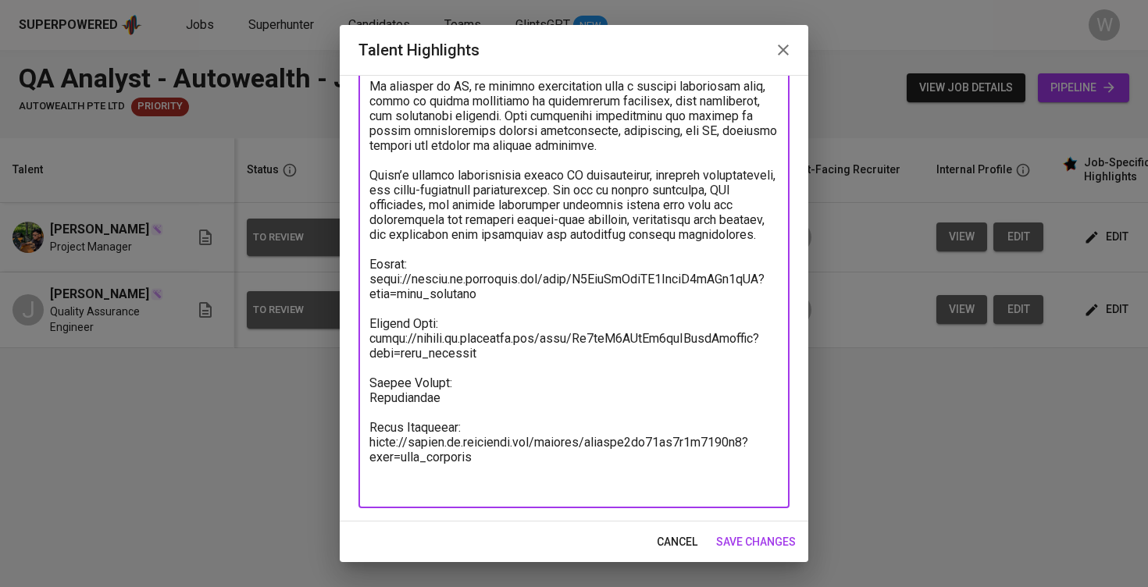
scroll to position [515, 0]
click at [433, 258] on textarea at bounding box center [573, 78] width 409 height 831
click at [745, 535] on span "save changes" at bounding box center [756, 543] width 80 height 20
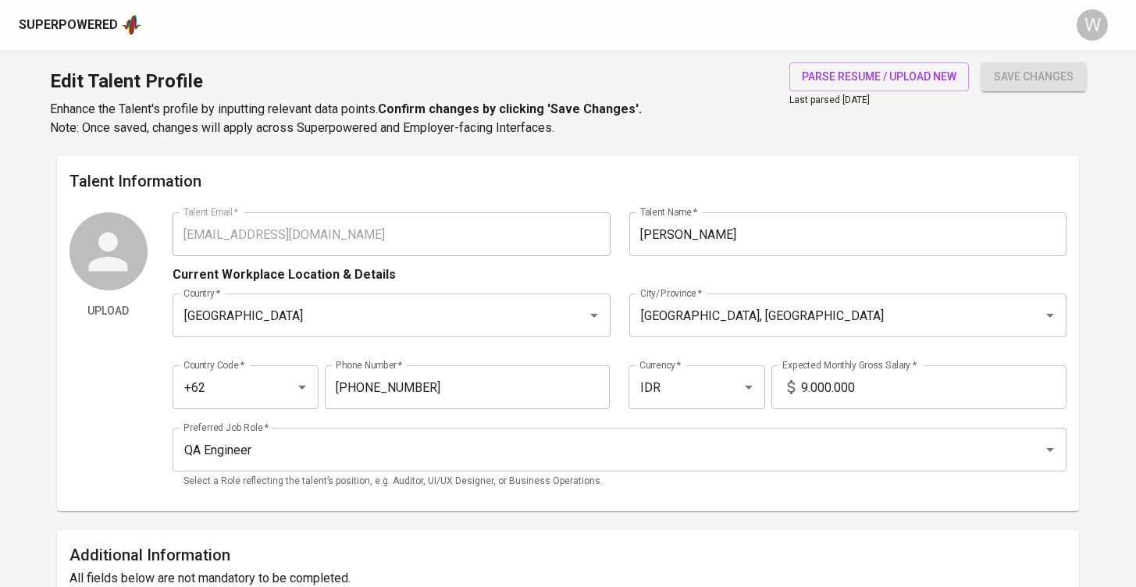
click at [806, 385] on input "9.000.000" at bounding box center [934, 388] width 266 height 44
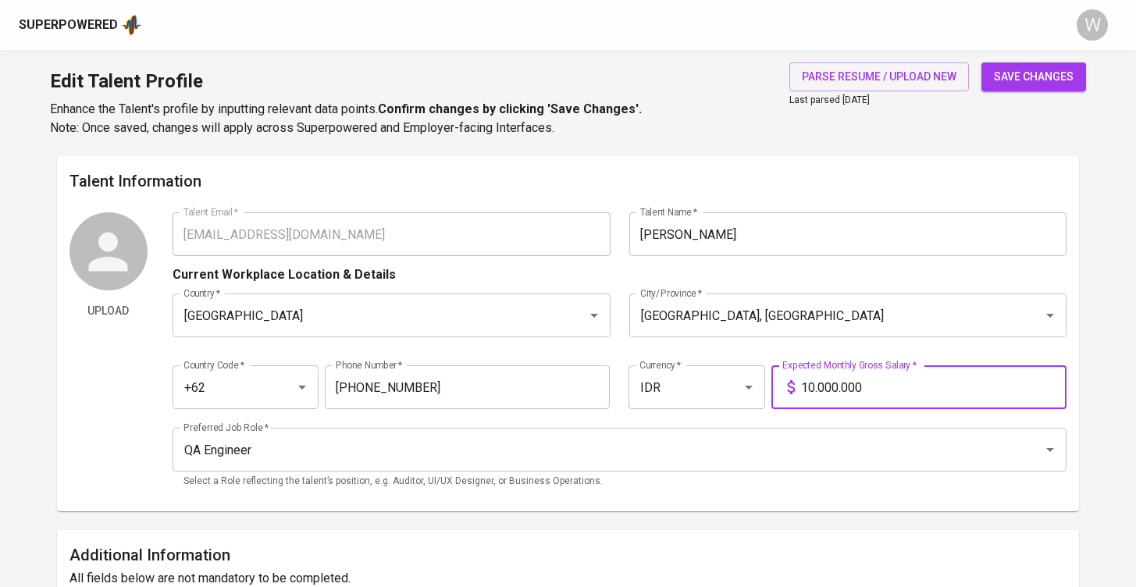
type input "10.000.000"
click at [1034, 77] on button "save changes" at bounding box center [1034, 76] width 105 height 29
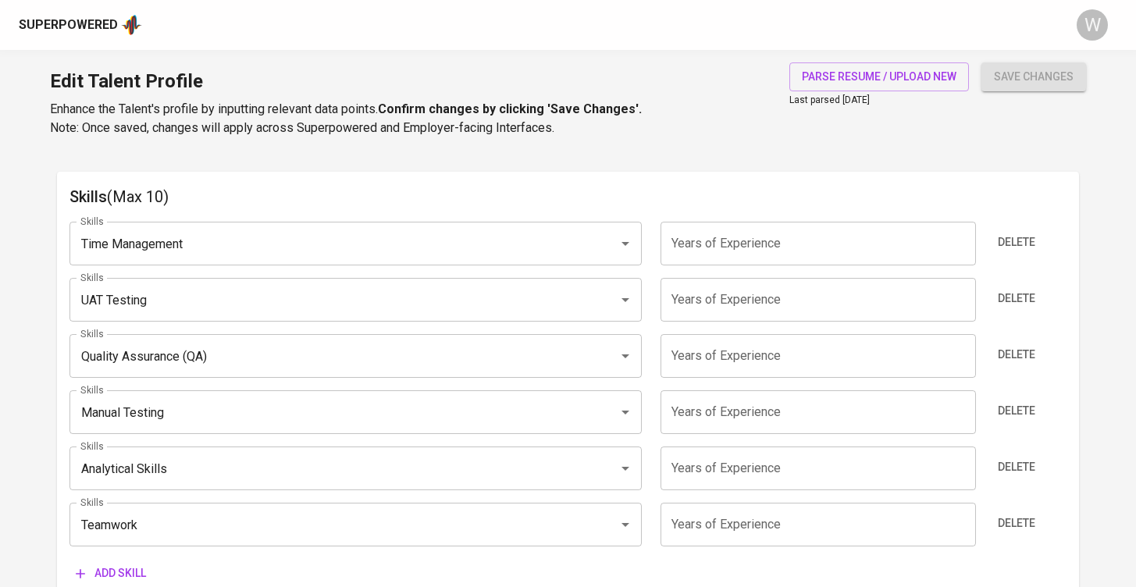
scroll to position [841, 0]
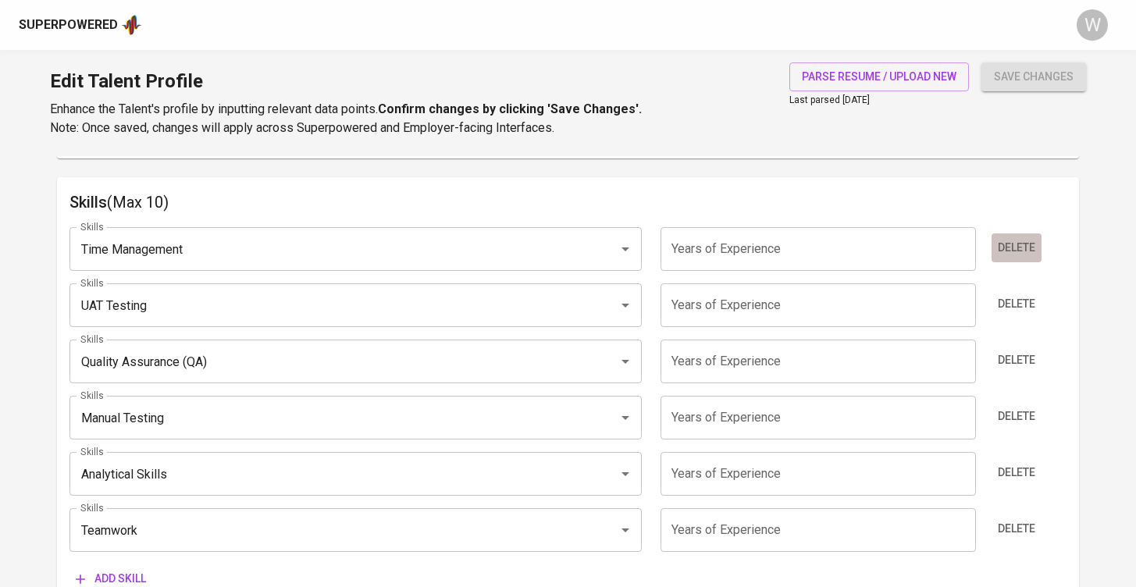
click at [1019, 241] on span "Delete" at bounding box center [1016, 248] width 37 height 20
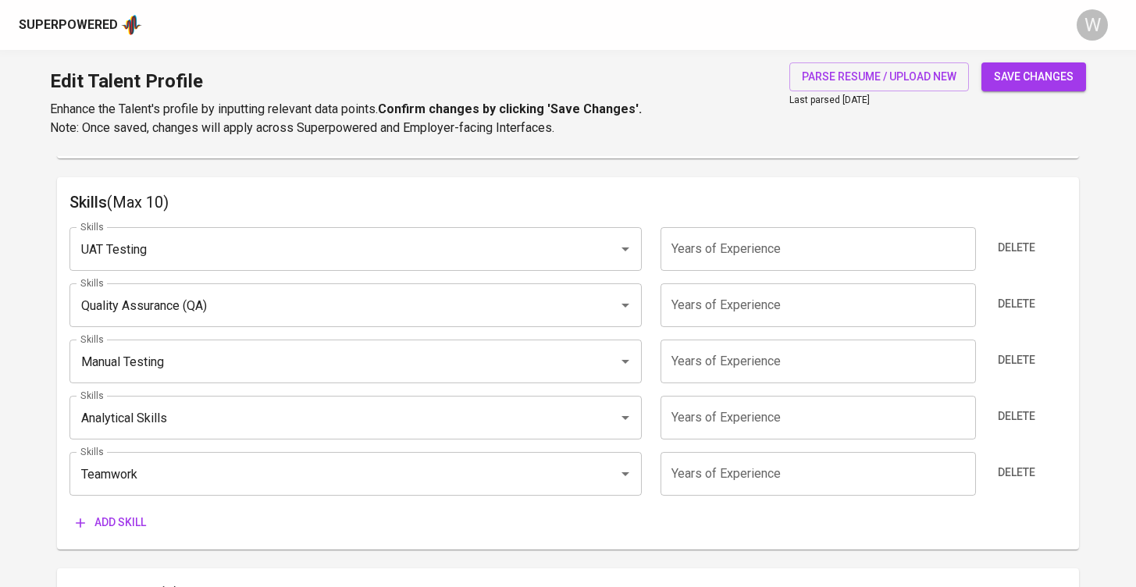
click at [811, 252] on input "number" at bounding box center [819, 249] width 316 height 44
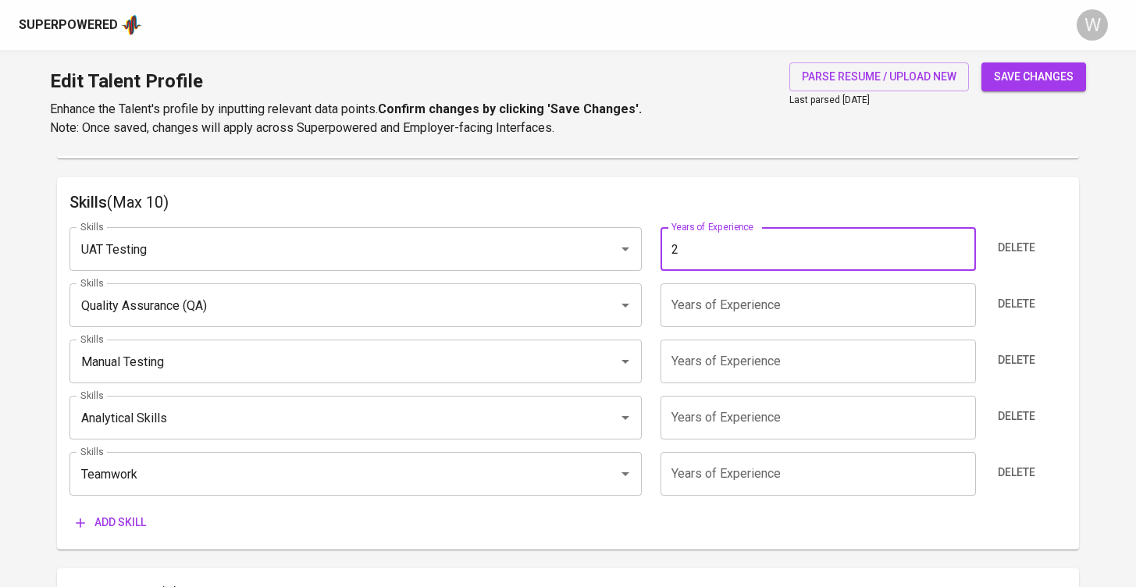
type input "2"
click at [794, 298] on input "number" at bounding box center [819, 306] width 316 height 44
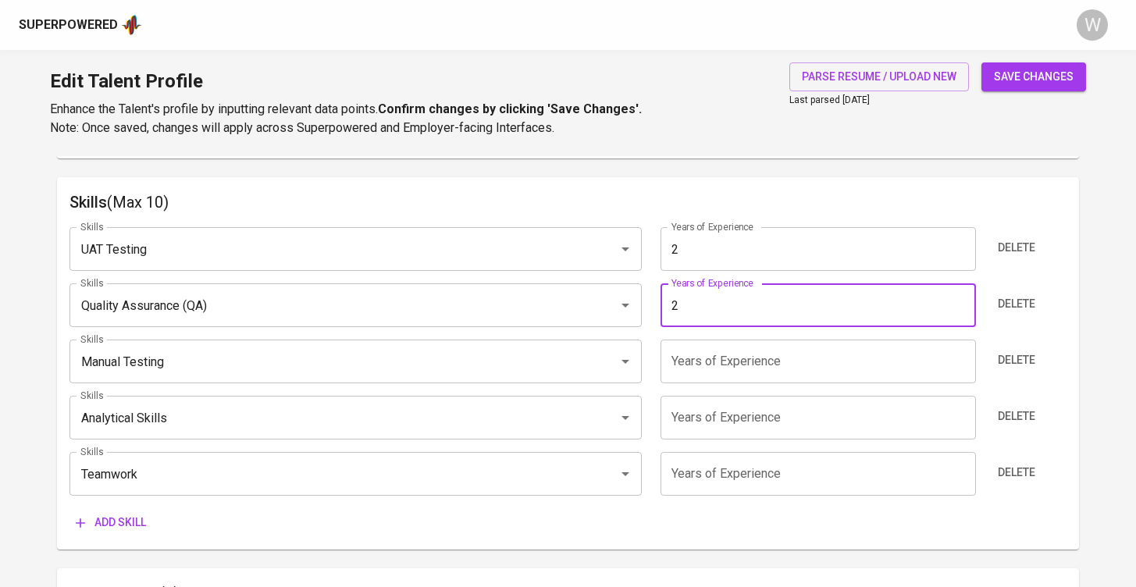
type input "2"
click at [761, 342] on input "number" at bounding box center [819, 362] width 316 height 44
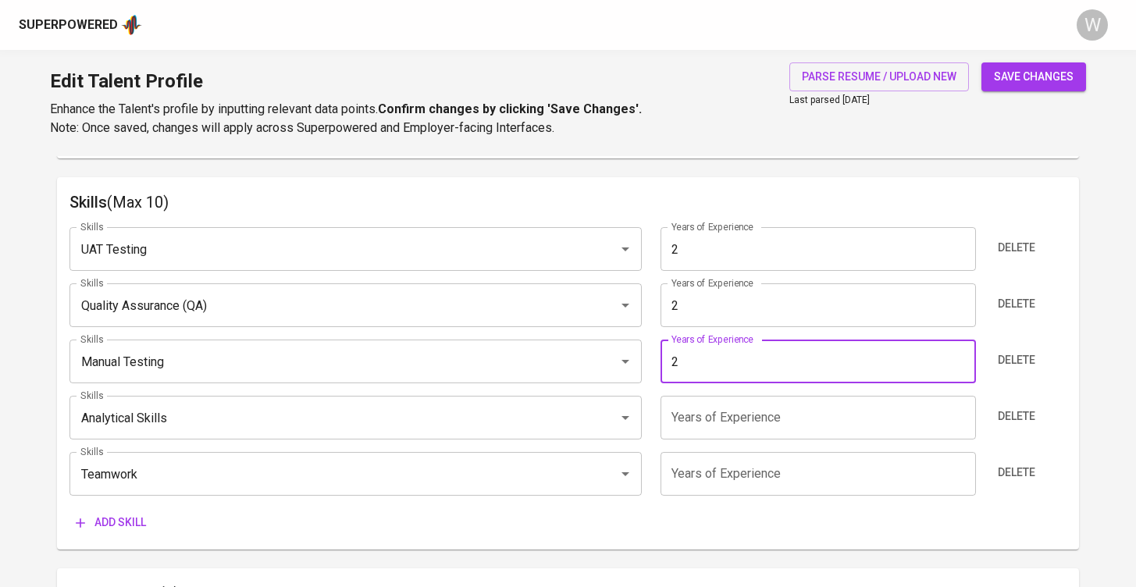
type input "2"
click at [736, 397] on input "number" at bounding box center [819, 418] width 316 height 44
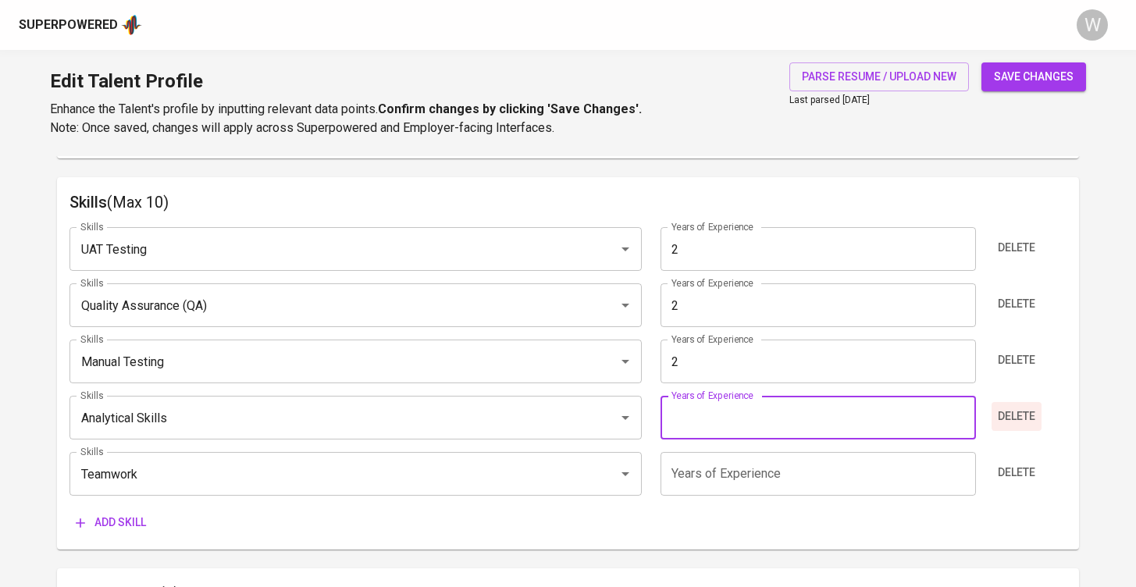
click at [1007, 421] on span "Delete" at bounding box center [1016, 417] width 37 height 20
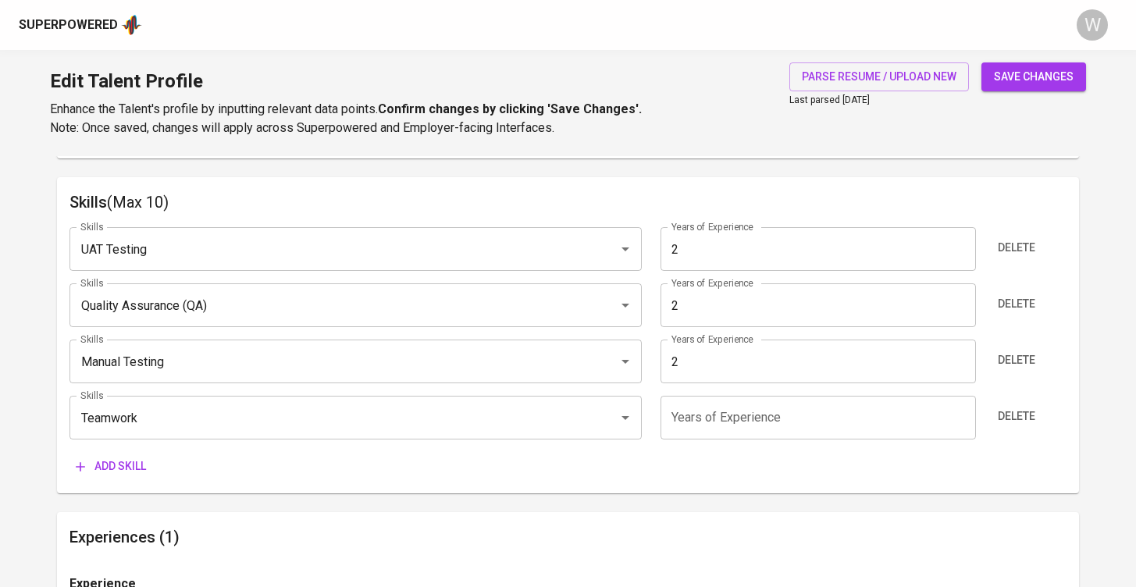
click at [1007, 421] on span "Delete" at bounding box center [1016, 417] width 37 height 20
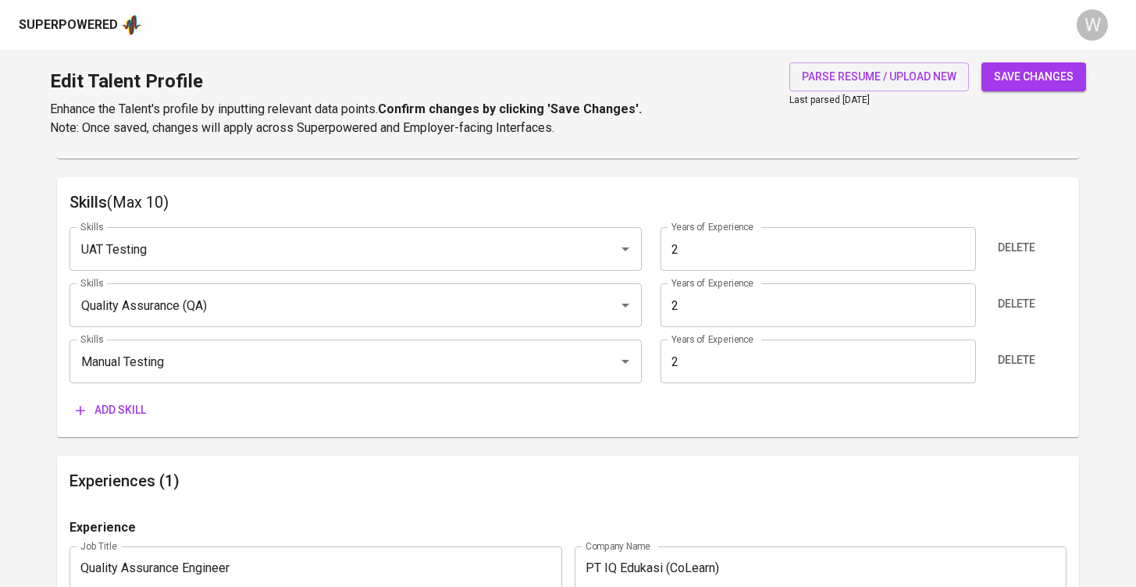
click at [1019, 76] on span "save changes" at bounding box center [1034, 77] width 80 height 20
type input "Manual Testing"
type input "UAT Testing"
